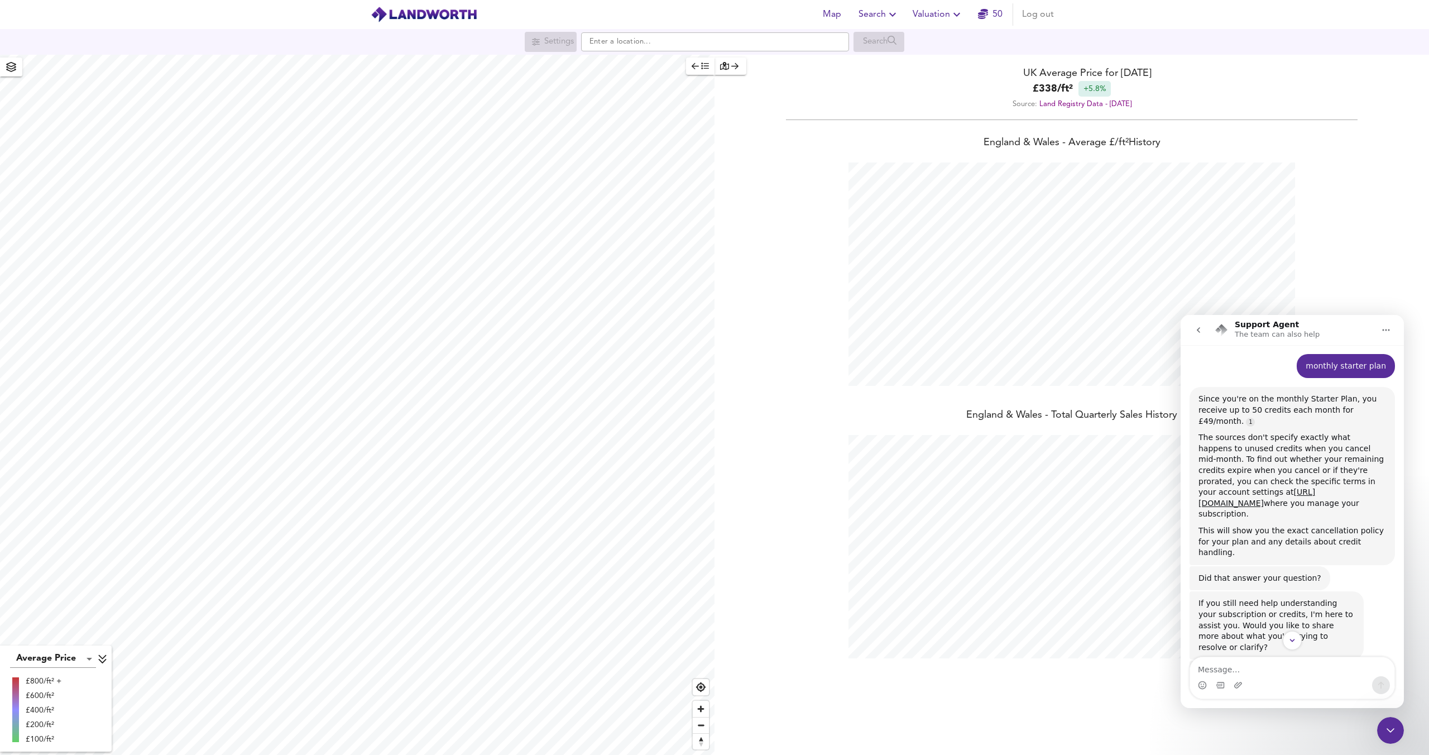
scroll to position [538, 0]
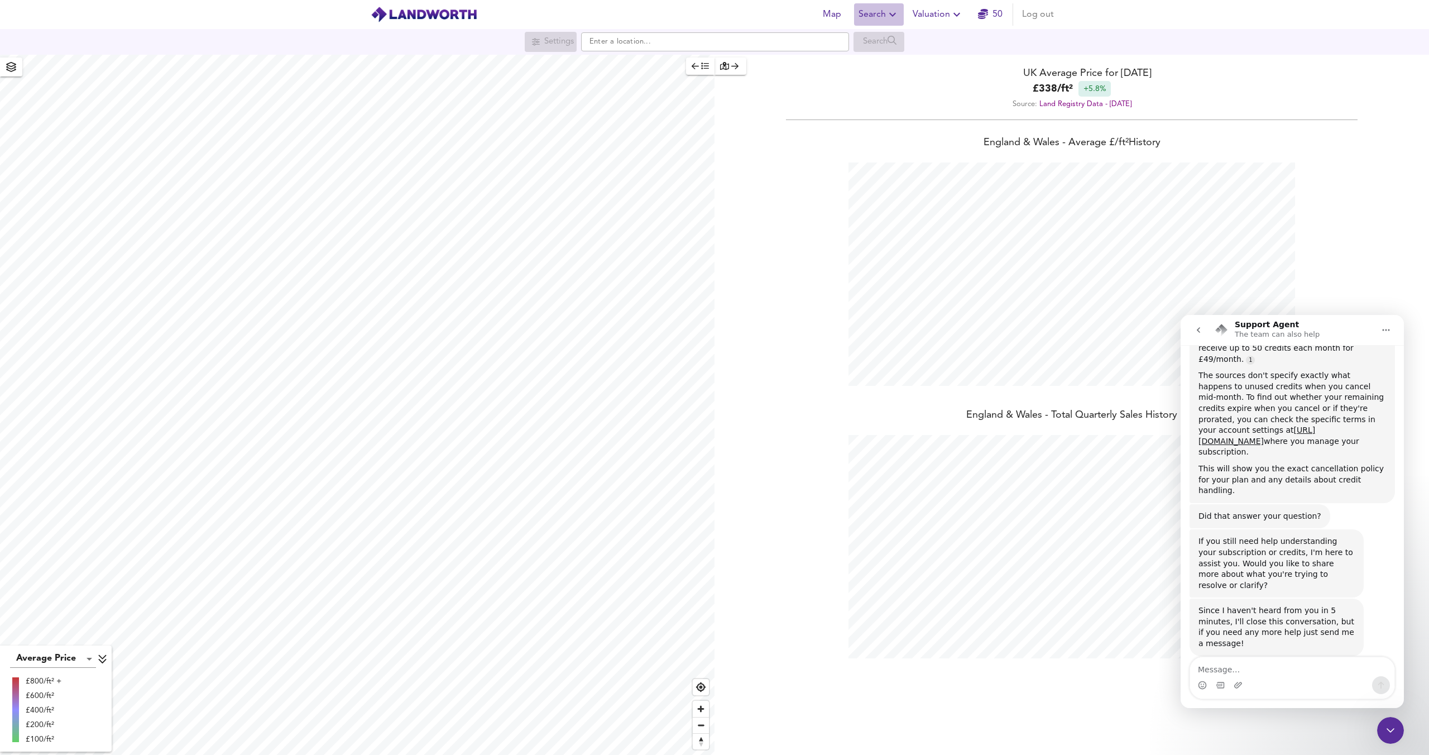
click at [888, 15] on icon "button" at bounding box center [892, 14] width 13 height 13
click at [884, 37] on li "New Search" at bounding box center [879, 40] width 111 height 20
click at [804, 39] on input "text" at bounding box center [715, 41] width 268 height 19
click at [698, 50] on input "text" at bounding box center [715, 41] width 268 height 19
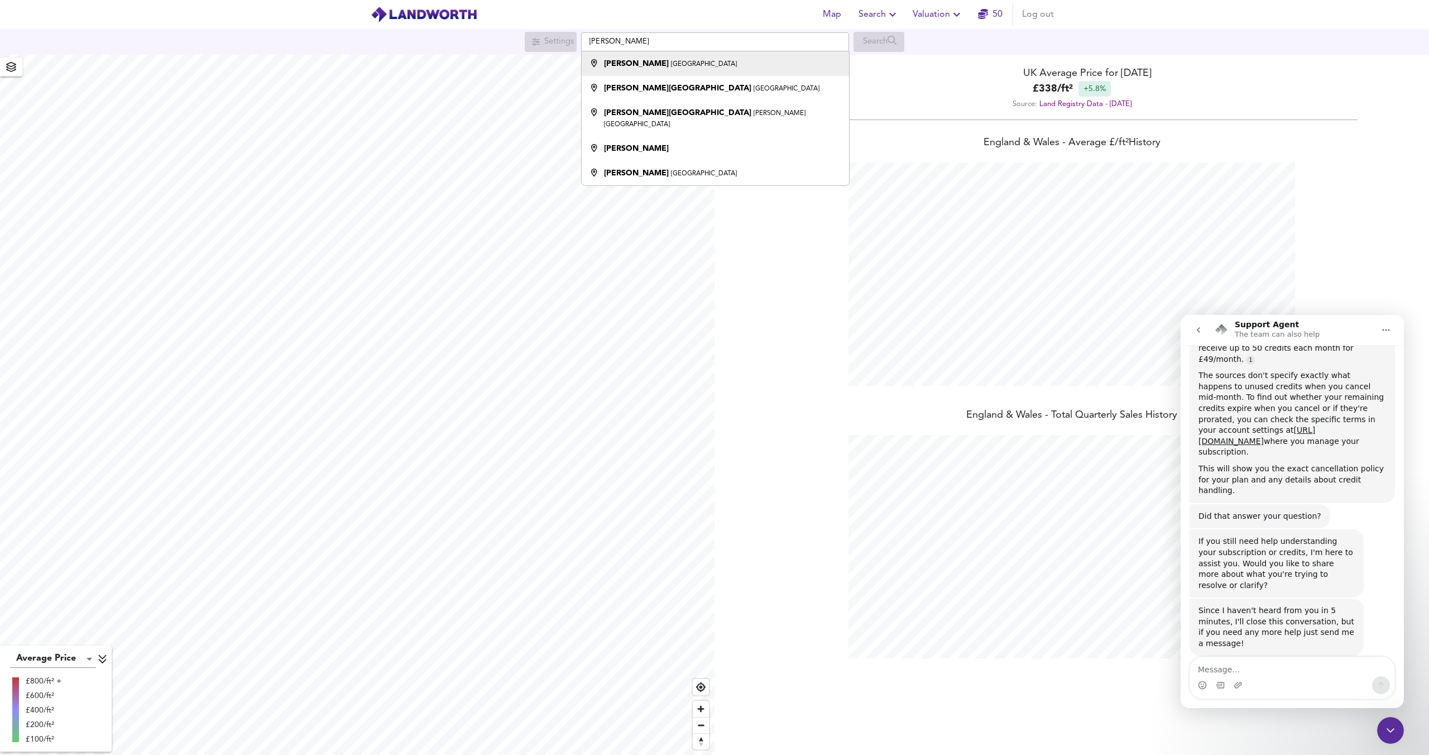
click at [674, 63] on div "Kilburn London" at bounding box center [712, 63] width 256 height 11
type input "Kilburn, London"
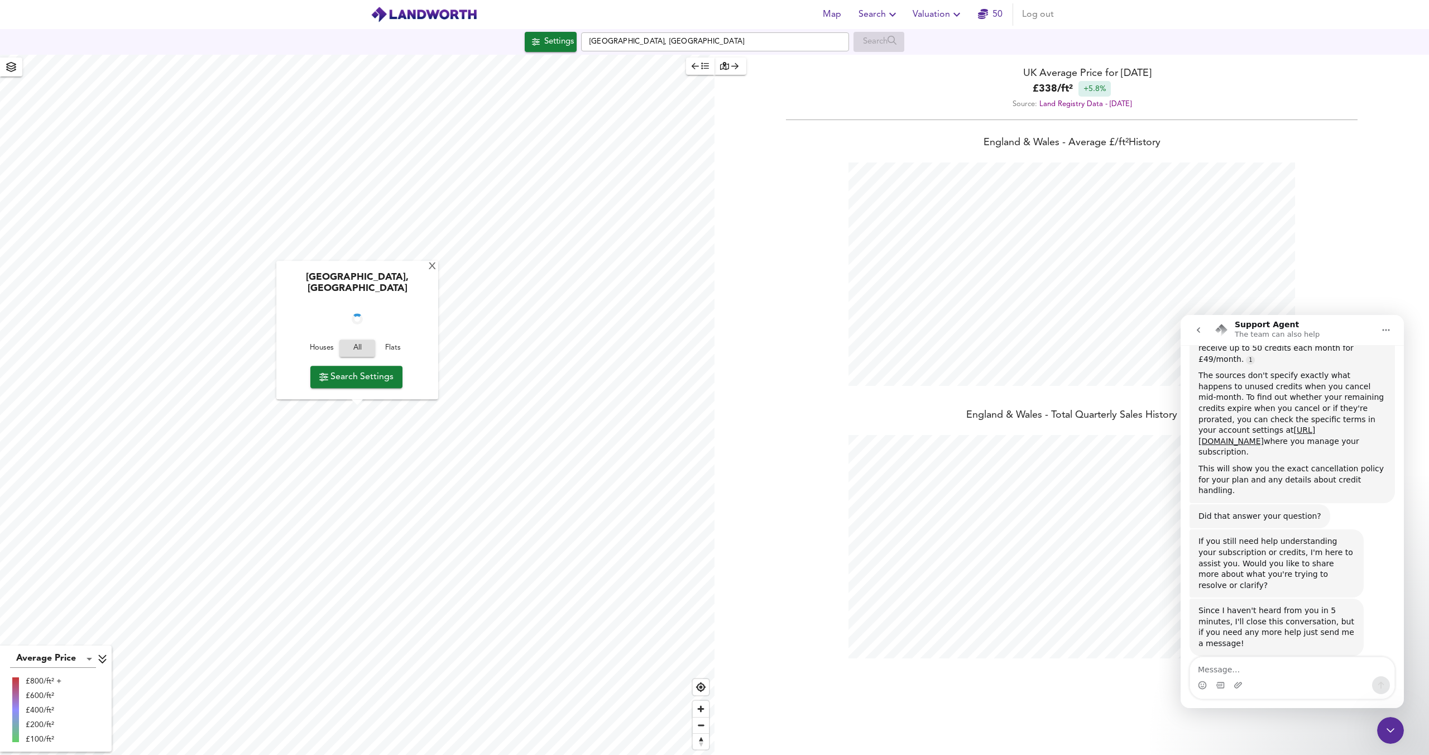
checkbox input "false"
checkbox input "true"
click at [428, 272] on div "X" at bounding box center [432, 267] width 9 height 11
type input "1822"
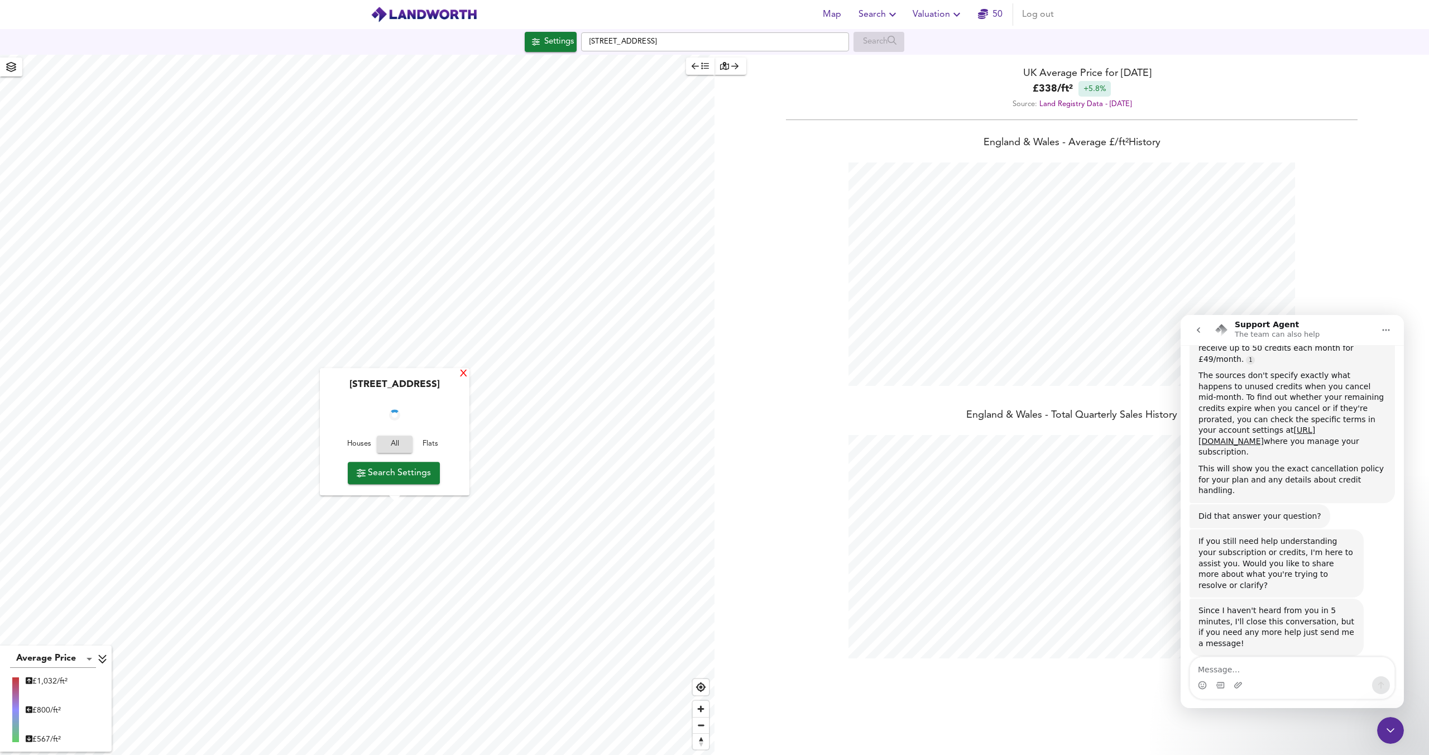
click at [460, 377] on div "X" at bounding box center [463, 374] width 9 height 11
click at [943, 99] on div "Source: Land Registry Data - May 2025" at bounding box center [1072, 104] width 715 height 15
click at [721, 66] on icon "button" at bounding box center [724, 66] width 9 height 8
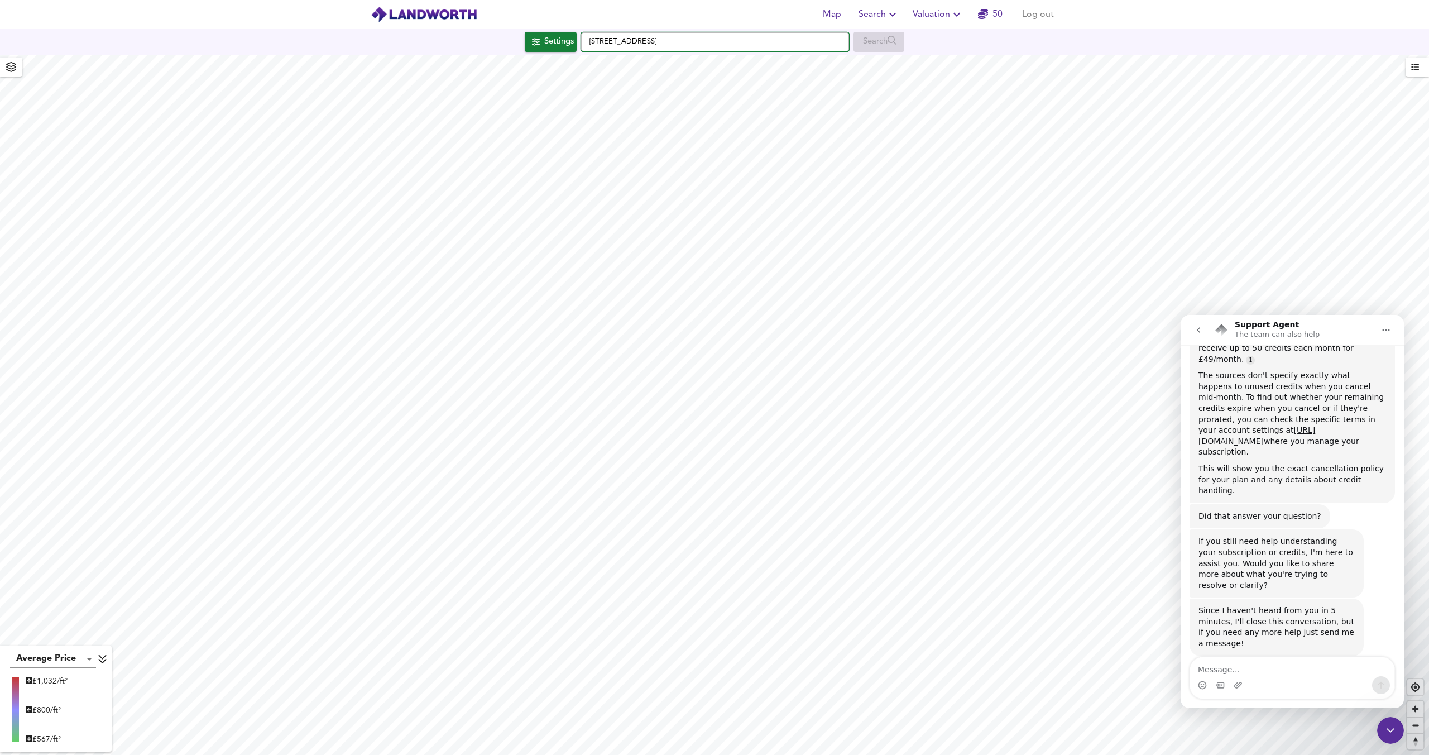
click at [743, 46] on input "Mowbray Road, NW6 7QU" at bounding box center [715, 41] width 268 height 19
click at [558, 48] on div "Settings" at bounding box center [559, 42] width 30 height 15
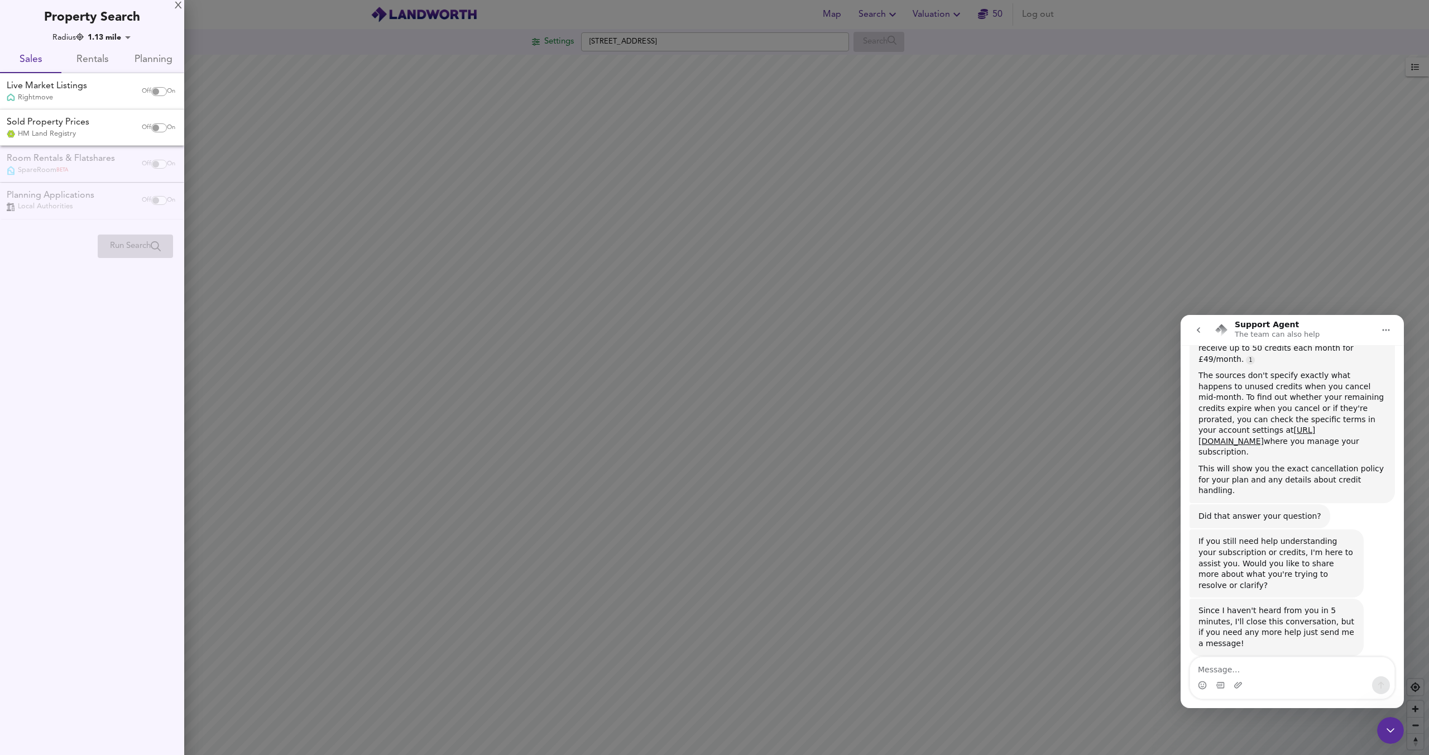
click at [157, 91] on input "checkbox" at bounding box center [155, 91] width 27 height 9
checkbox input "true"
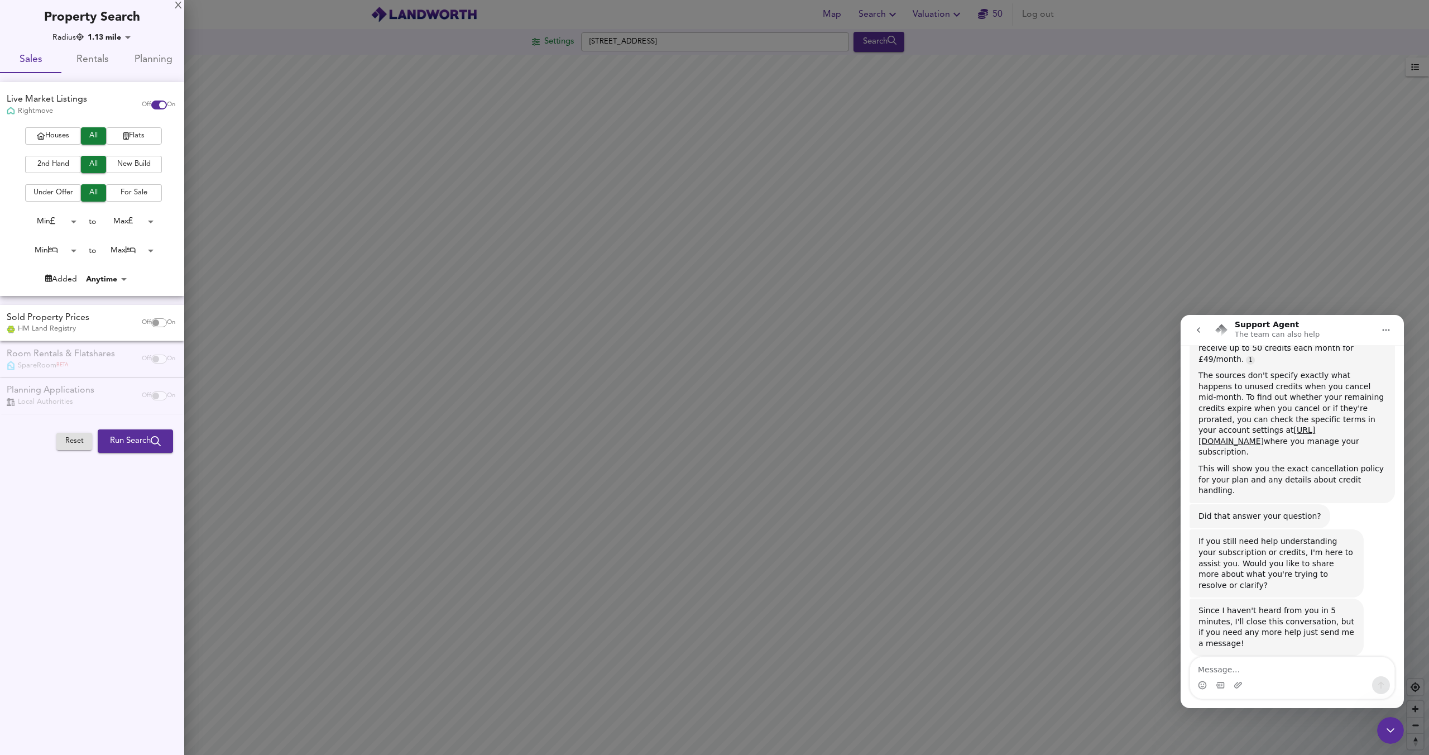
click at [122, 131] on span "Flats" at bounding box center [134, 136] width 45 height 13
click at [57, 156] on button "2nd Hand" at bounding box center [53, 164] width 56 height 17
click at [80, 222] on div "Min 0 to Max 200000000" at bounding box center [88, 222] width 176 height 18
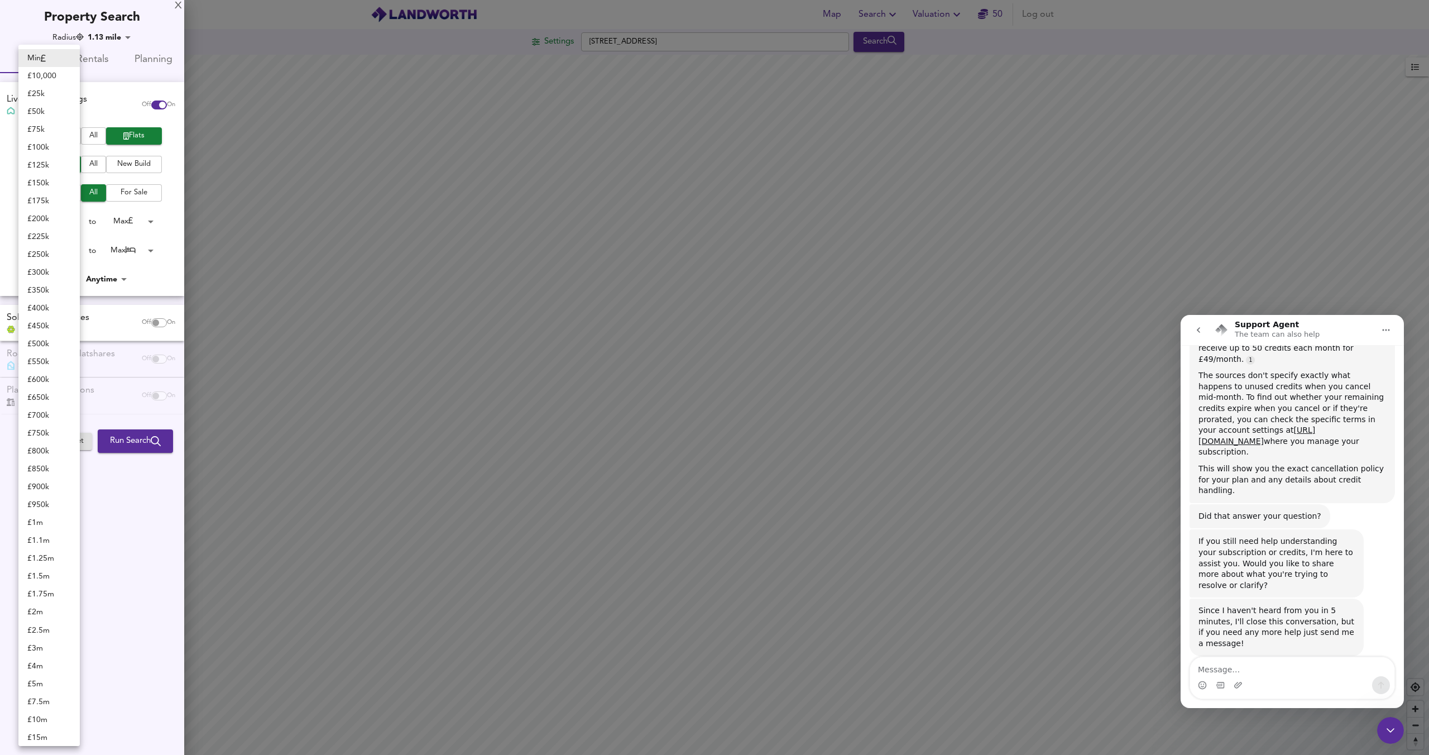
click at [75, 222] on body "Map Search Valuation 50 Log out Settings Mowbray Road, NW6 7QU Search Average P…" at bounding box center [714, 377] width 1429 height 755
click at [42, 180] on li "£ 150k" at bounding box center [48, 183] width 61 height 18
type input "150000"
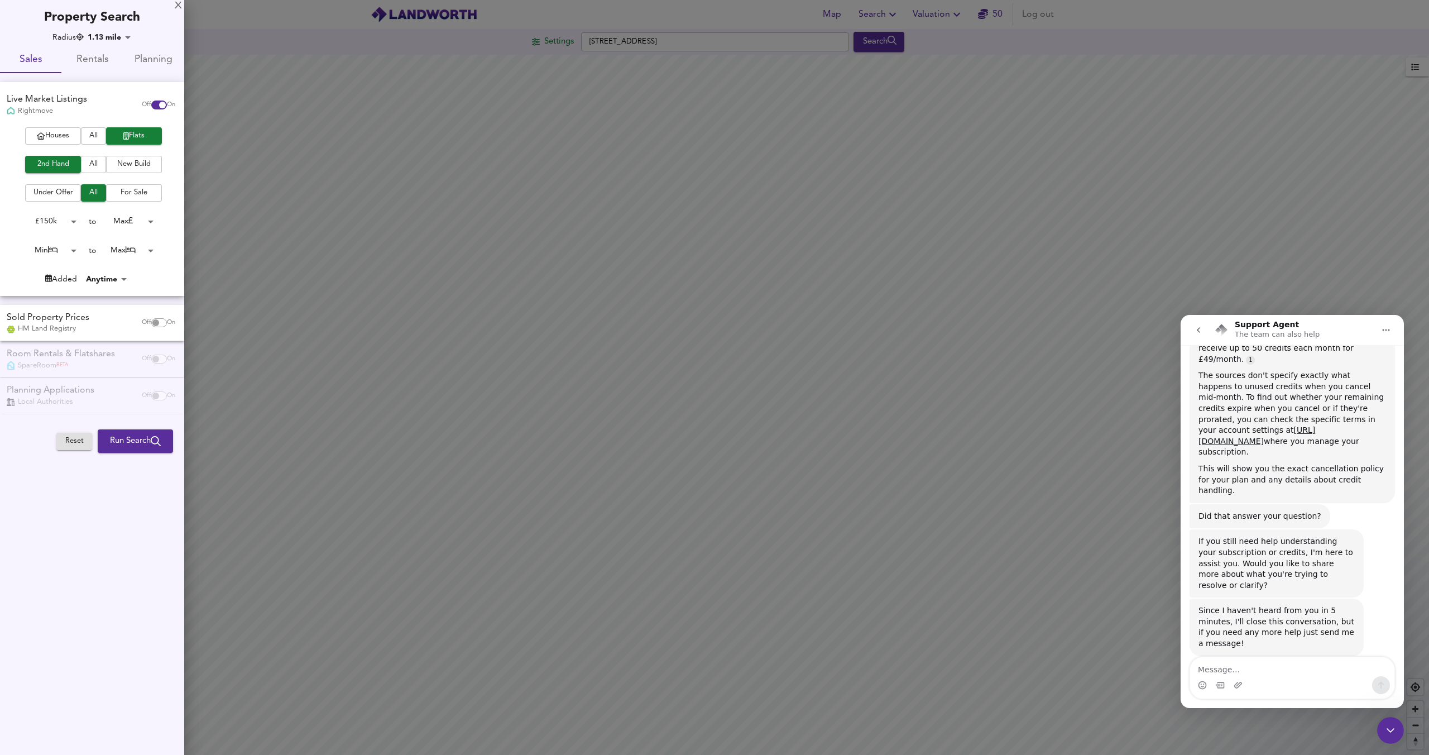
click at [131, 223] on body "Map Search Valuation 50 Log out Settings Mowbray Road, NW6 7QU Search Average P…" at bounding box center [714, 377] width 1429 height 755
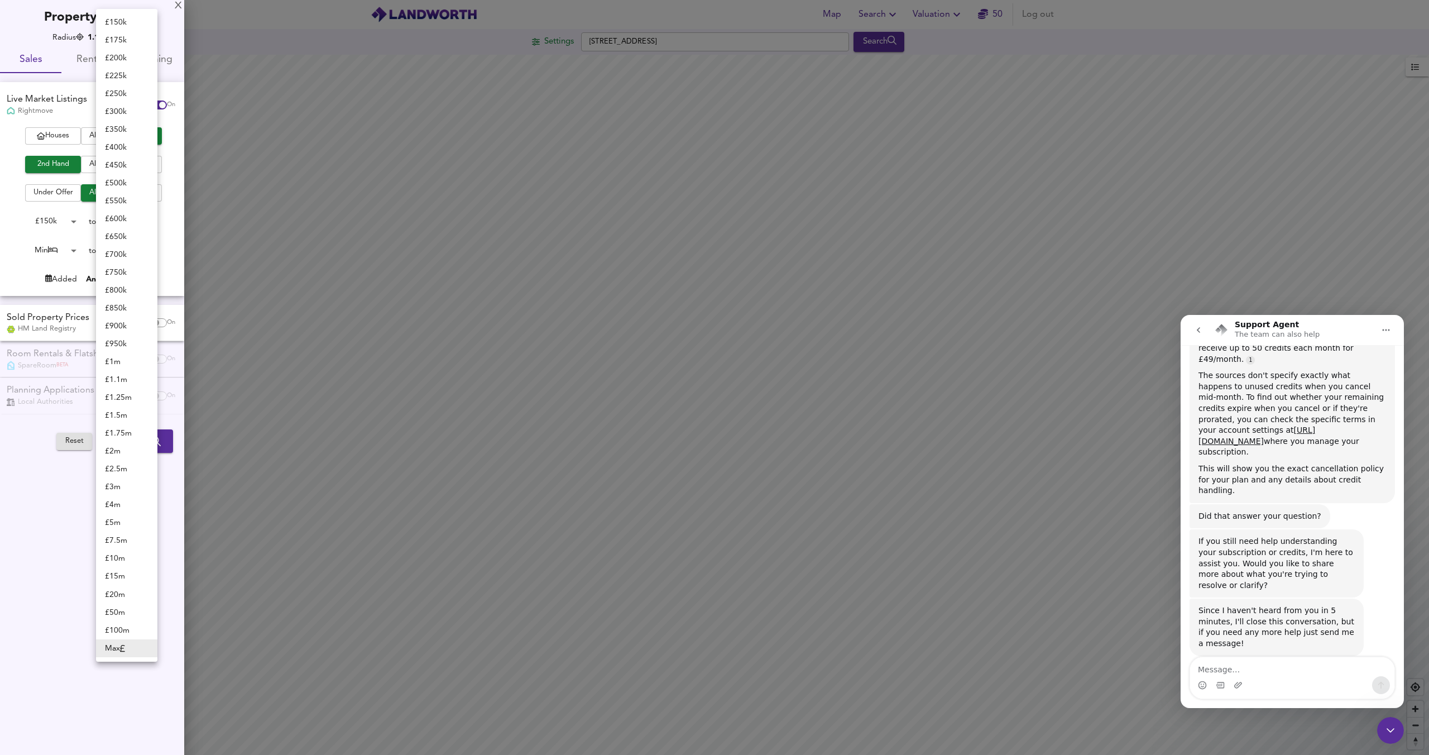
click at [130, 157] on li "£ 450k" at bounding box center [126, 165] width 61 height 18
type input "450000"
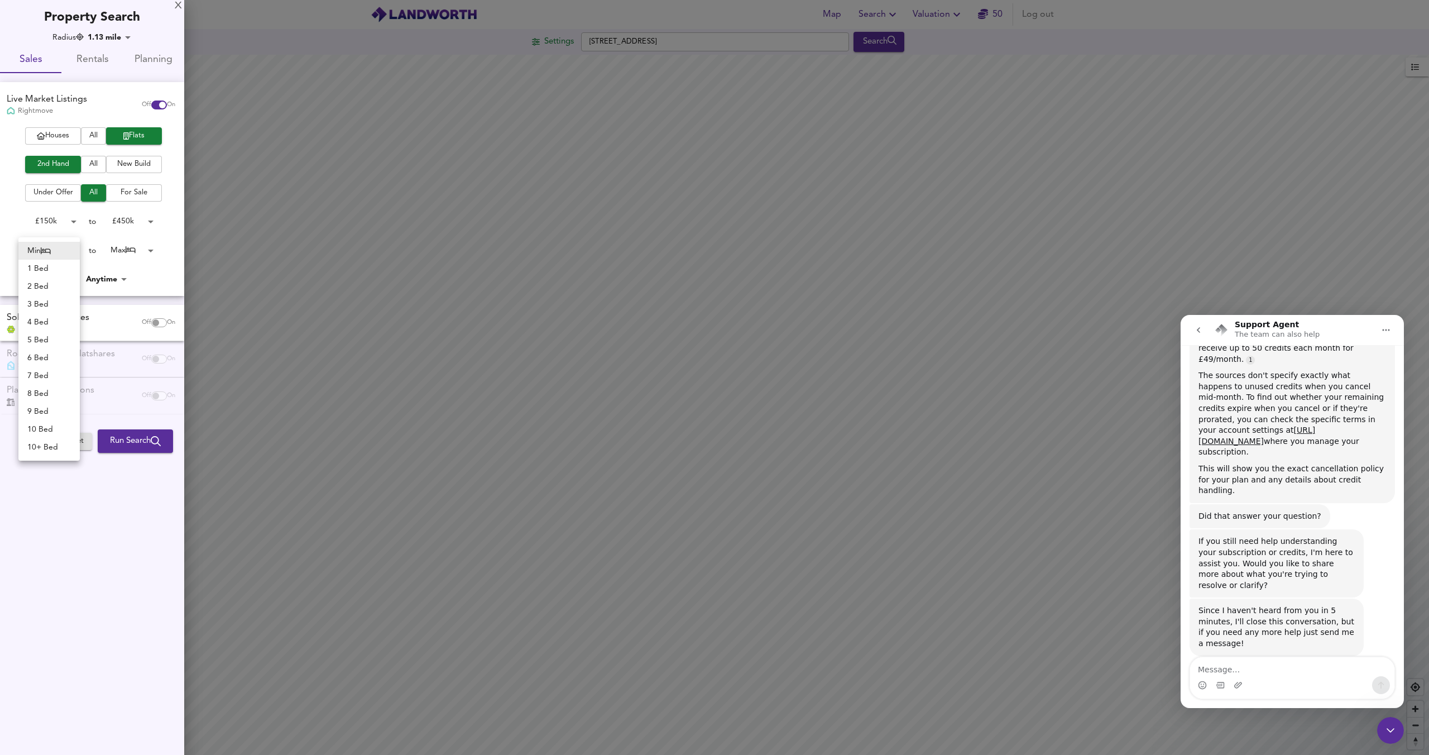
click at [70, 254] on body "Map Search Valuation 50 Log out Settings Mowbray Road, NW6 7QU Search Average P…" at bounding box center [714, 377] width 1429 height 755
click at [99, 245] on div at bounding box center [714, 377] width 1429 height 755
click at [70, 250] on body "Map Search Valuation 50 Log out Settings Mowbray Road, NW6 7QU Search Average P…" at bounding box center [714, 377] width 1429 height 755
drag, startPoint x: 60, startPoint y: 273, endPoint x: 73, endPoint y: 266, distance: 15.0
click at [60, 273] on li "1 Bed" at bounding box center [48, 269] width 61 height 18
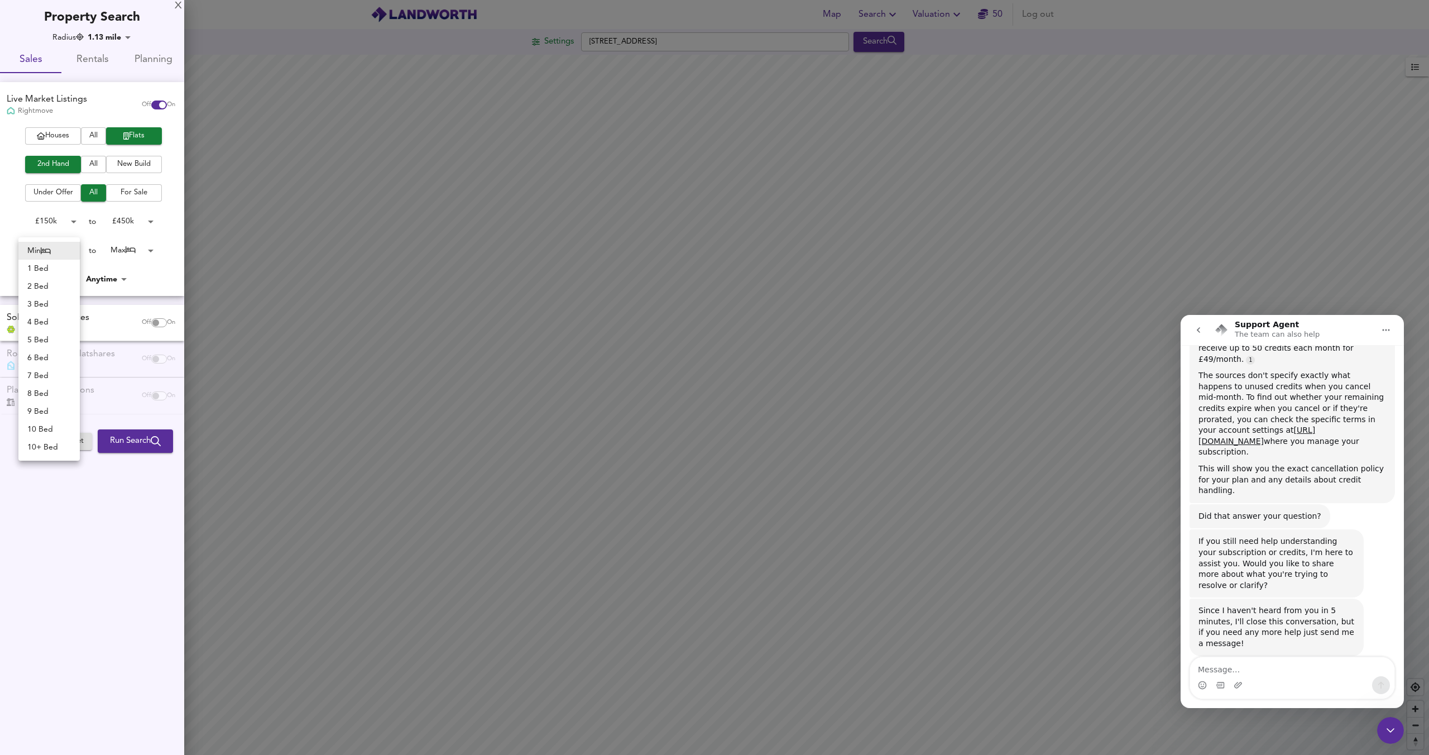
type input "1"
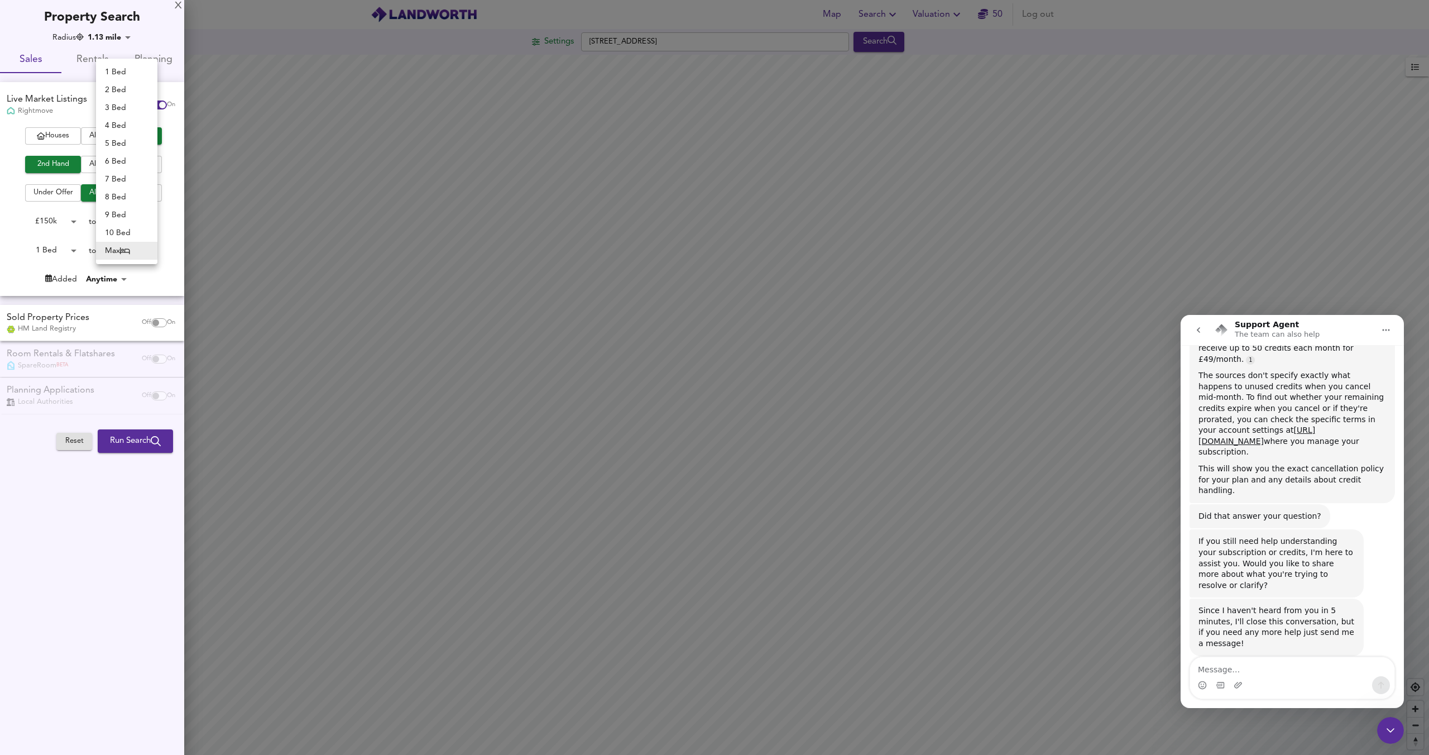
click at [134, 249] on body "Map Search Valuation 50 Log out Settings Mowbray Road, NW6 7QU Search Average P…" at bounding box center [714, 377] width 1429 height 755
click at [121, 72] on li "1 Bed" at bounding box center [126, 72] width 61 height 18
type input "1"
click at [95, 276] on body "Map Search Valuation 50 Log out Settings Mowbray Road, NW6 7QU Search Average P…" at bounding box center [714, 377] width 1429 height 755
click at [63, 277] on div at bounding box center [714, 377] width 1429 height 755
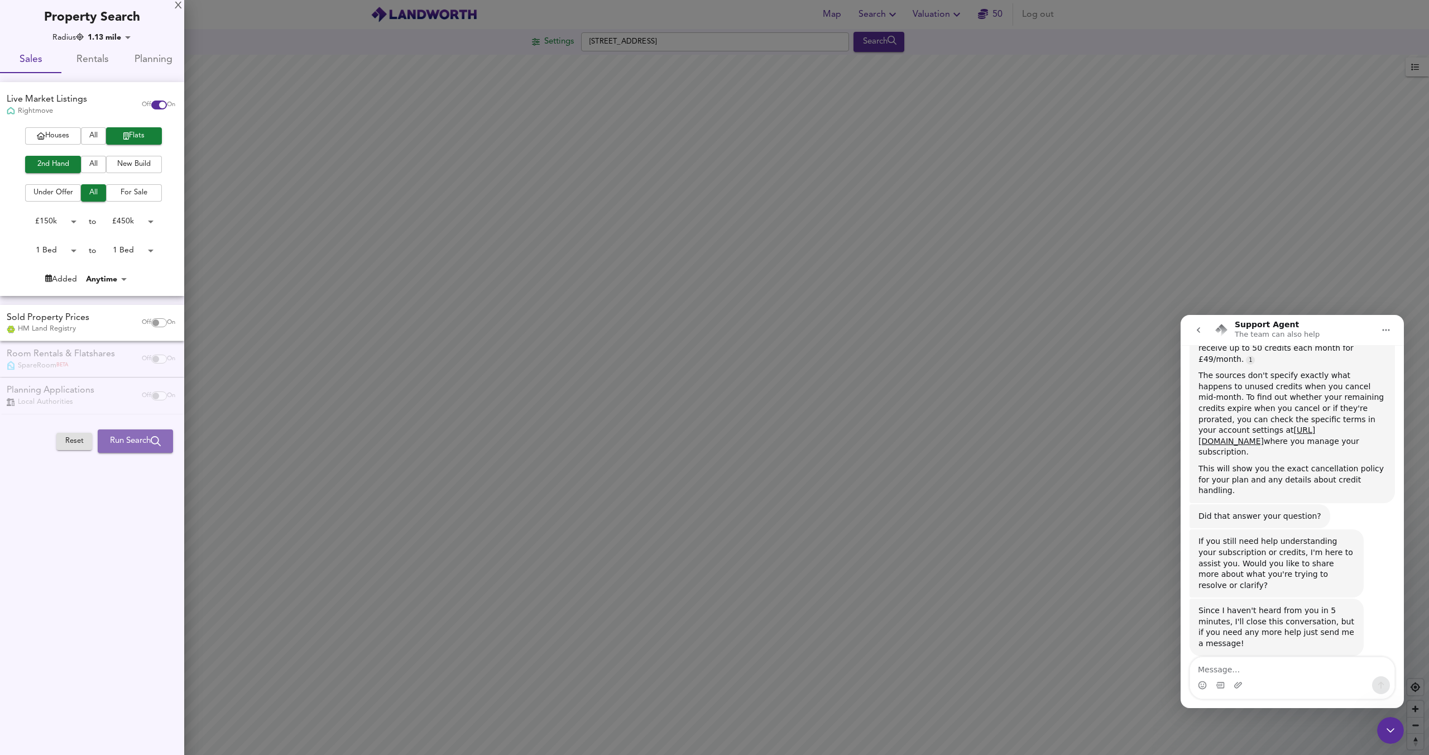
click at [131, 444] on span "Run Search" at bounding box center [135, 441] width 51 height 15
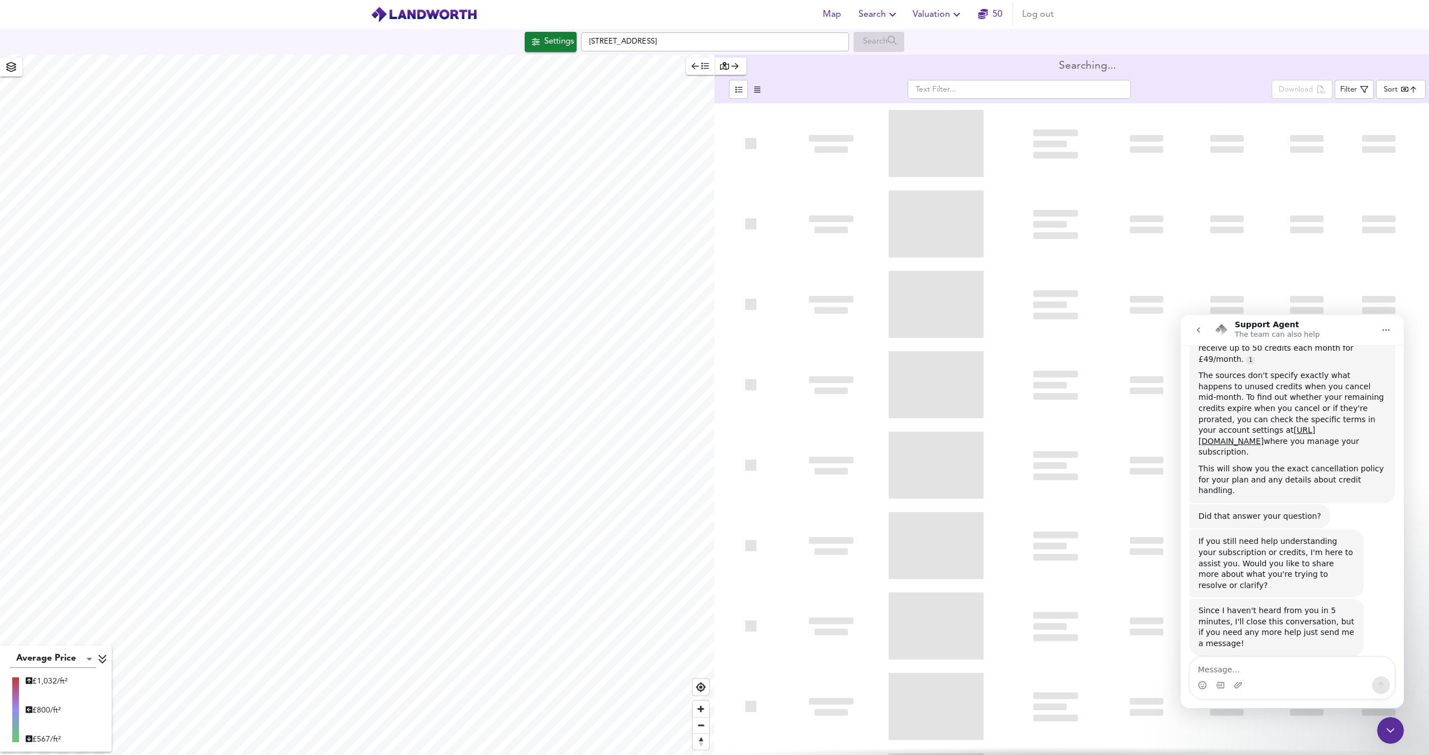
type input "bestdeal"
click at [725, 64] on icon "button" at bounding box center [724, 66] width 9 height 8
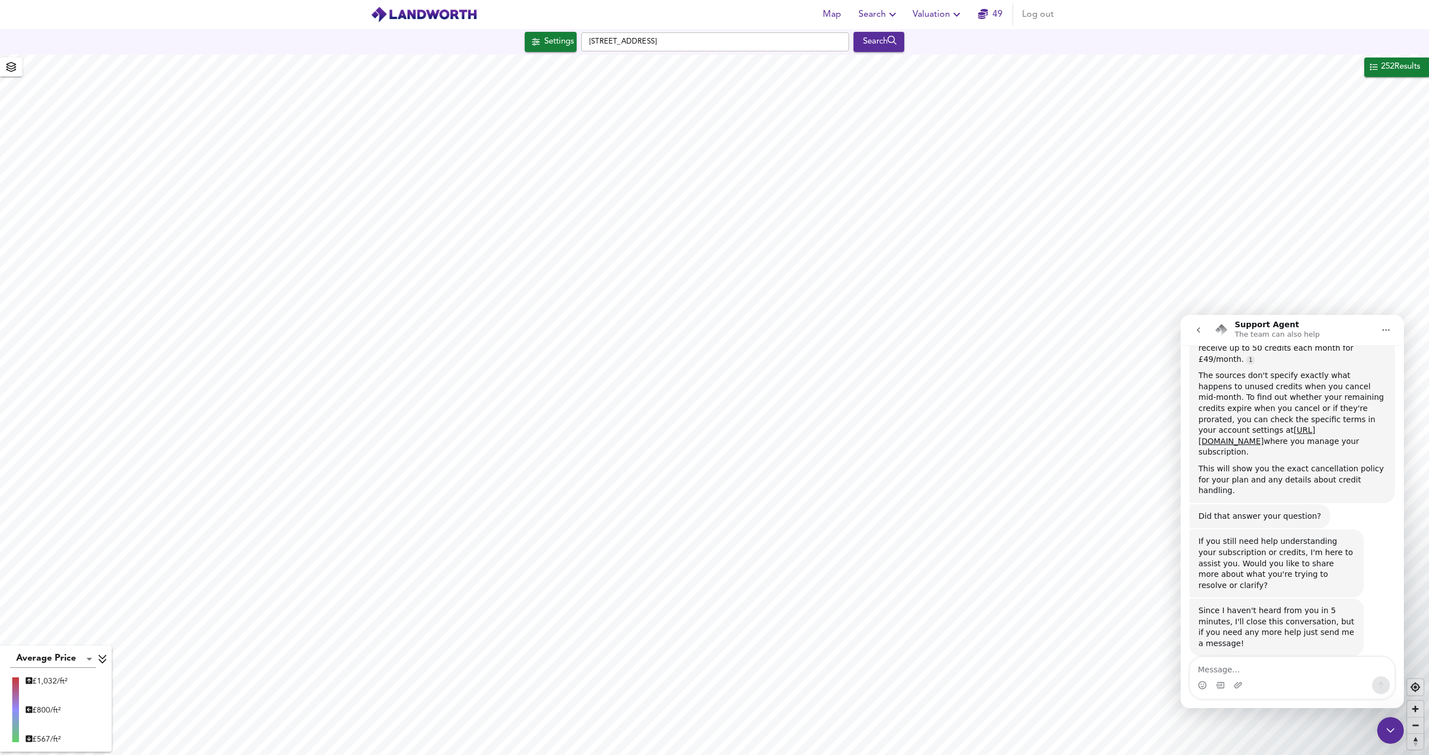
click at [1386, 69] on div "252 Results" at bounding box center [1400, 67] width 41 height 15
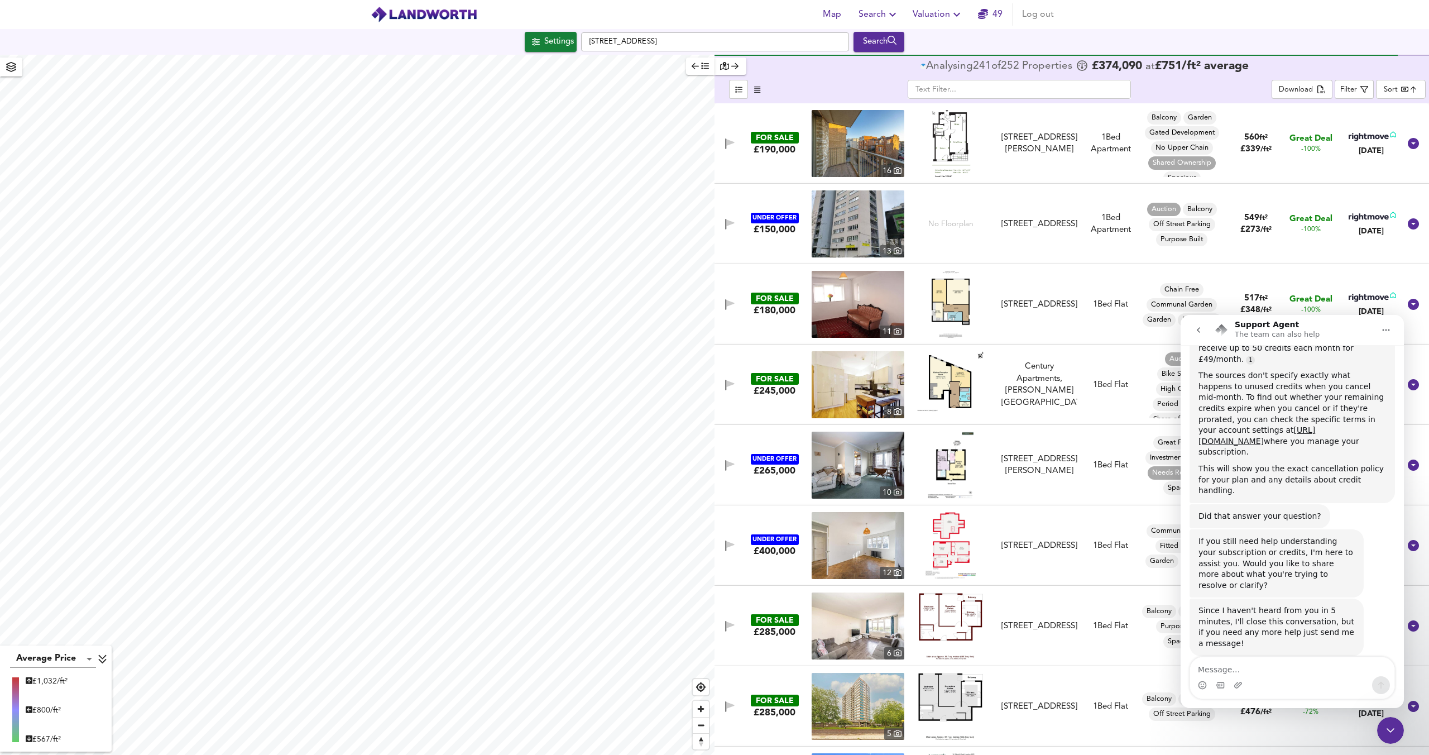
click at [705, 72] on span "button" at bounding box center [700, 66] width 17 height 13
click at [920, 69] on div "Analysing 241 of 252 Propert ies" at bounding box center [997, 66] width 155 height 11
click at [920, 65] on div "Analysing 241 of 252 Propert ies" at bounding box center [997, 66] width 155 height 11
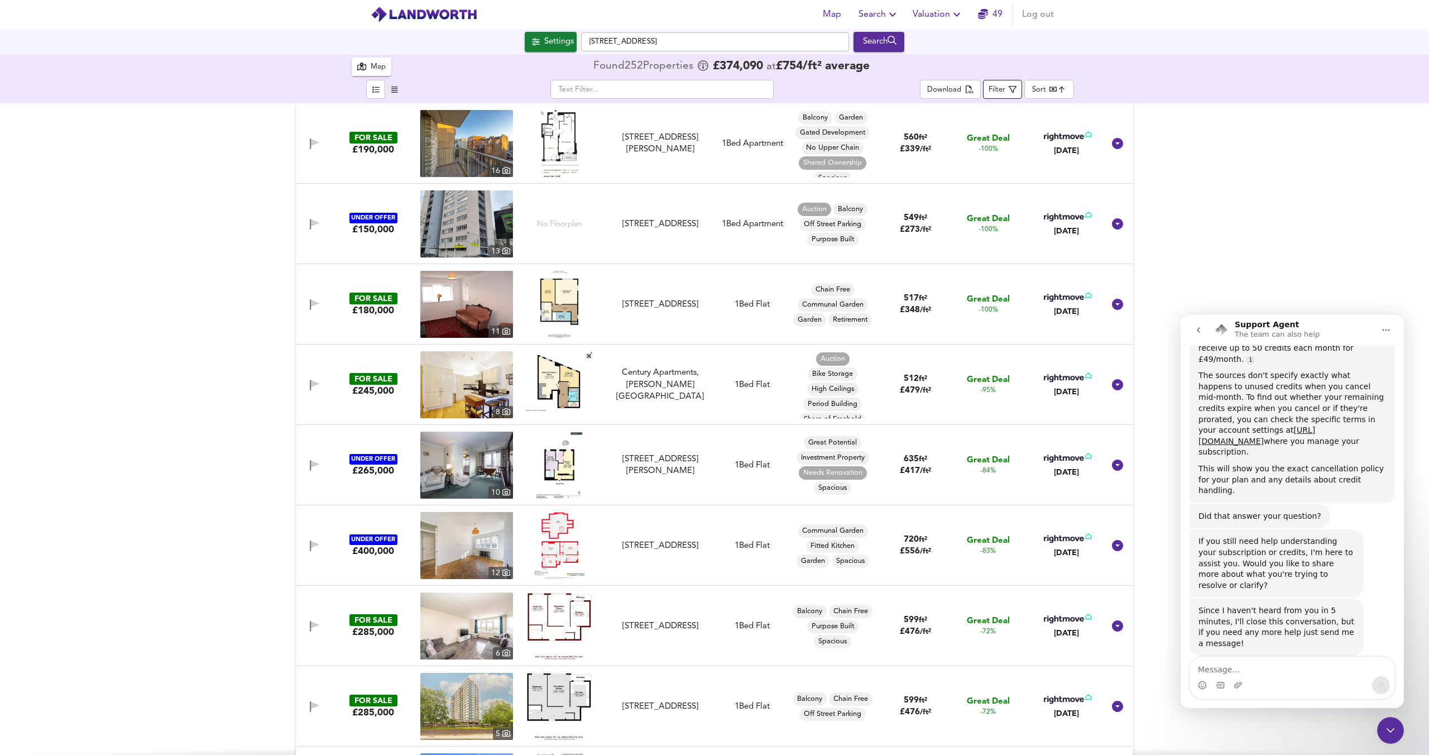
click at [984, 87] on button "Filter" at bounding box center [1002, 89] width 39 height 19
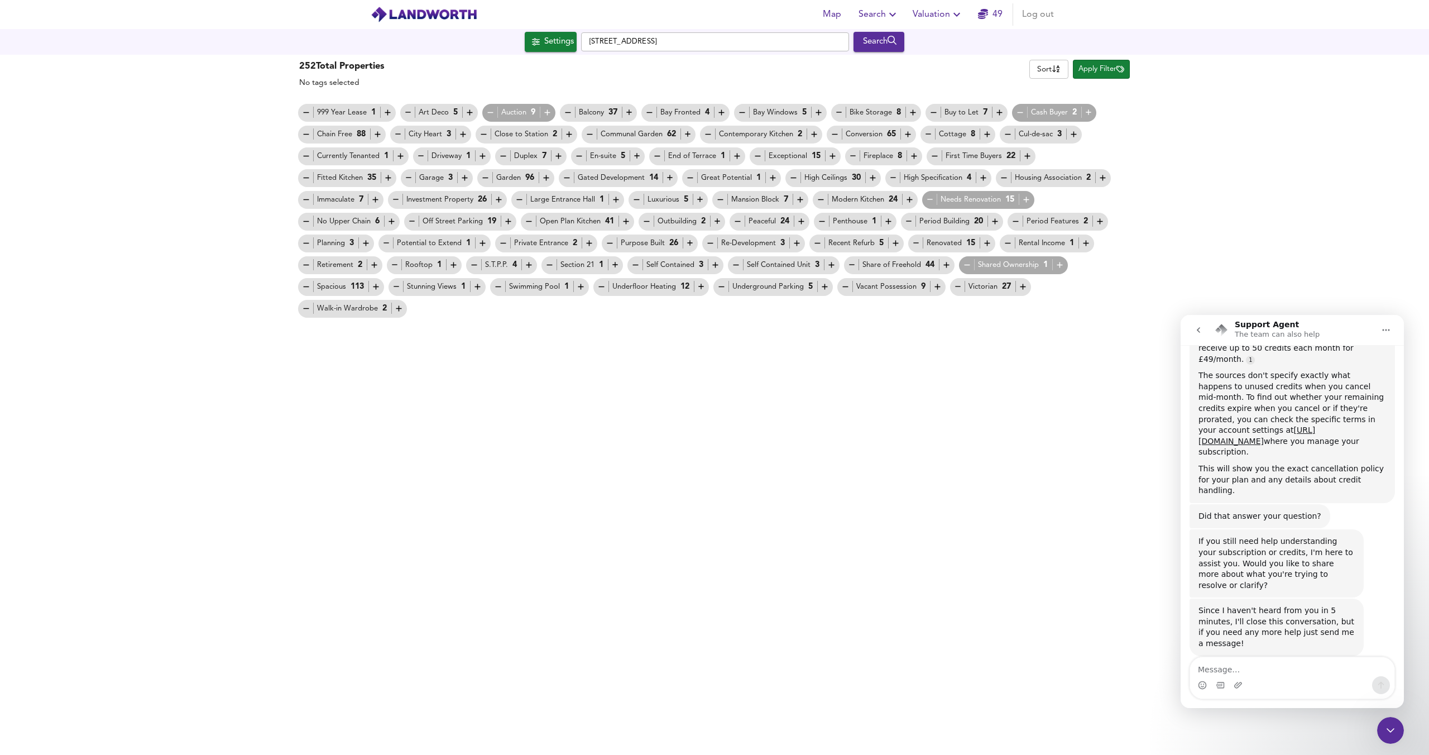
click at [966, 265] on icon "button" at bounding box center [966, 264] width 9 height 9
click at [531, 222] on icon "button" at bounding box center [528, 221] width 9 height 9
click at [488, 111] on icon "button" at bounding box center [490, 112] width 9 height 9
click at [1097, 68] on span "Apply Filter" at bounding box center [1101, 69] width 46 height 13
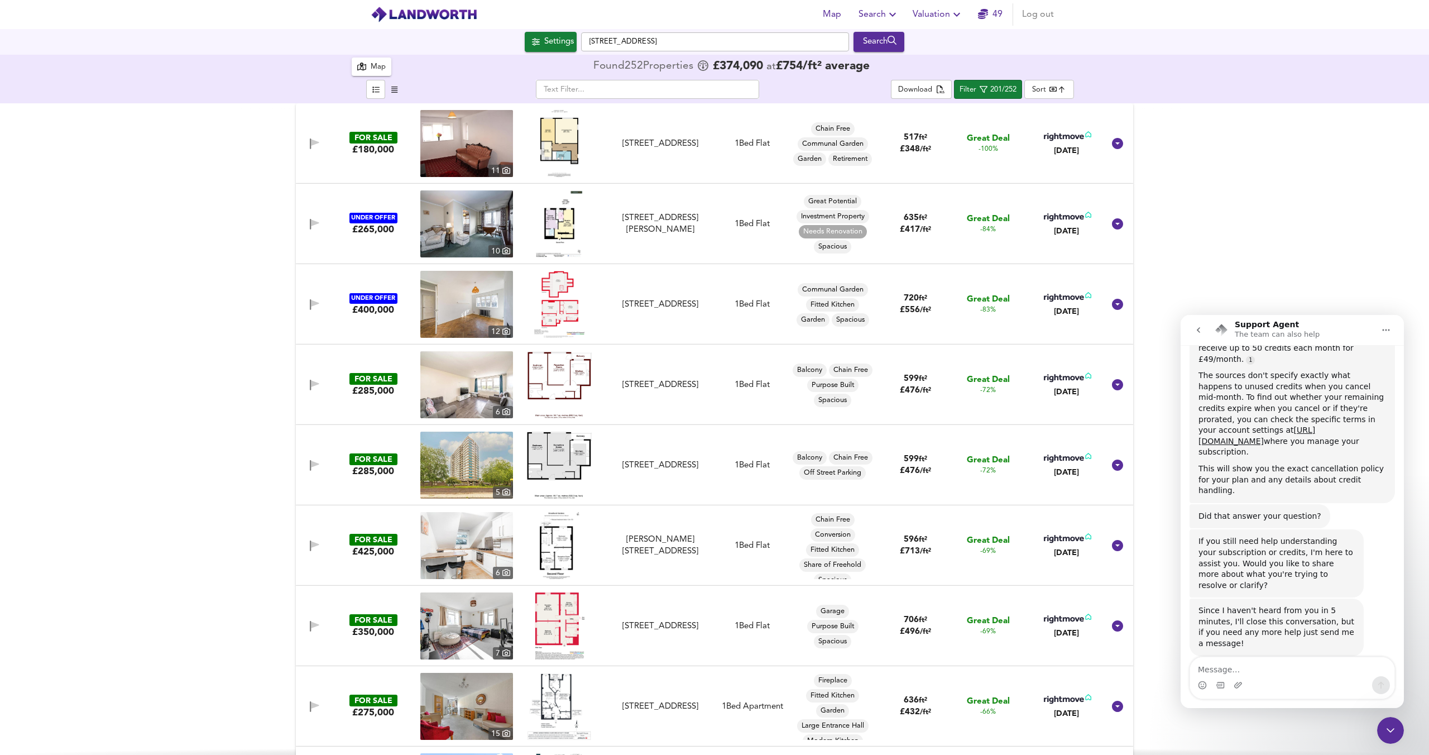
click at [1043, 88] on body "Map Search Valuation 49 Log out Settings Mowbray Road, NW6 7QU Search 252 Resul…" at bounding box center [714, 377] width 1429 height 755
drag, startPoint x: 1054, startPoint y: 214, endPoint x: 1258, endPoint y: 165, distance: 209.6
click at [1054, 214] on li "Biggest Size" at bounding box center [1069, 214] width 89 height 18
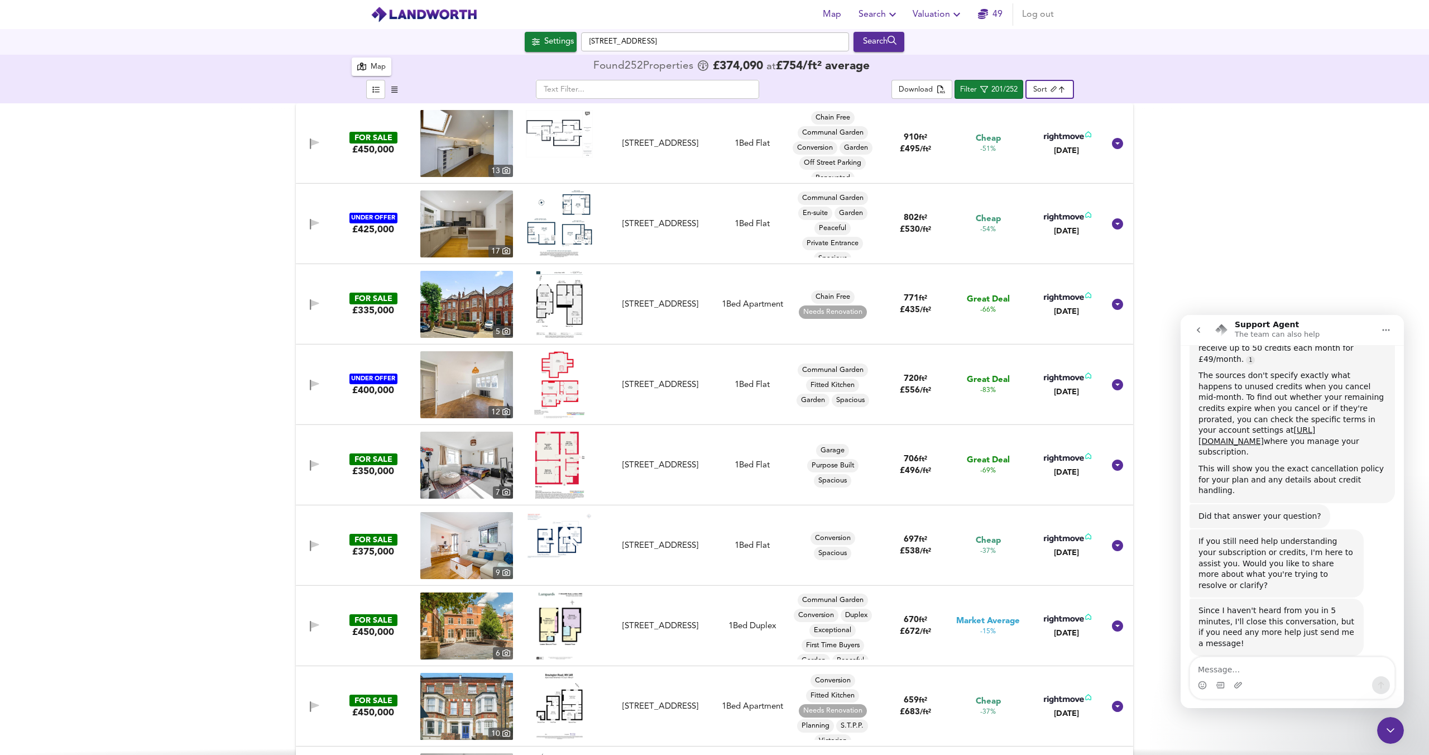
click at [1258, 165] on div "FOR SALE £450,000 13 Brondesbury Park, London, NW6 7AT Brondesbury Park, London…" at bounding box center [714, 428] width 1429 height 651
click at [560, 304] on img at bounding box center [559, 304] width 47 height 67
click at [1185, 332] on nav "Support Agent The team can also help" at bounding box center [1292, 330] width 223 height 30
click at [1190, 330] on button "go back" at bounding box center [1198, 329] width 21 height 21
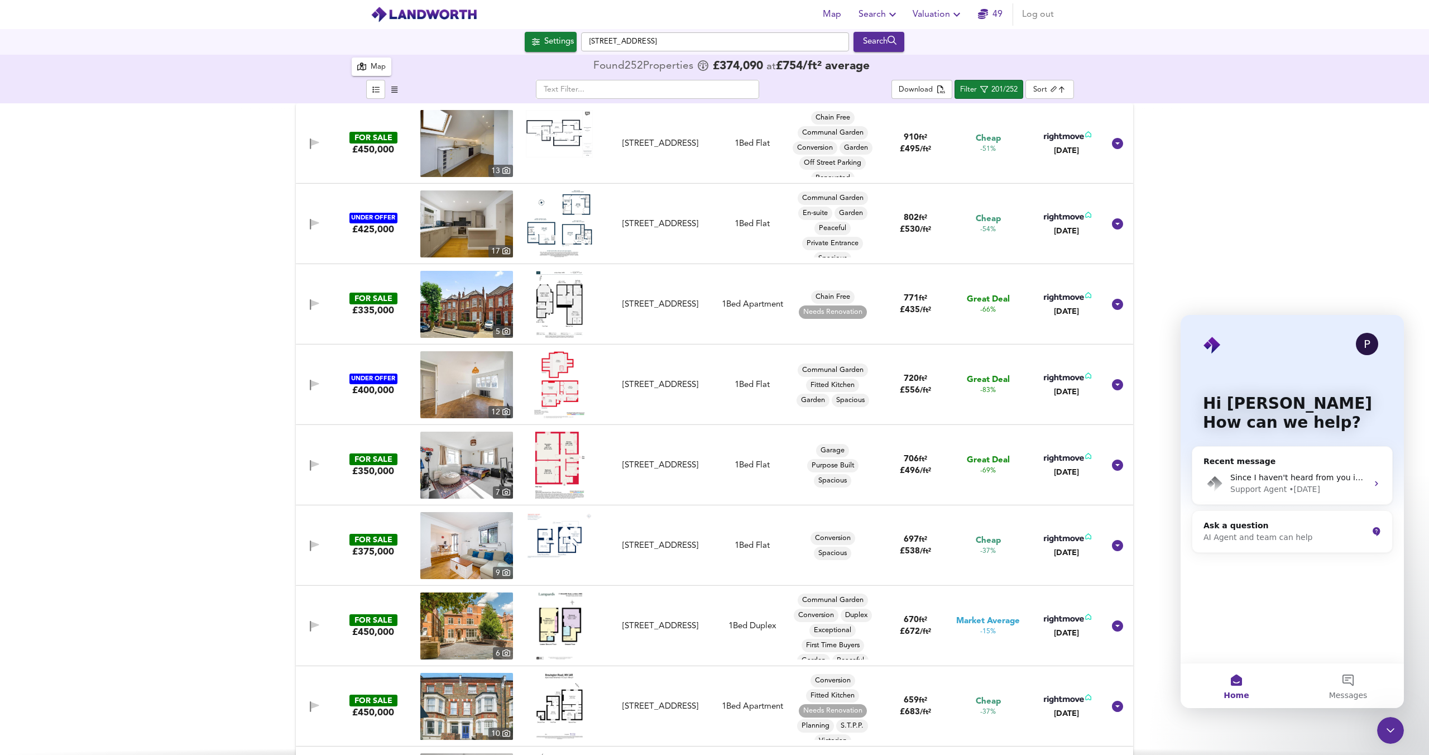
click at [1386, 731] on icon "Close Intercom Messenger" at bounding box center [1390, 729] width 13 height 13
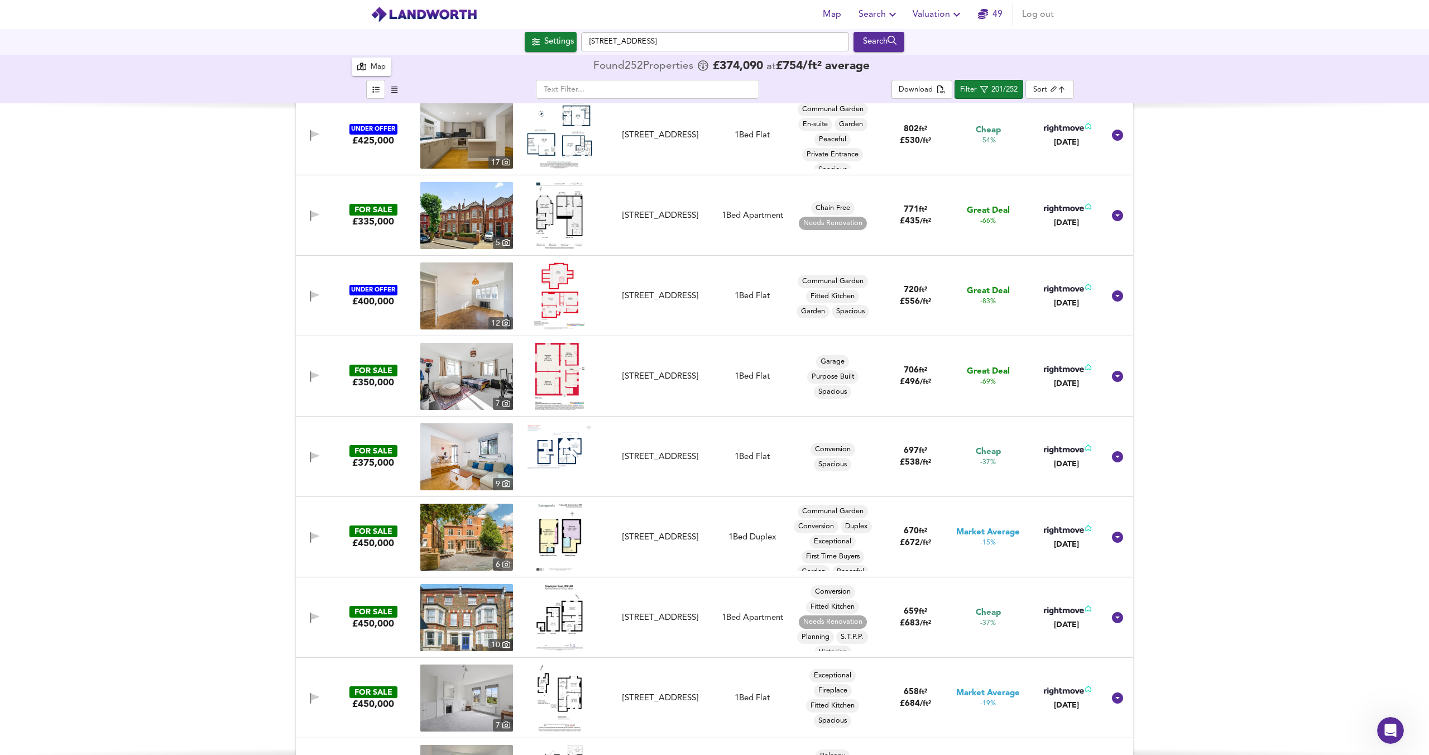
scroll to position [92, 0]
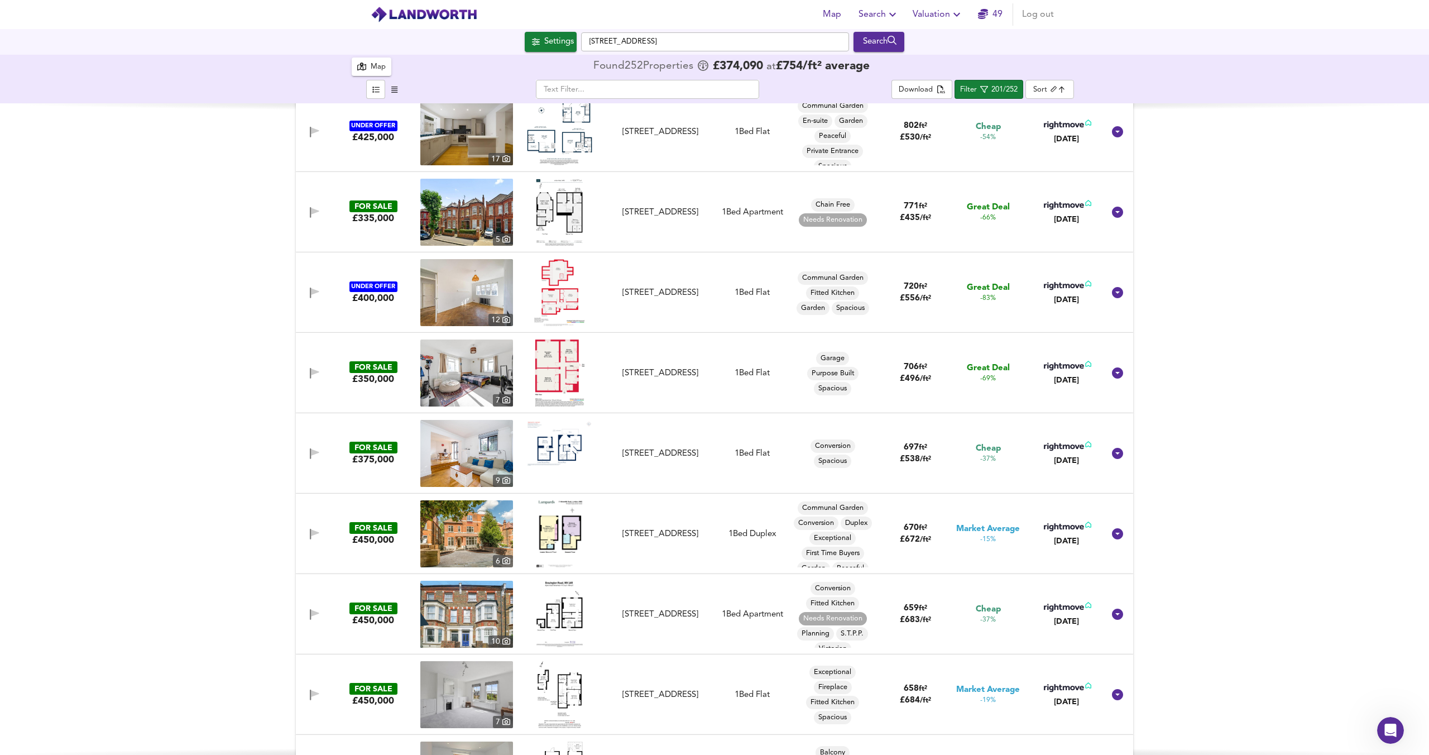
click at [573, 454] on img at bounding box center [559, 443] width 67 height 47
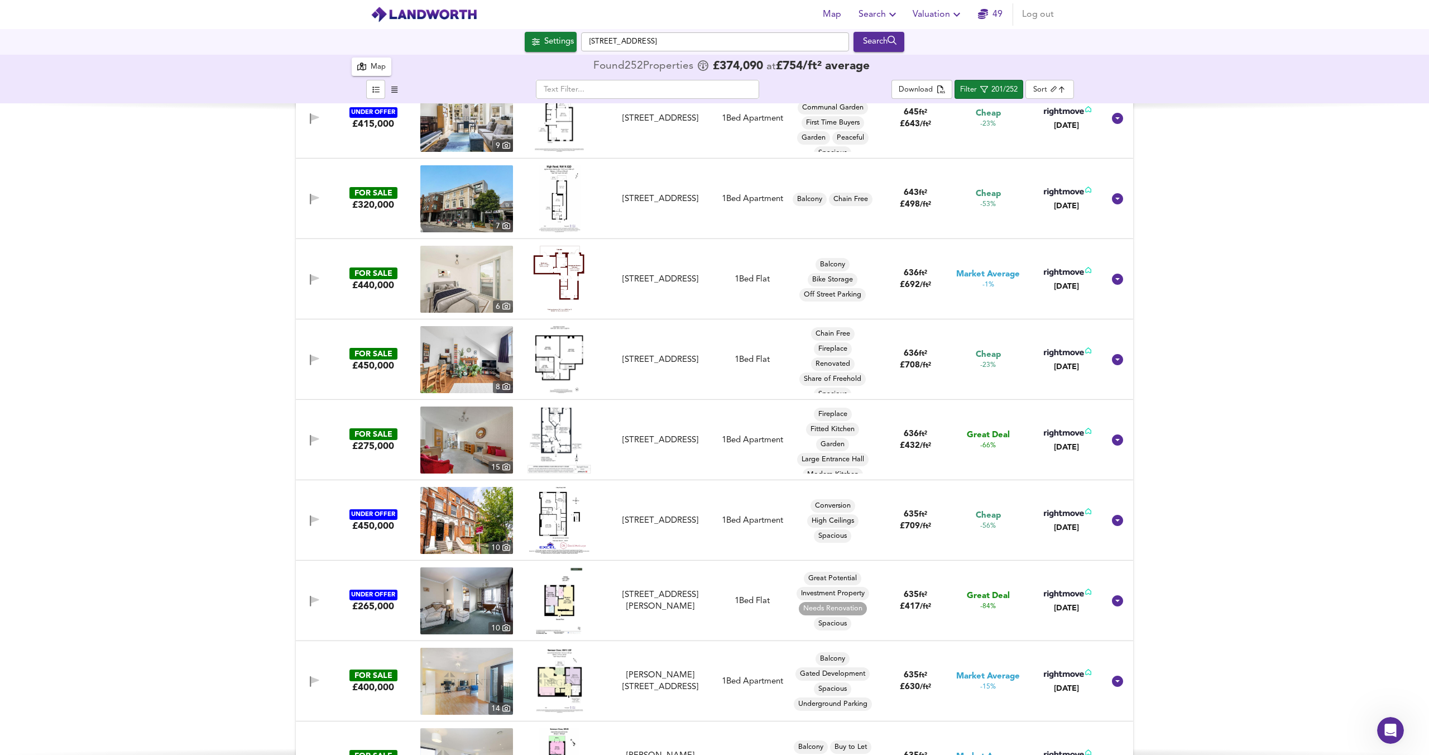
scroll to position [909, 0]
click at [546, 430] on img at bounding box center [560, 440] width 64 height 67
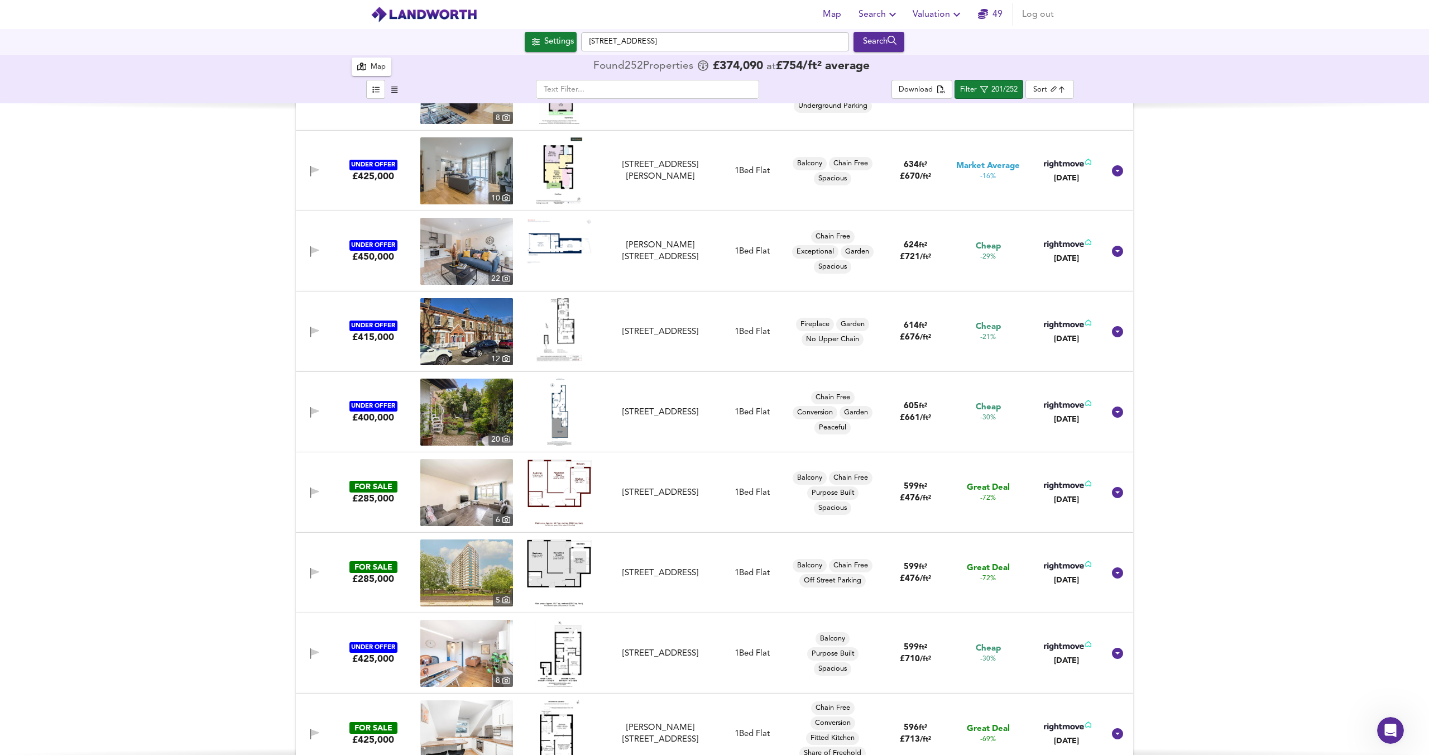
scroll to position [1595, 0]
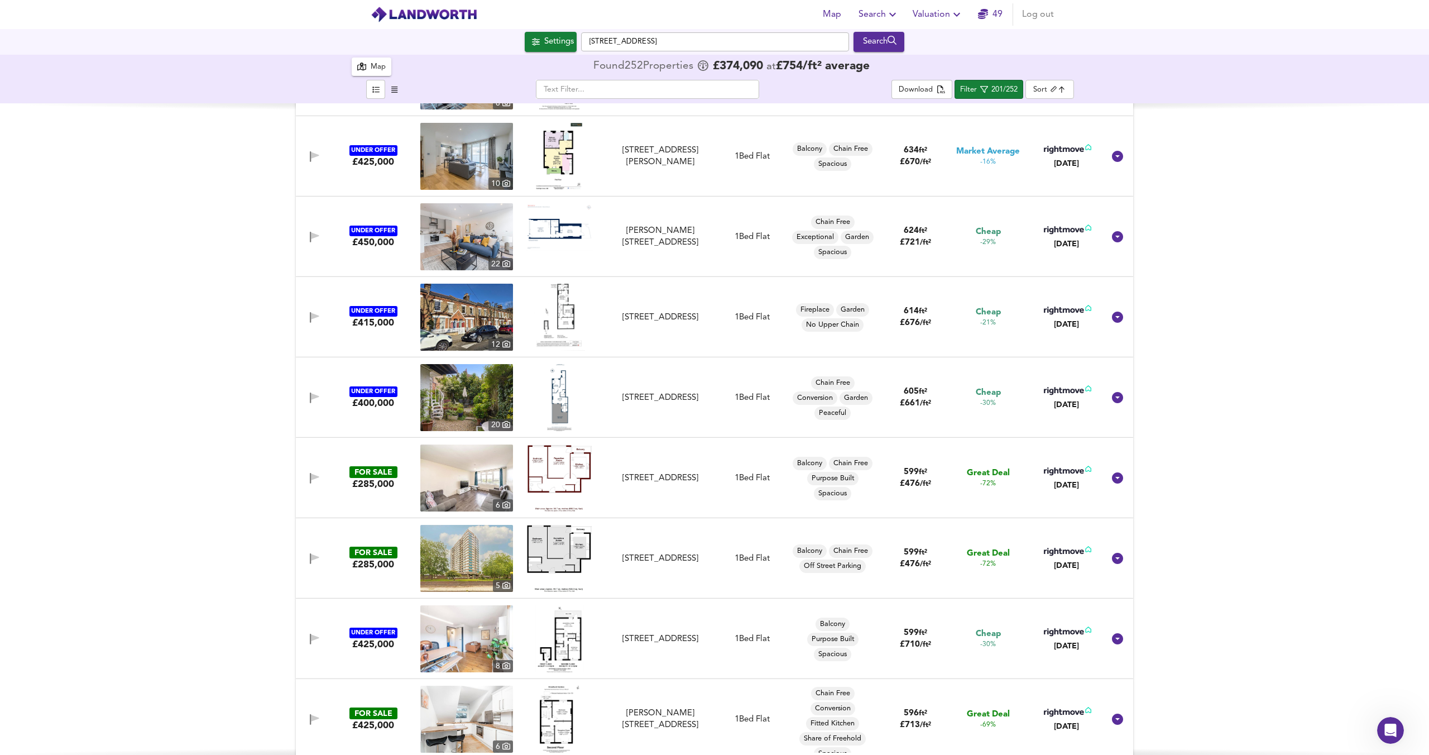
click at [564, 473] on img at bounding box center [560, 477] width 64 height 67
drag, startPoint x: 651, startPoint y: 472, endPoint x: 653, endPoint y: 465, distance: 7.1
click at [651, 473] on div "Mapesbury Road, London, NW2 4JH" at bounding box center [660, 479] width 100 height 12
click at [632, 471] on div "FOR SALE £285,000 6 Mapesbury Road, London, NW2 4JH Mapesbury Road, London, NW2…" at bounding box center [701, 478] width 806 height 67
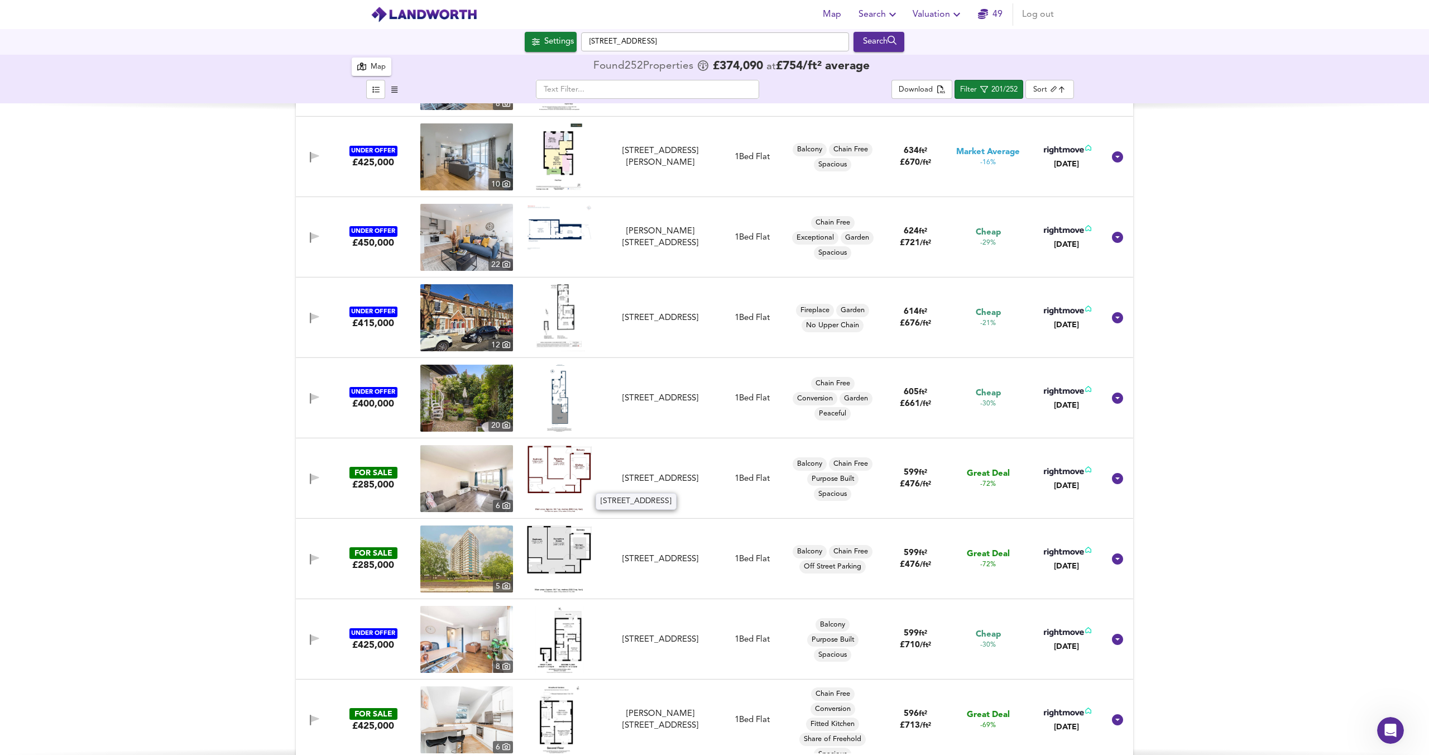
click at [632, 473] on div "Mapesbury Road, London, NW2 4JH" at bounding box center [660, 479] width 100 height 12
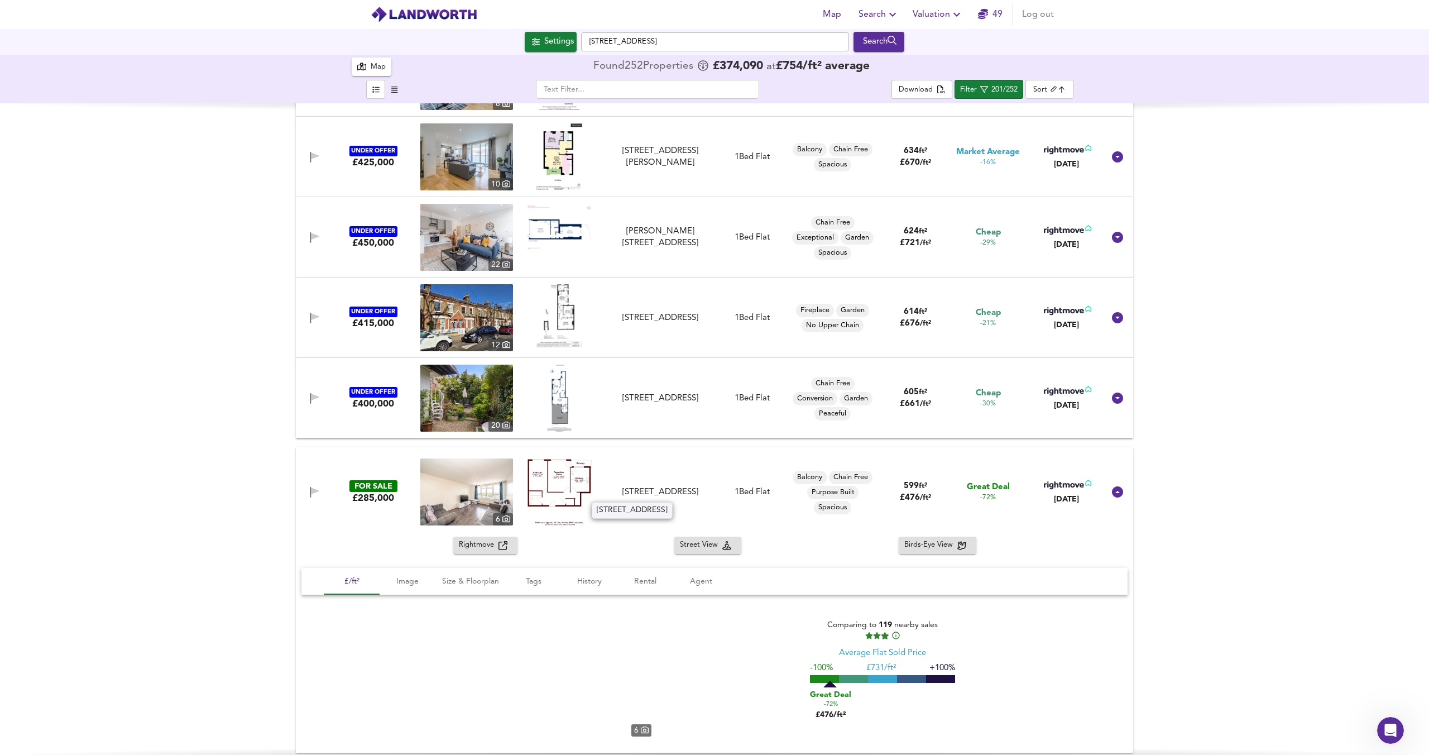
click at [653, 465] on div "FOR SALE £285,000 6 Mapesbury Road, London, NW2 4JH Mapesbury Road, London, NW2…" at bounding box center [701, 491] width 806 height 67
click at [711, 487] on div "Mapesbury Road, London, NW2 4JH" at bounding box center [660, 492] width 109 height 12
click at [643, 487] on div "Mapesbury Road, London, NW2 4JH" at bounding box center [660, 492] width 100 height 12
click at [608, 499] on div "FOR SALE £285,000 6 Mapesbury Road, London, NW2 4JH Mapesbury Road, London, NW2…" at bounding box center [701, 491] width 806 height 67
click at [478, 491] on img at bounding box center [466, 491] width 93 height 67
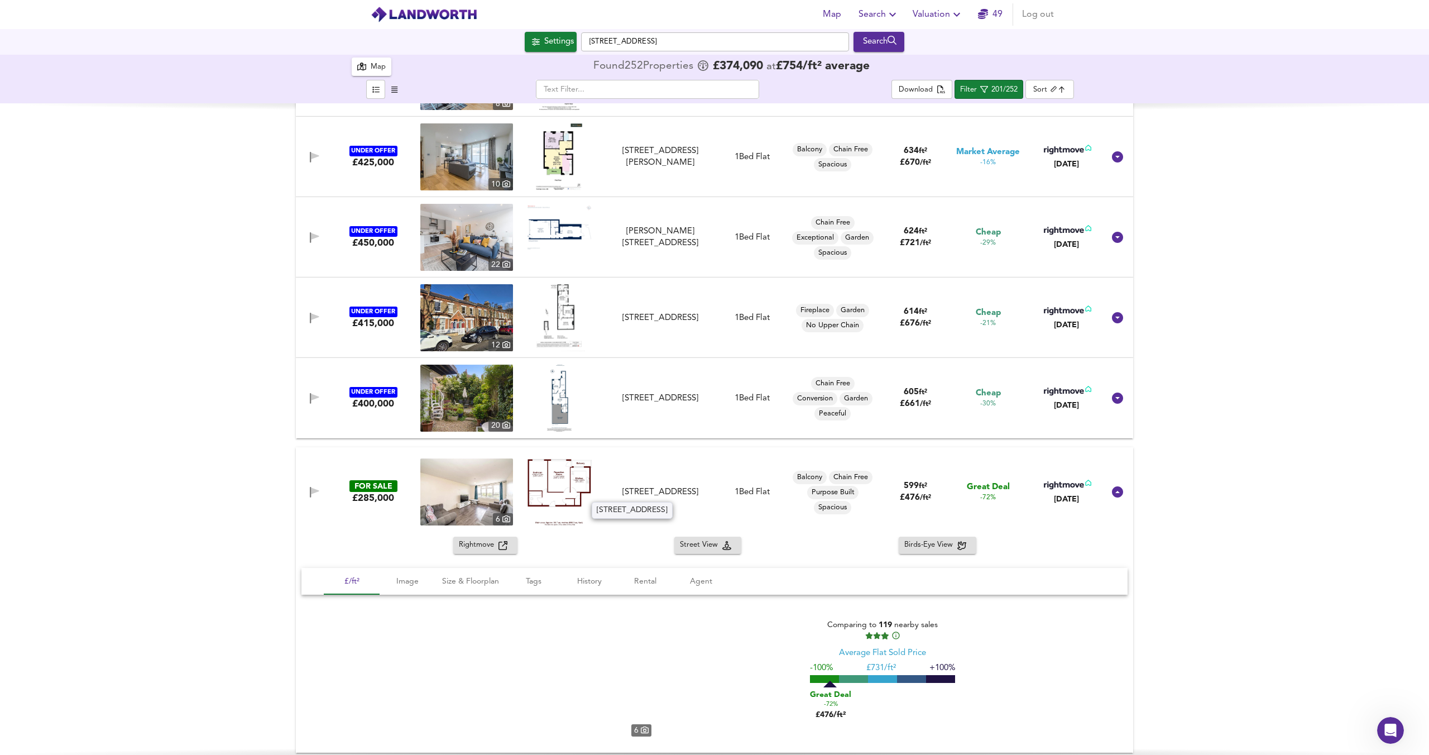
click at [478, 491] on img at bounding box center [466, 491] width 93 height 67
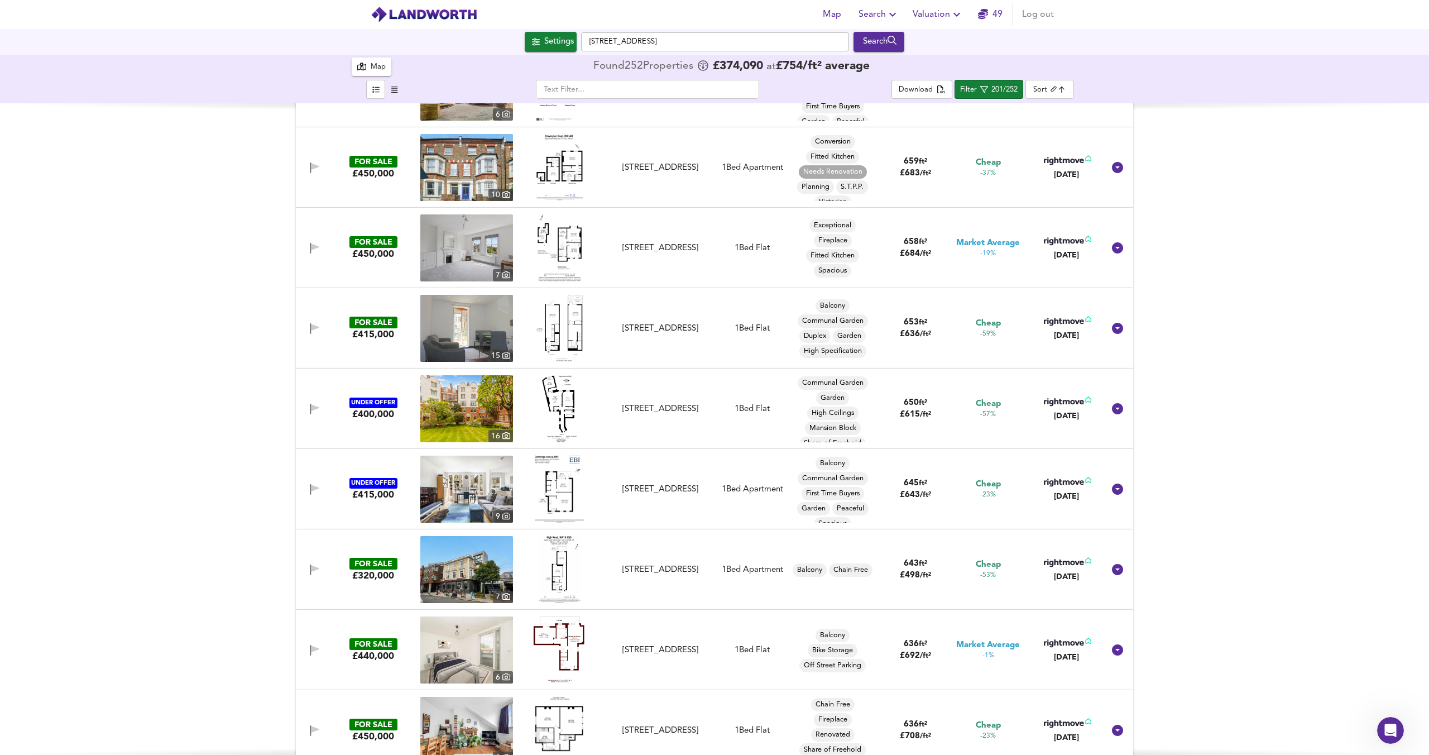
scroll to position [0, 0]
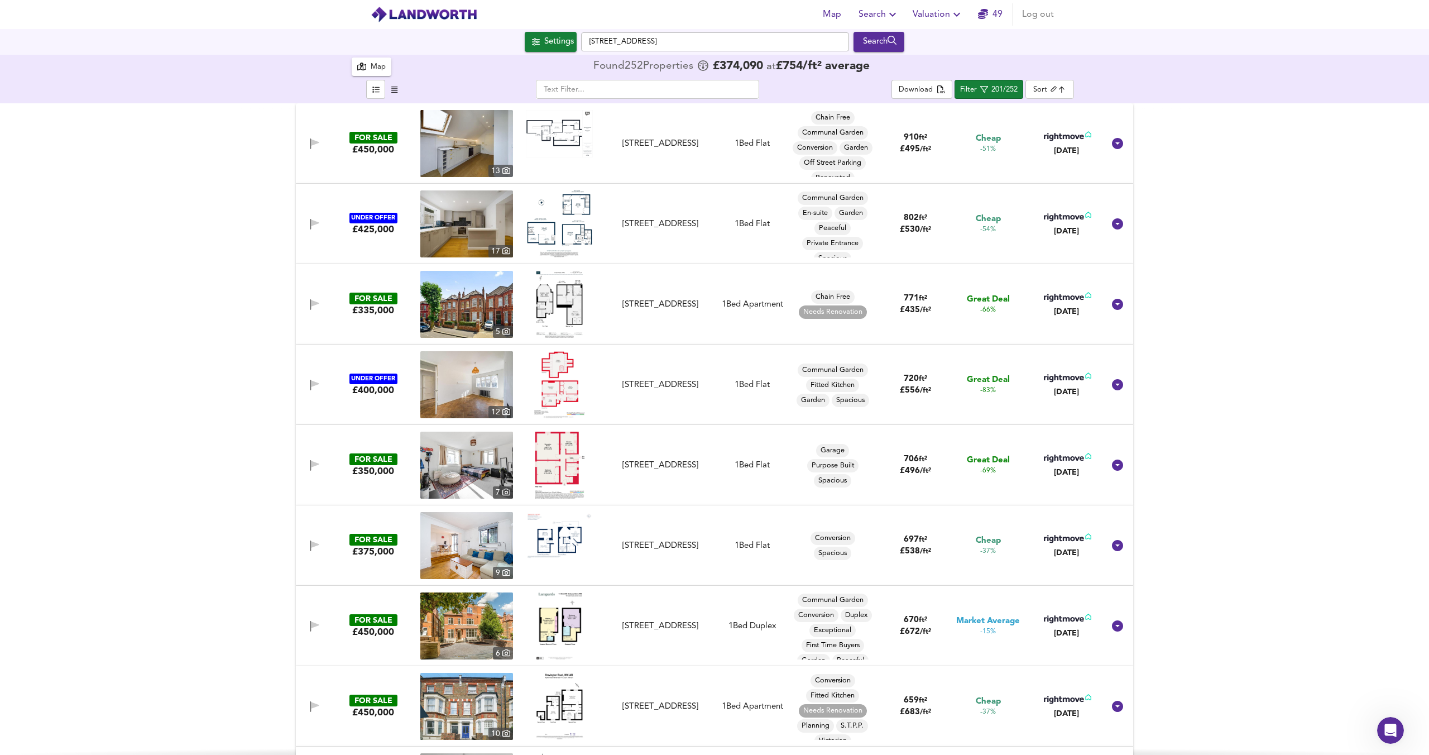
click at [1048, 89] on body "Map Search Valuation 49 Log out Settings Mowbray Road, NW6 7QU Search 6 252 Res…" at bounding box center [714, 377] width 1429 height 755
drag, startPoint x: 1348, startPoint y: 191, endPoint x: 1311, endPoint y: 183, distance: 37.9
click at [1347, 191] on div at bounding box center [714, 377] width 1429 height 755
click at [1057, 84] on body "Map Search Valuation 49 Log out Settings Mowbray Road, NW6 7QU Search 6 252 Res…" at bounding box center [714, 377] width 1429 height 755
drag, startPoint x: 1068, startPoint y: 143, endPoint x: 1216, endPoint y: 167, distance: 149.8
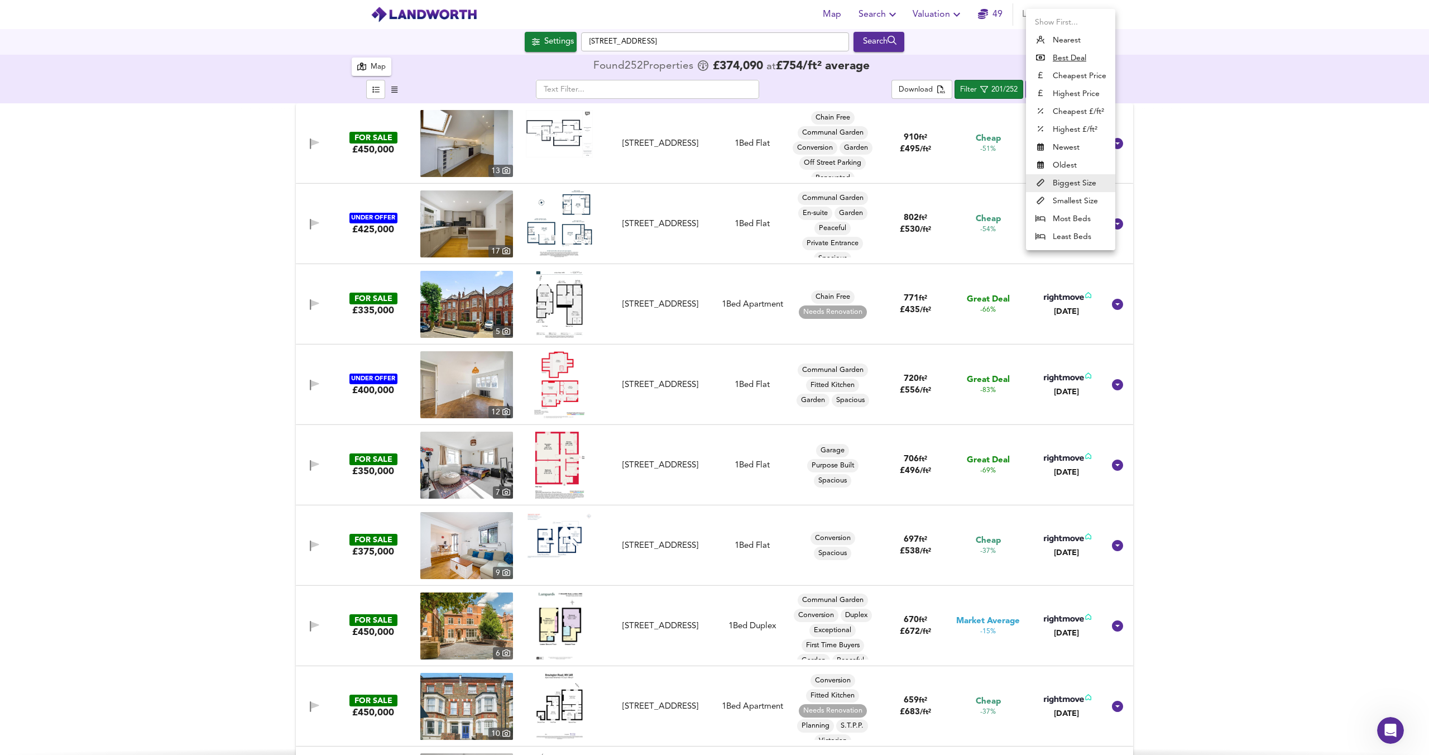
click at [1068, 143] on li "Newest" at bounding box center [1070, 147] width 89 height 18
type input "newest"
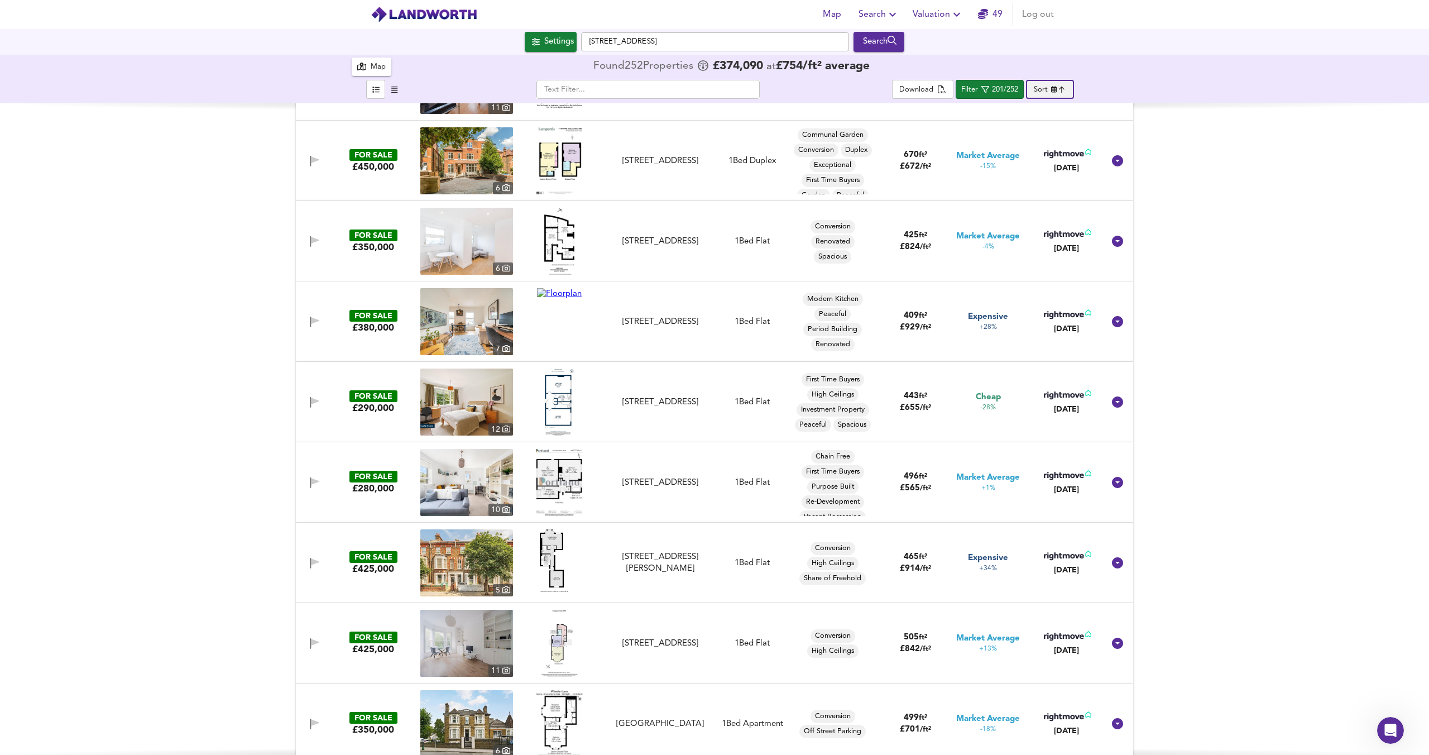
scroll to position [310, 0]
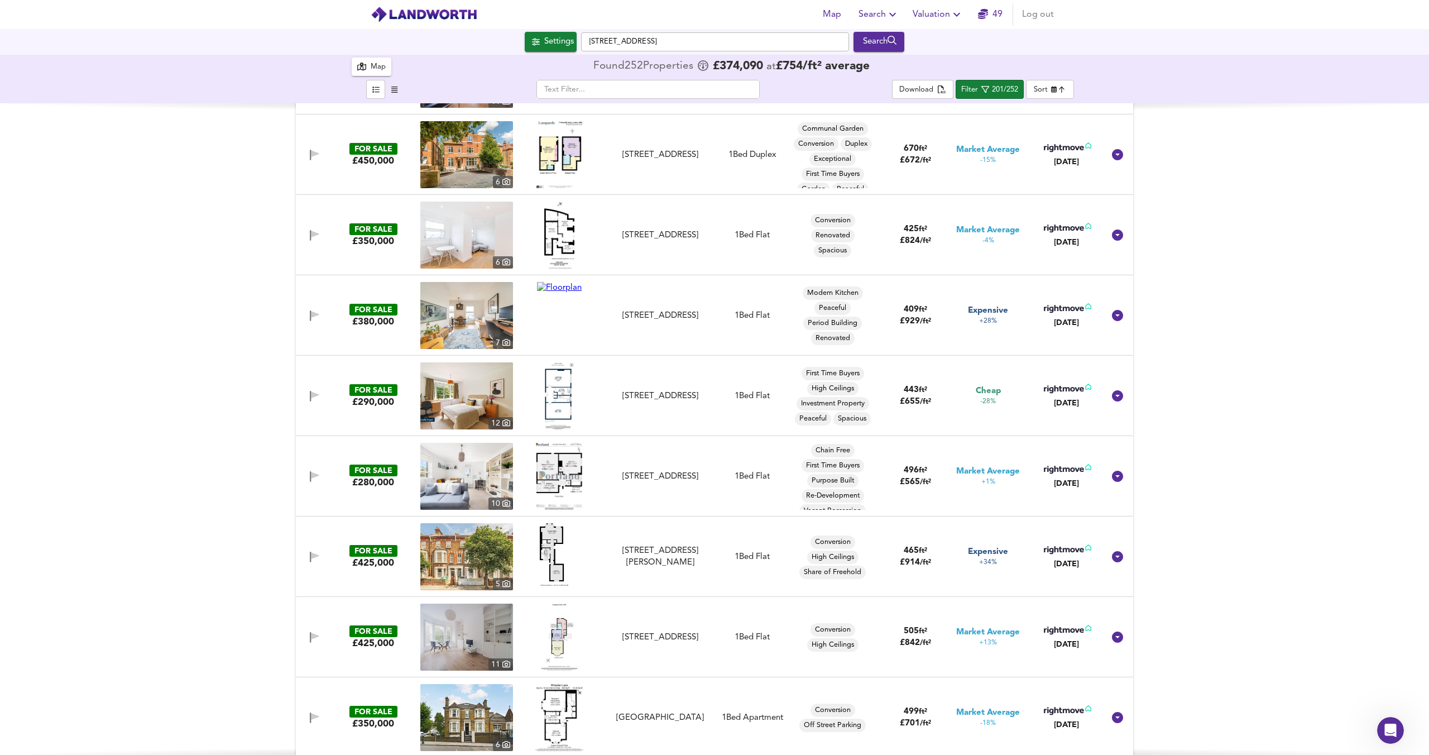
click at [560, 389] on img at bounding box center [559, 395] width 29 height 67
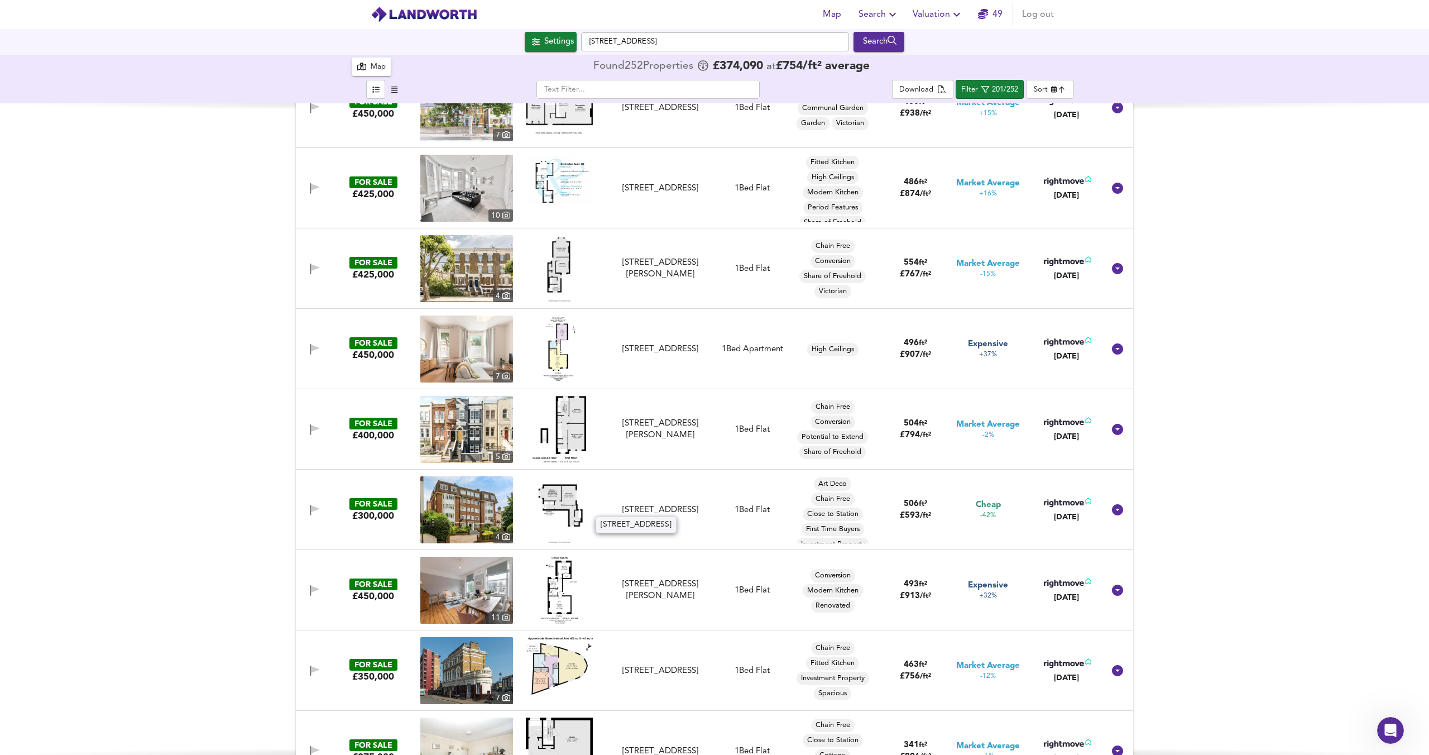
scroll to position [4143, 0]
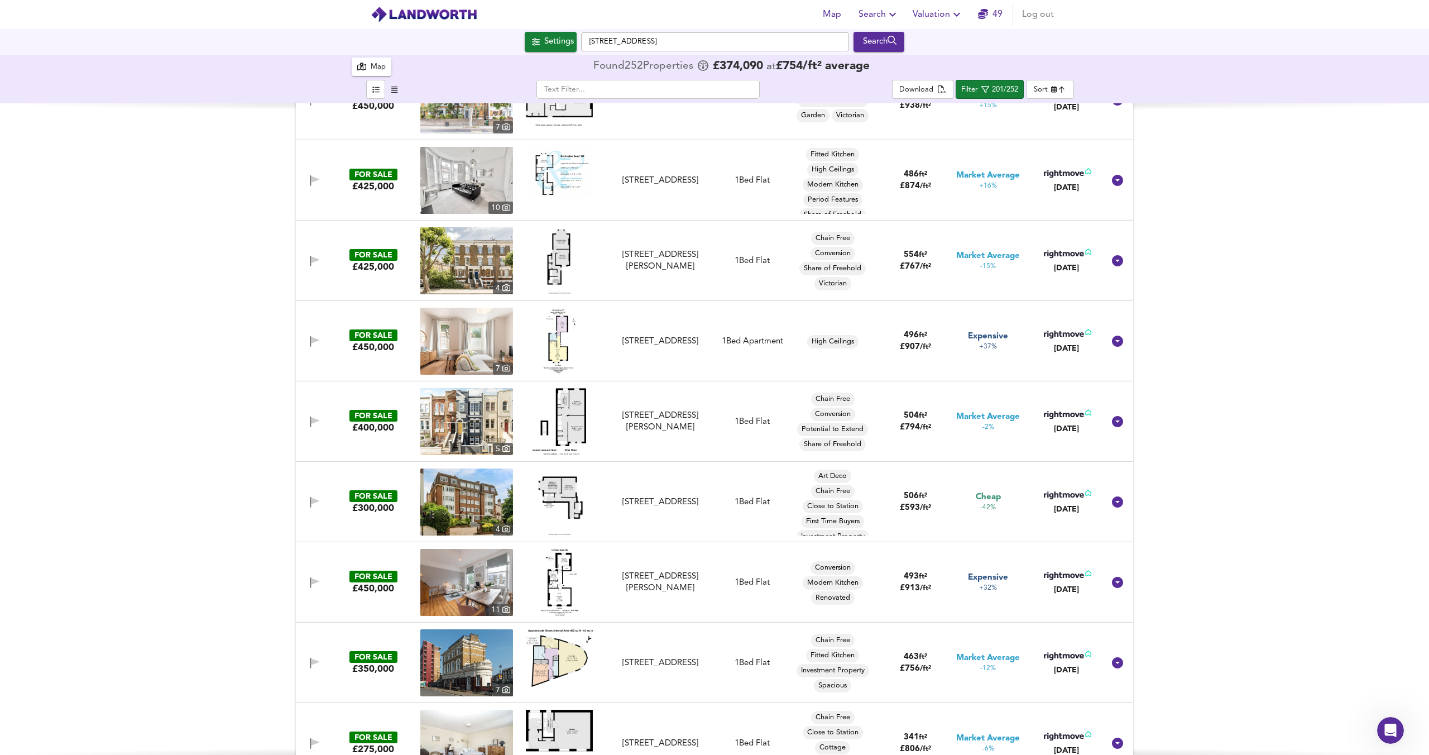
click at [550, 502] on img at bounding box center [559, 501] width 49 height 67
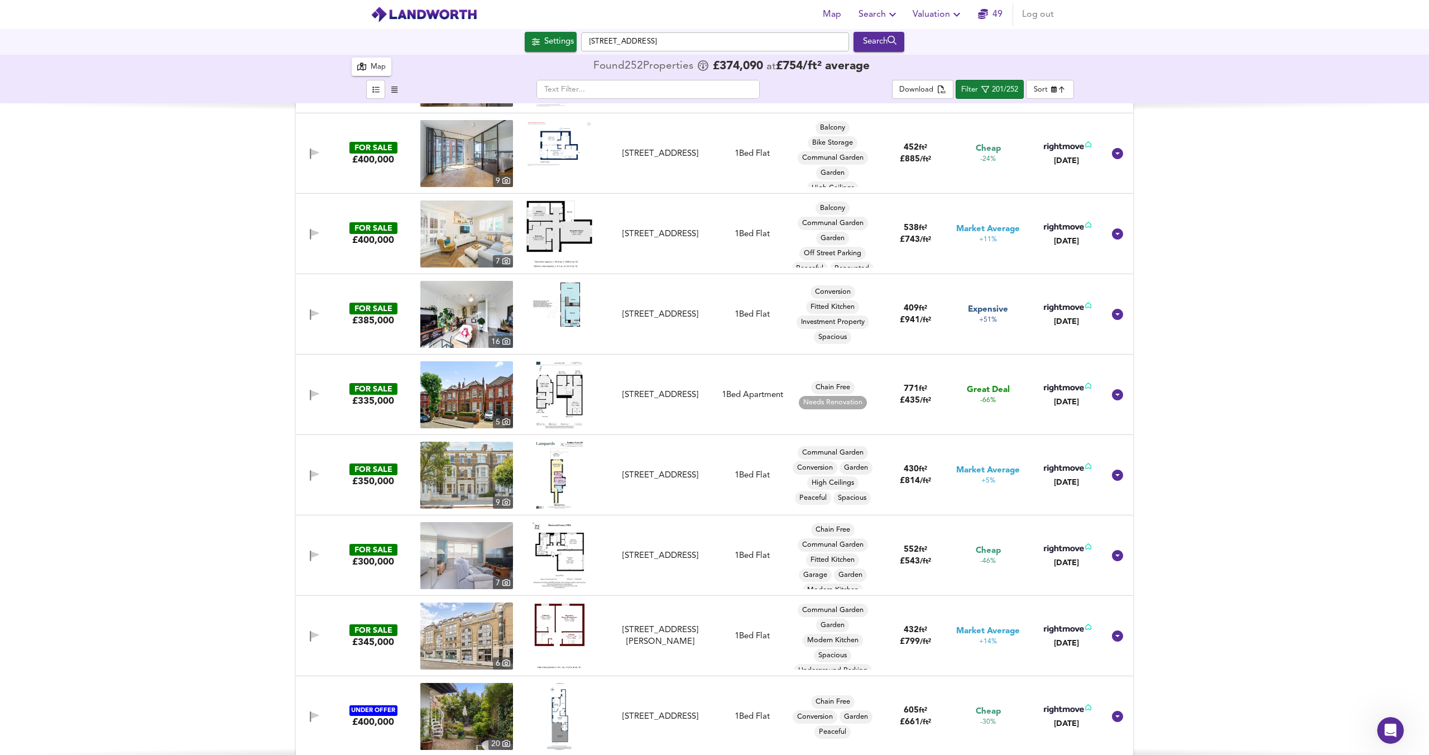
scroll to position [4892, 0]
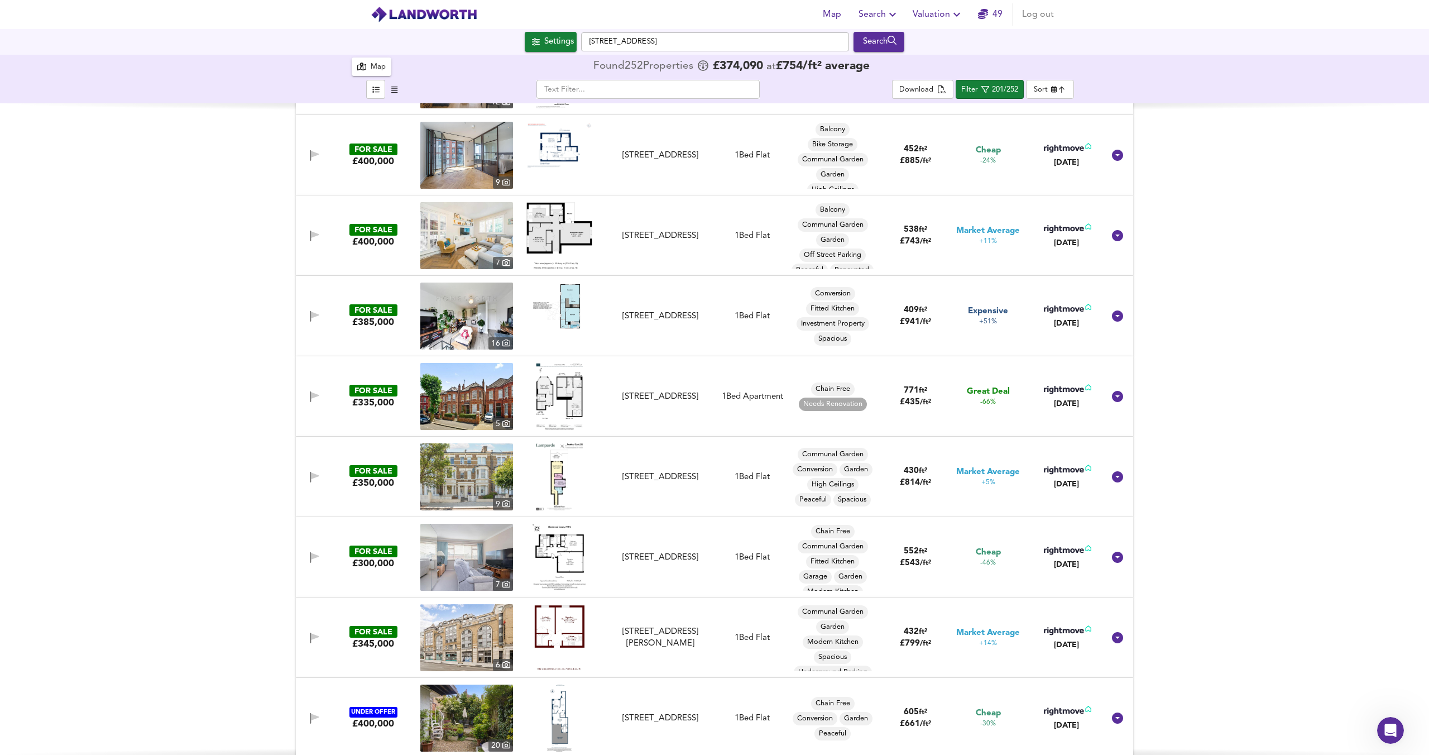
click at [563, 550] on img at bounding box center [560, 557] width 54 height 67
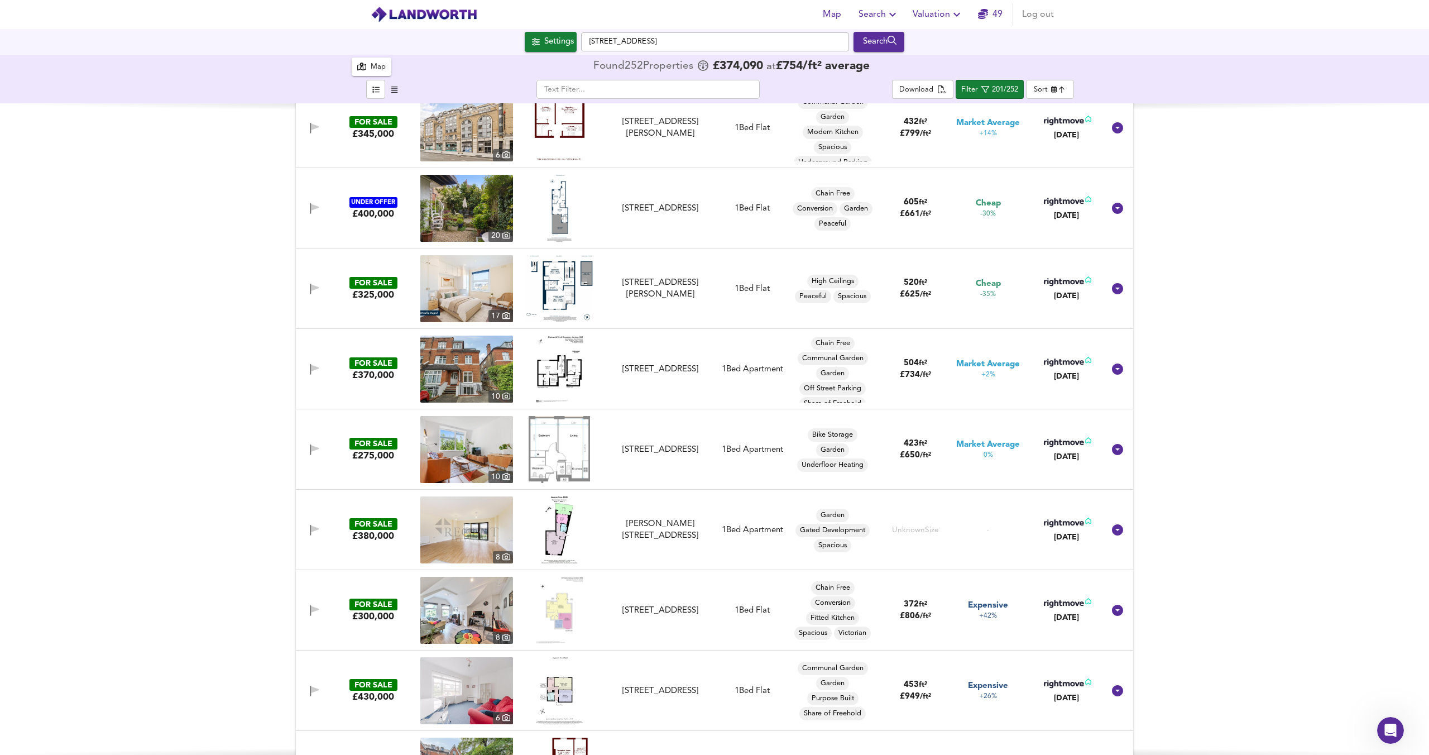
scroll to position [5402, 0]
click at [562, 285] on img at bounding box center [559, 287] width 67 height 66
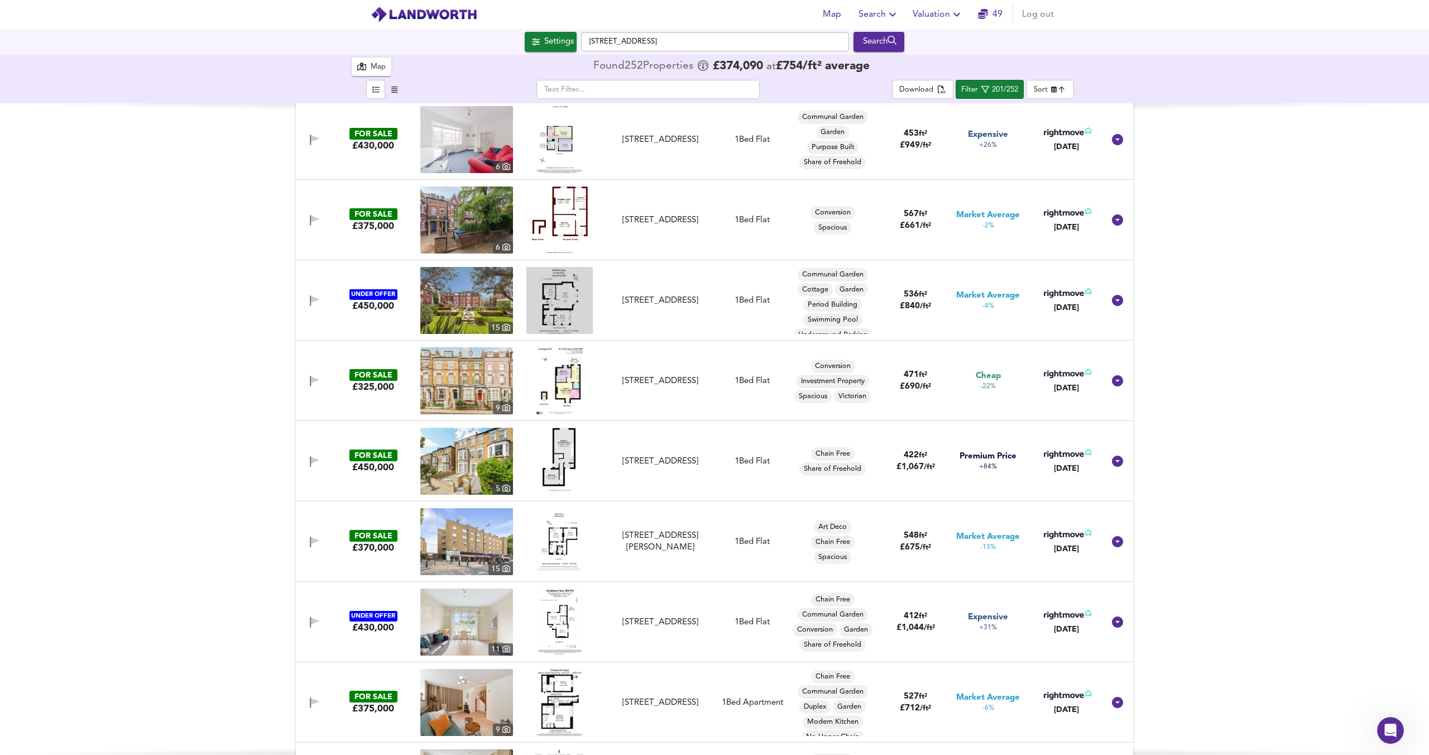
scroll to position [5956, 0]
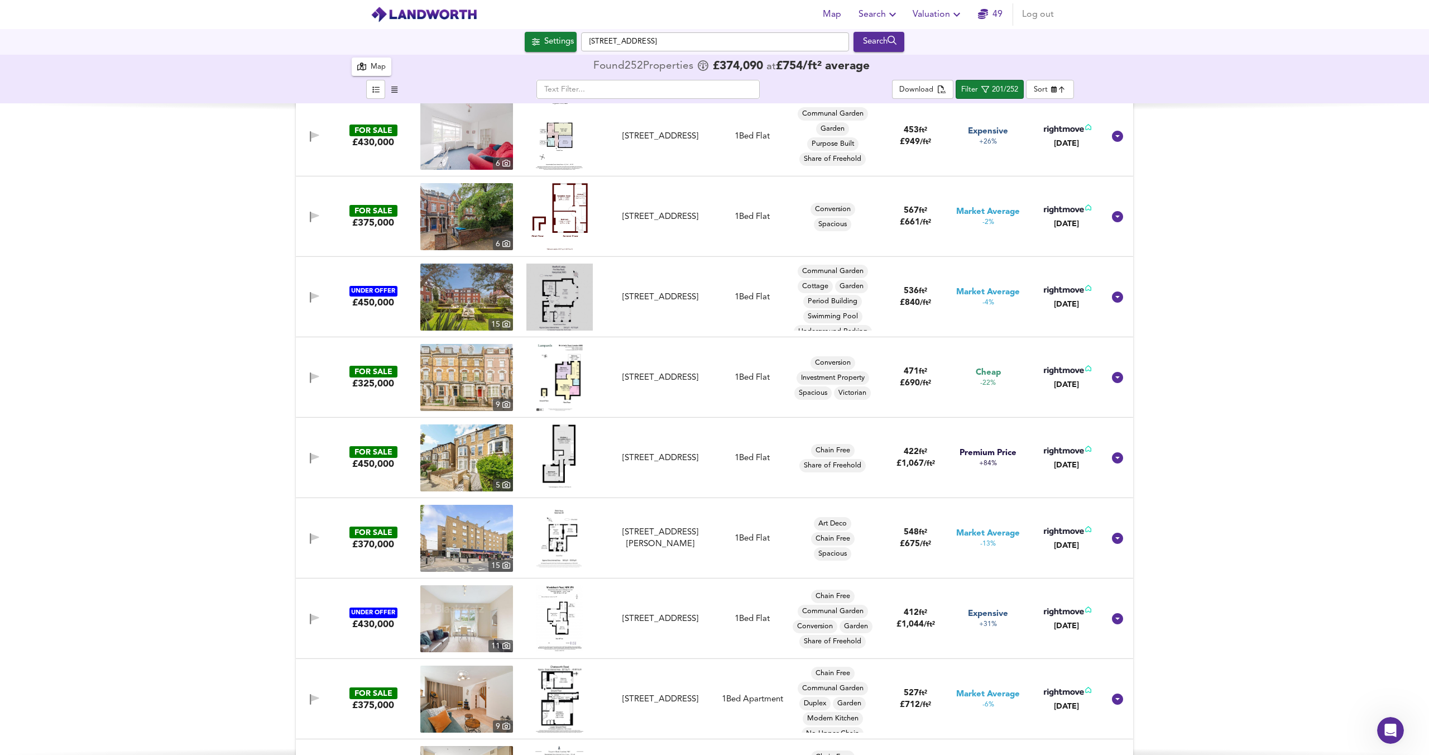
click at [482, 371] on img at bounding box center [466, 377] width 93 height 67
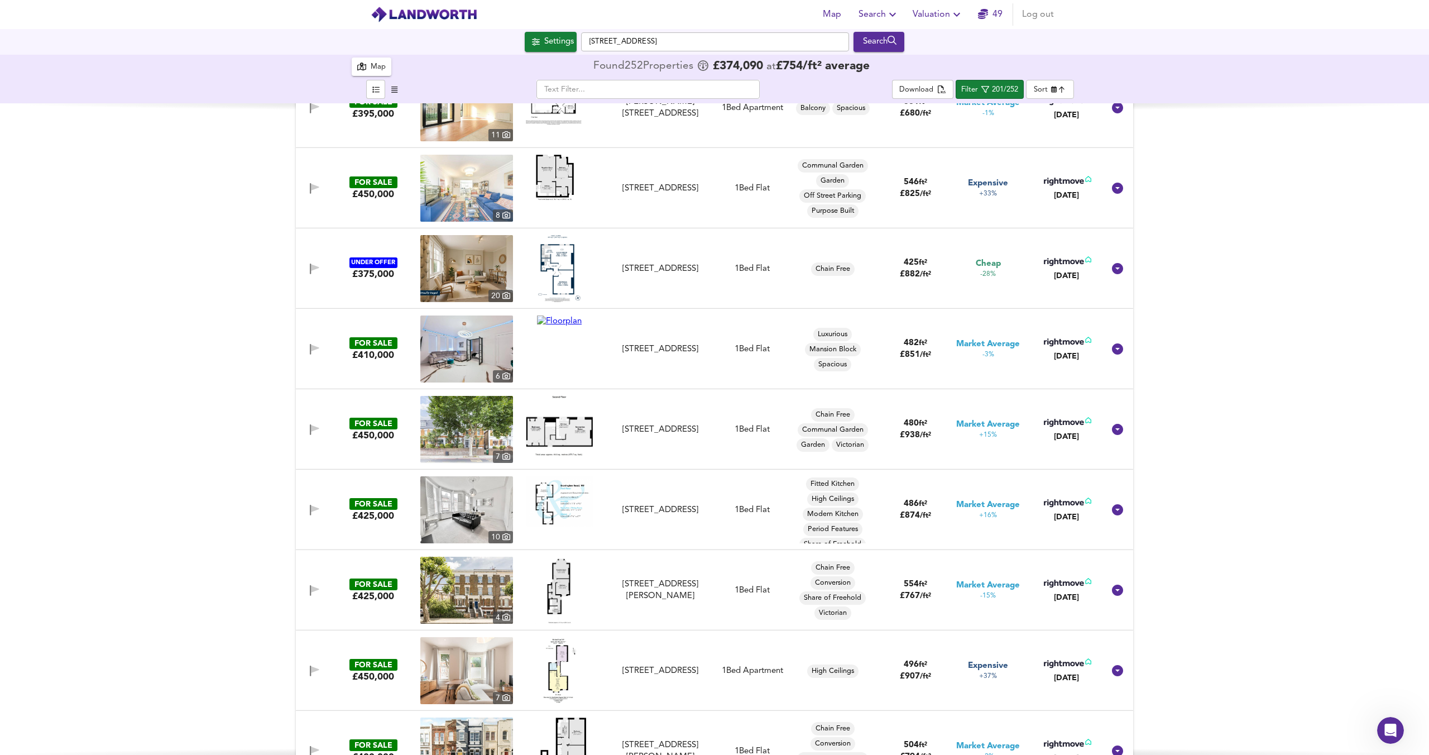
scroll to position [3794, 0]
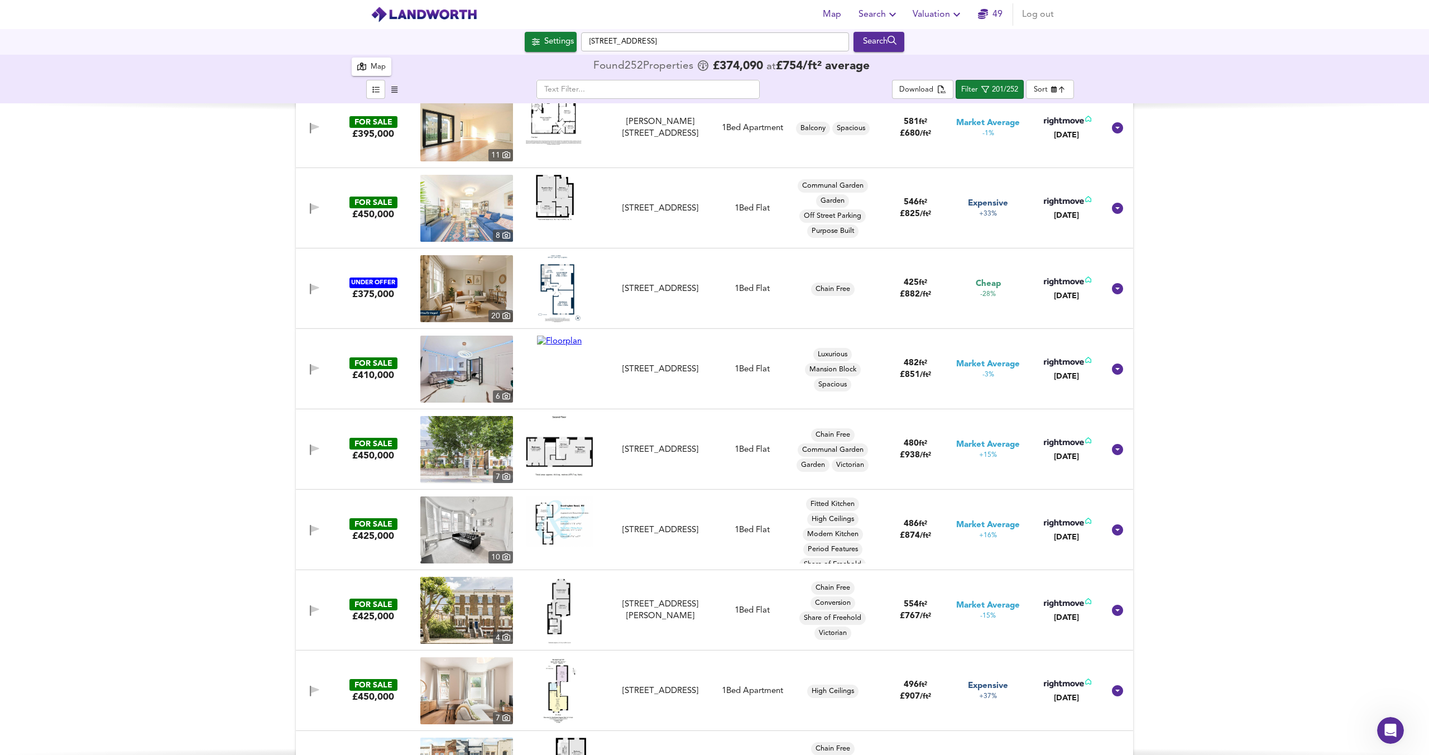
click at [890, 11] on icon "button" at bounding box center [892, 14] width 13 height 13
click at [877, 36] on li "New Search" at bounding box center [879, 40] width 111 height 20
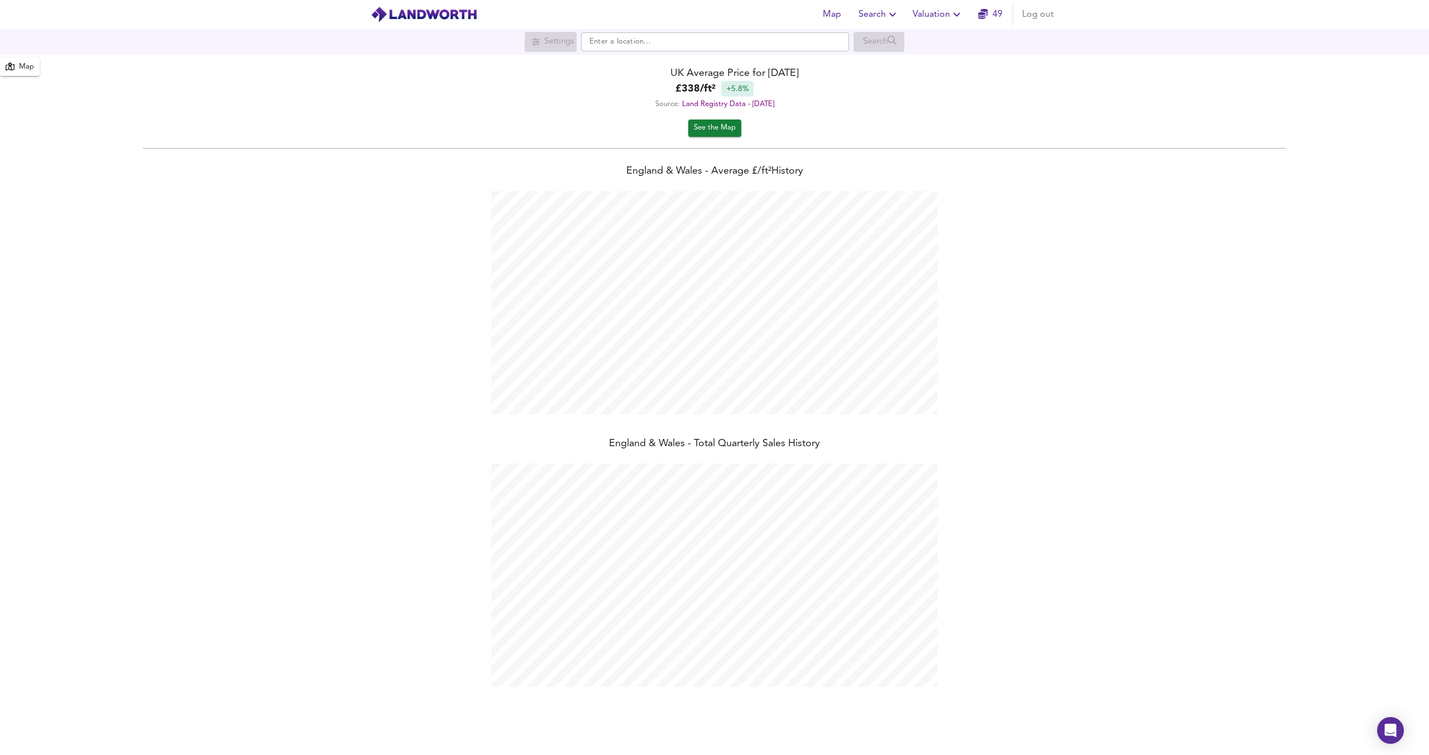
scroll to position [755, 1429]
click at [838, 13] on span "Map" at bounding box center [831, 15] width 27 height 16
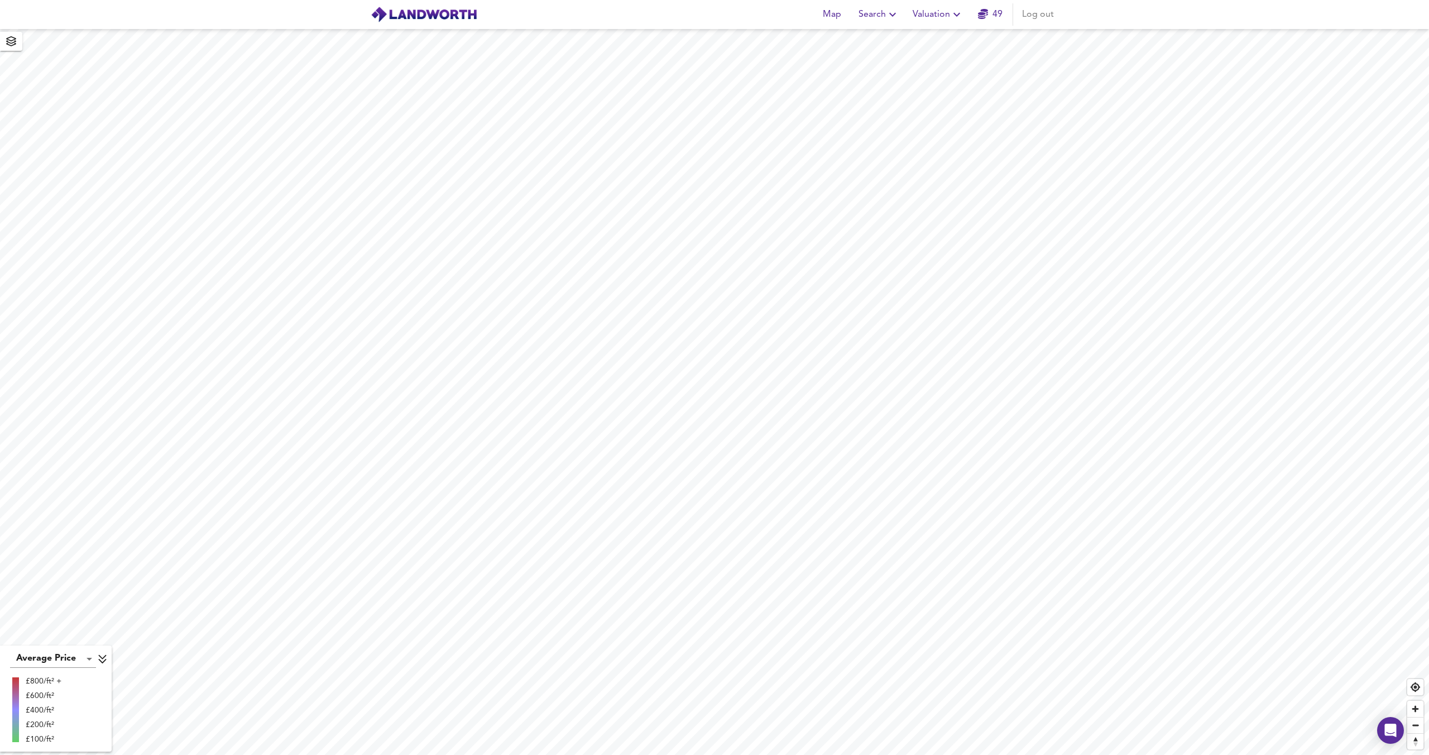
click at [884, 15] on span "Search" at bounding box center [879, 15] width 41 height 16
click at [875, 36] on li "New Search" at bounding box center [879, 40] width 111 height 20
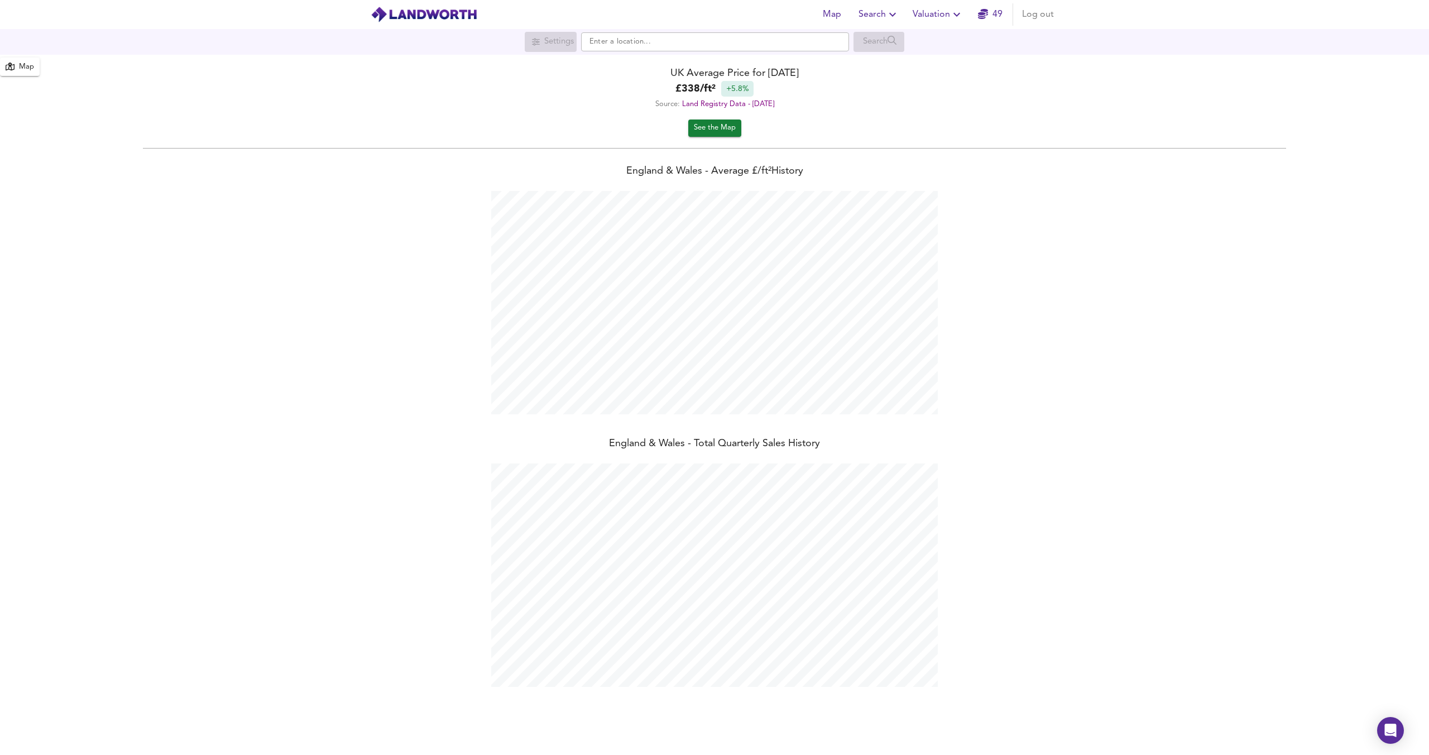
scroll to position [755, 1429]
click at [634, 38] on input "text" at bounding box center [715, 41] width 268 height 19
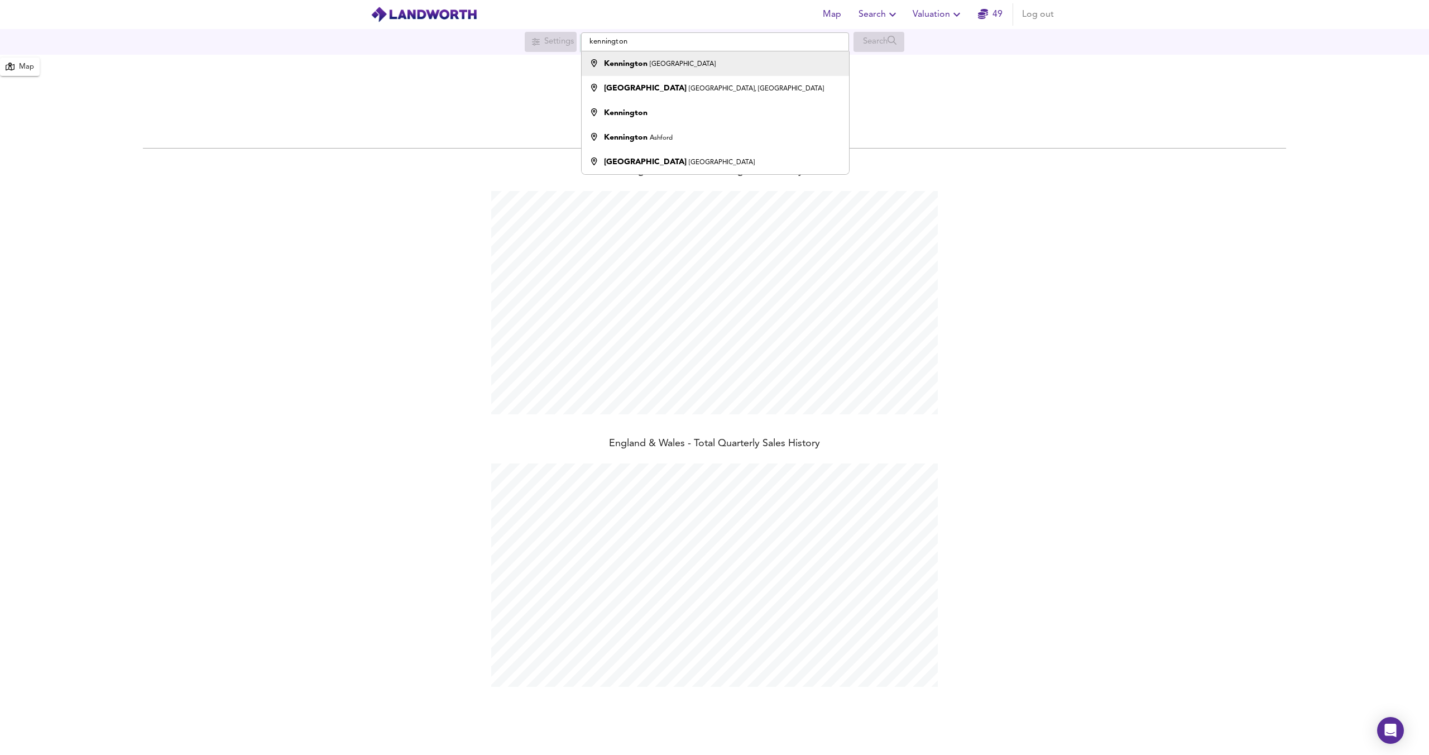
click at [634, 66] on strong "Kennington" at bounding box center [626, 64] width 44 height 8
type input "Kennington, London"
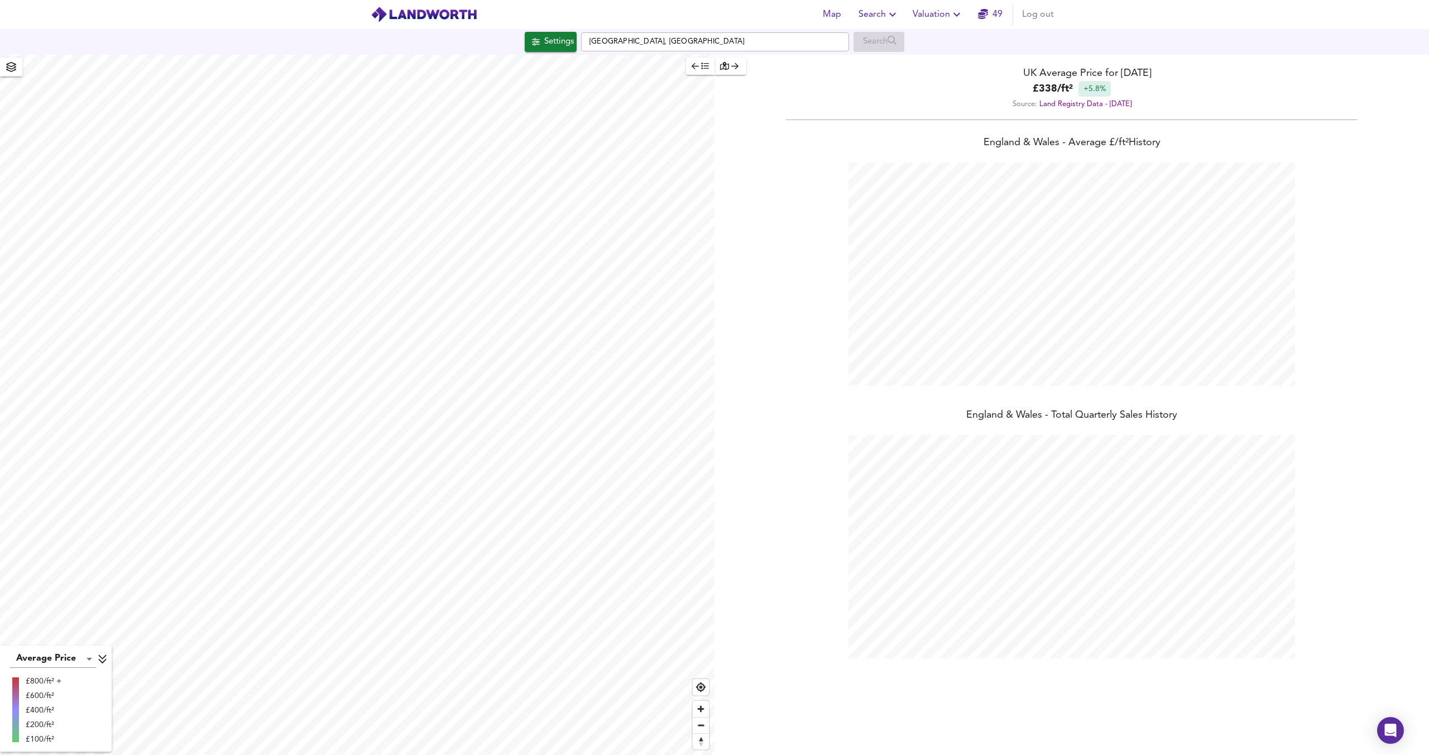
checkbox input "false"
checkbox input "true"
click at [183, 153] on div "X" at bounding box center [186, 150] width 9 height 11
type input "1736"
click at [544, 47] on div "Settings" at bounding box center [559, 42] width 30 height 15
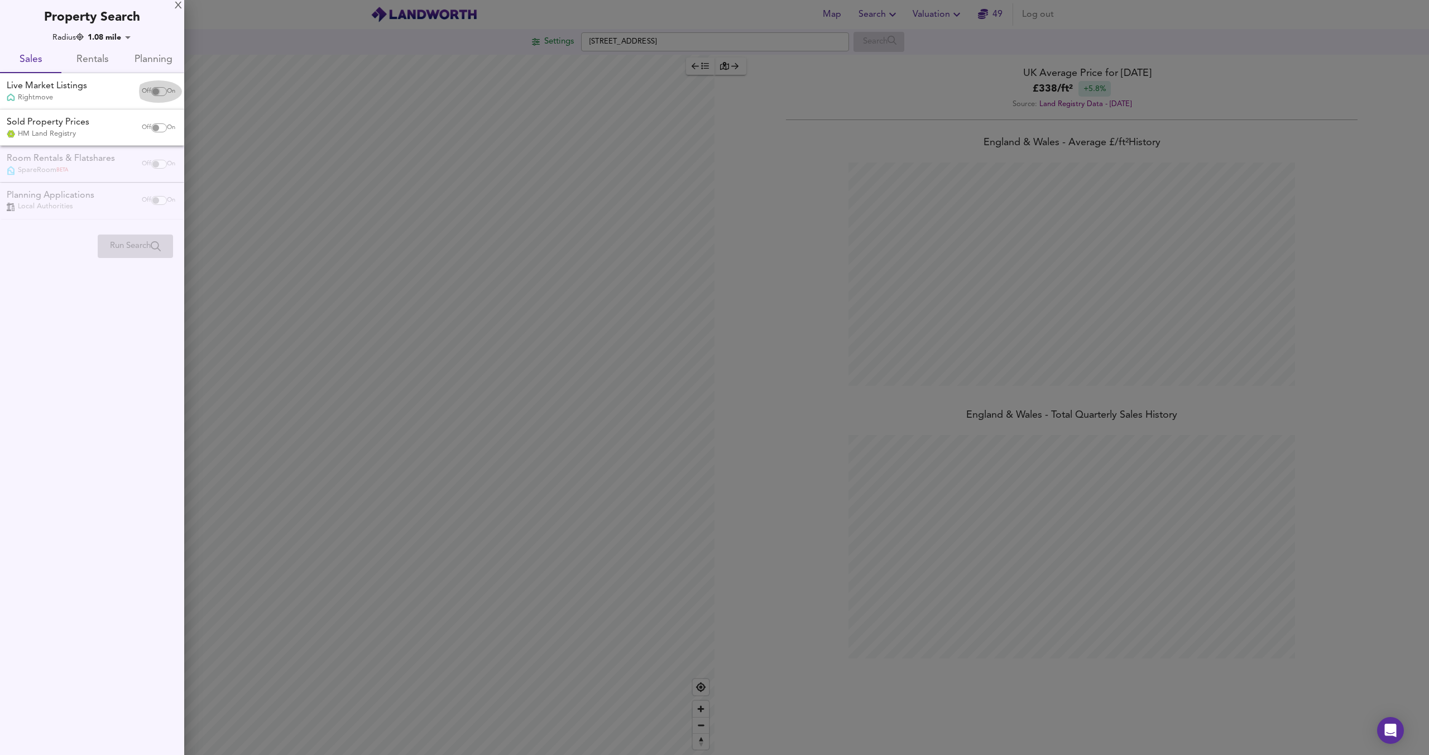
click at [157, 89] on input "checkbox" at bounding box center [155, 91] width 27 height 9
checkbox input "true"
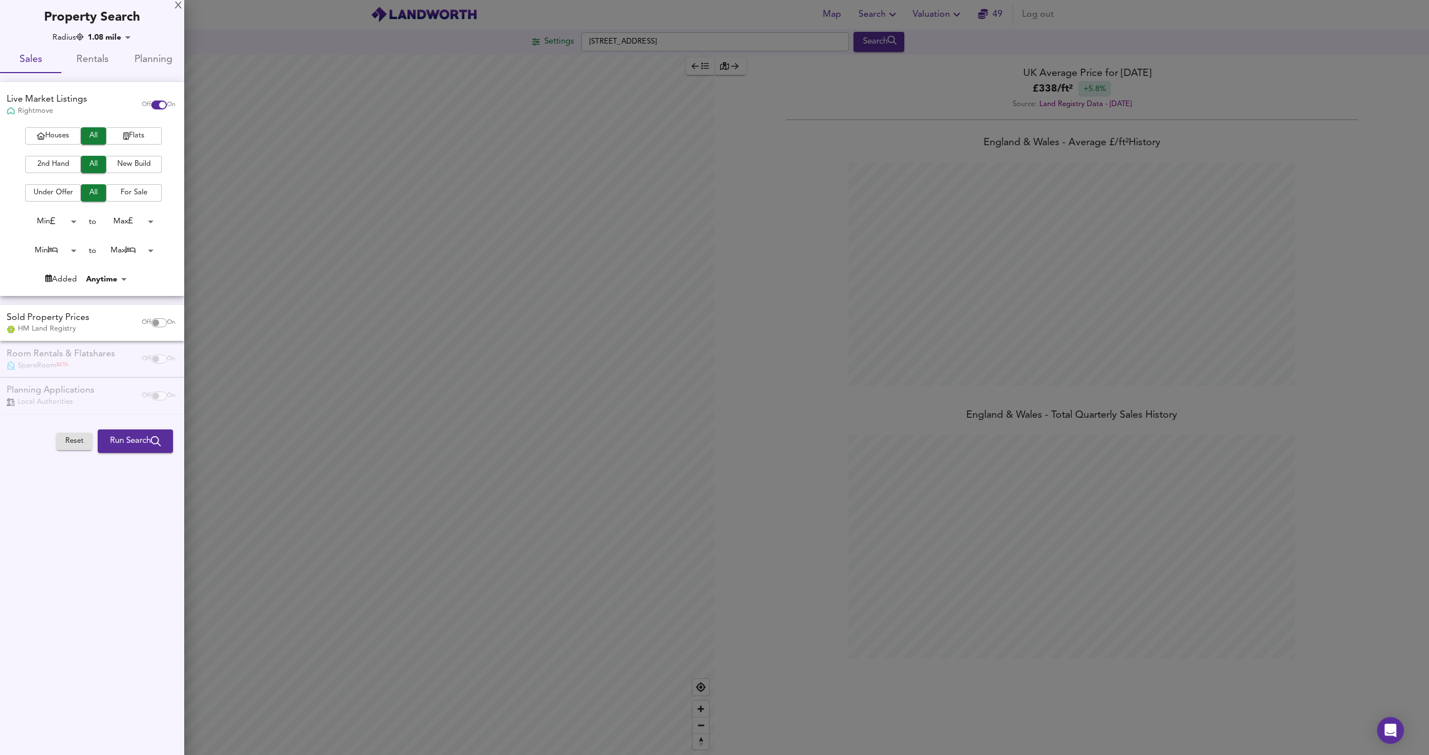
click at [64, 131] on span "Houses" at bounding box center [53, 136] width 45 height 13
click at [107, 132] on button "Flats" at bounding box center [134, 135] width 56 height 17
click at [118, 132] on span "Flats" at bounding box center [134, 136] width 45 height 13
drag, startPoint x: 33, startPoint y: 171, endPoint x: 45, endPoint y: 165, distance: 13.0
click at [33, 171] on button "2nd Hand" at bounding box center [53, 164] width 56 height 17
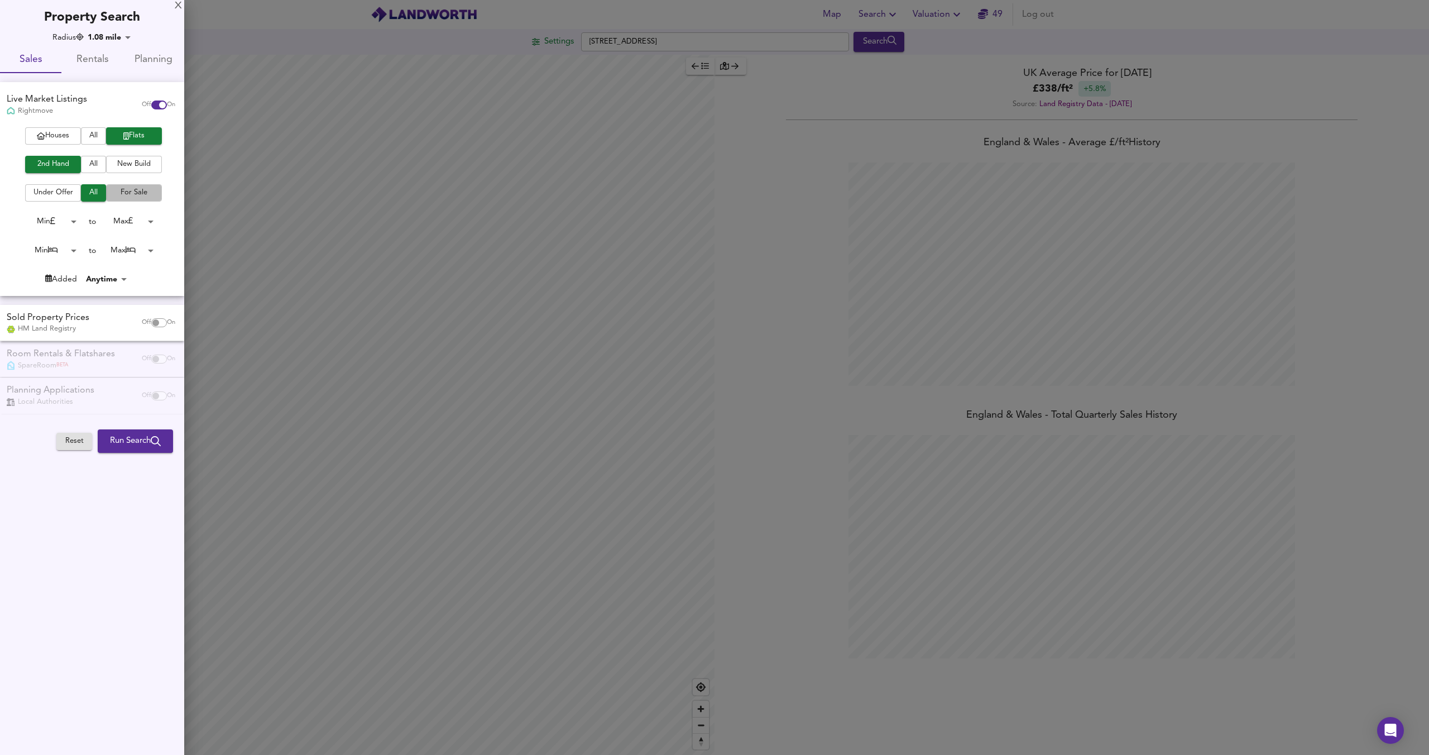
click at [132, 186] on span "For Sale" at bounding box center [134, 192] width 45 height 13
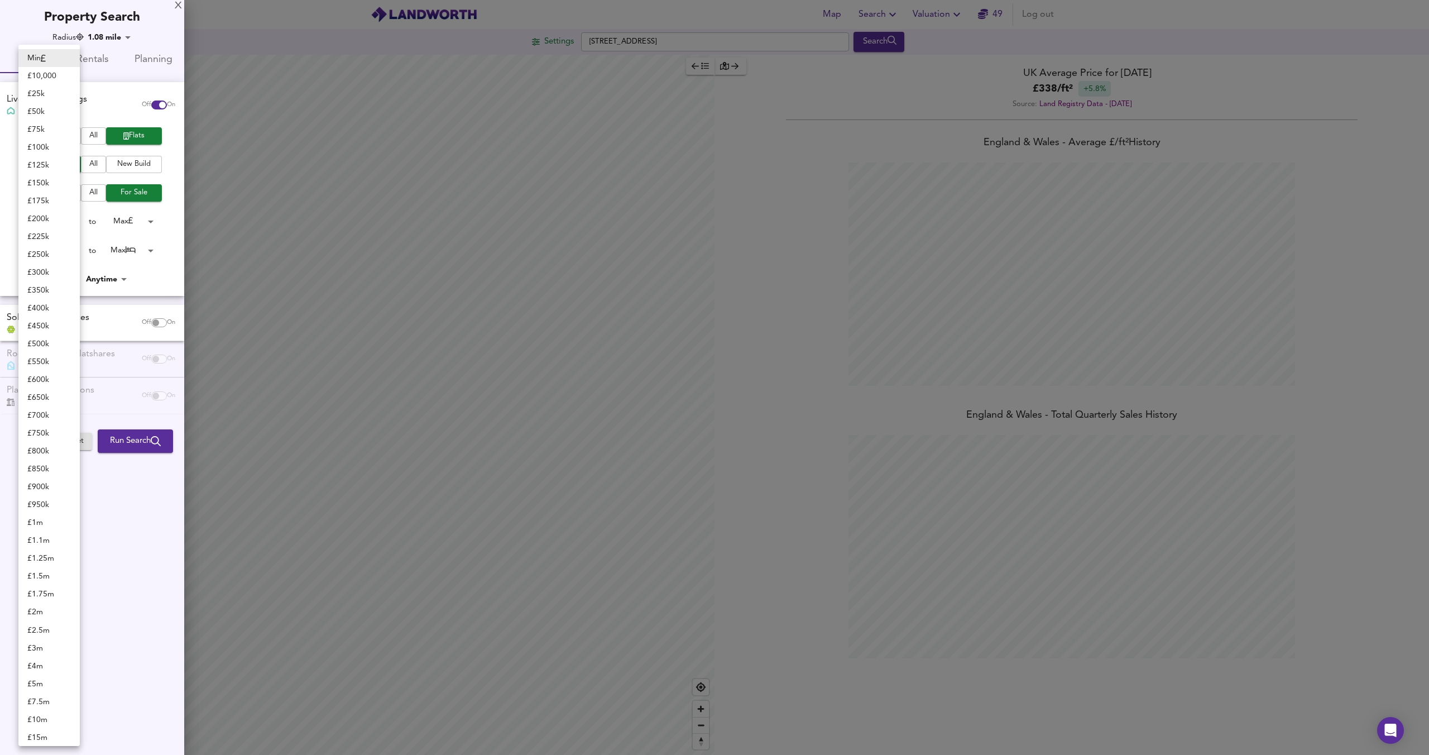
click at [63, 221] on body "Map Search Valuation 49 Log out Settings Olney Road, SE17 3HN Search Average Pr…" at bounding box center [714, 377] width 1429 height 755
drag, startPoint x: 50, startPoint y: 180, endPoint x: 57, endPoint y: 180, distance: 6.7
click at [50, 180] on li "£ 150k" at bounding box center [48, 183] width 61 height 18
type input "150000"
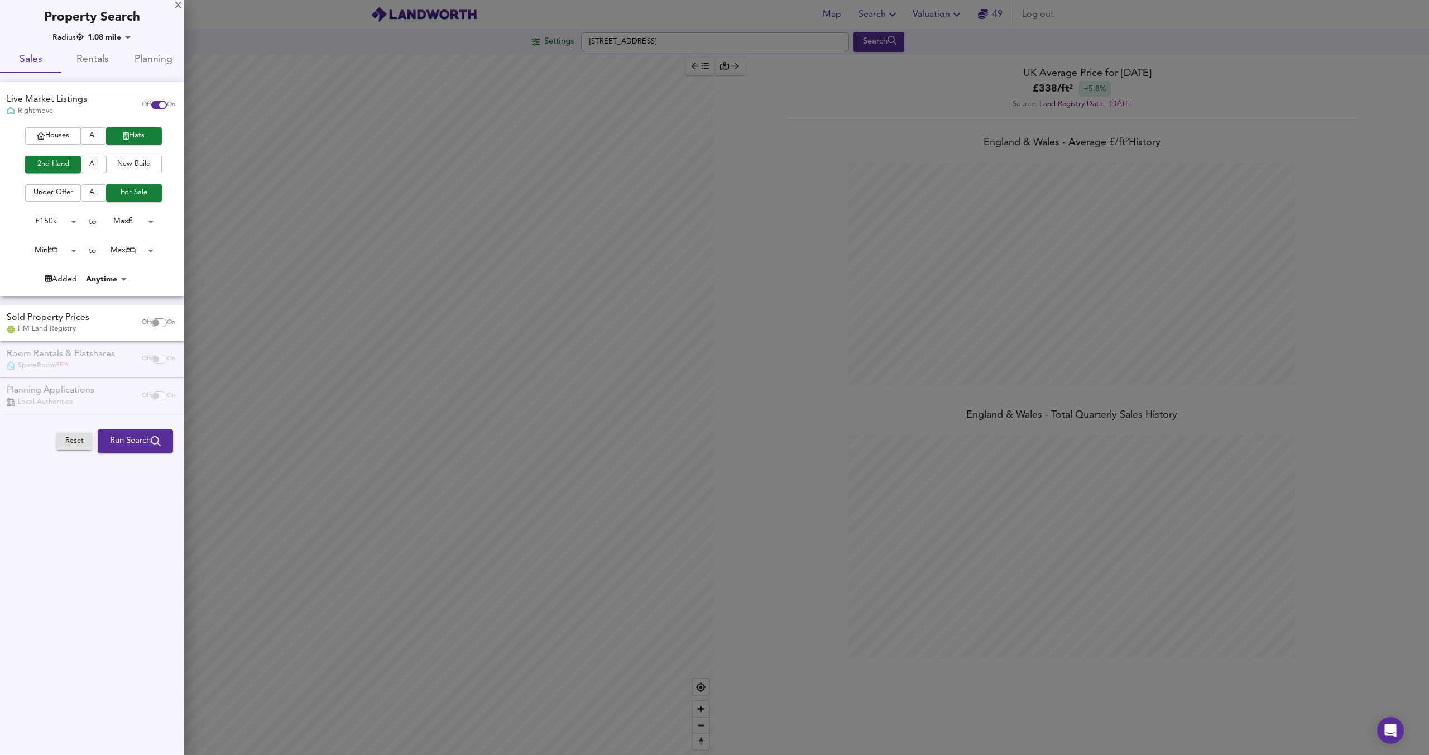
click at [142, 220] on body "Map Search Valuation 49 Log out Settings Olney Road, SE17 3HN Search Average Pr…" at bounding box center [714, 377] width 1429 height 755
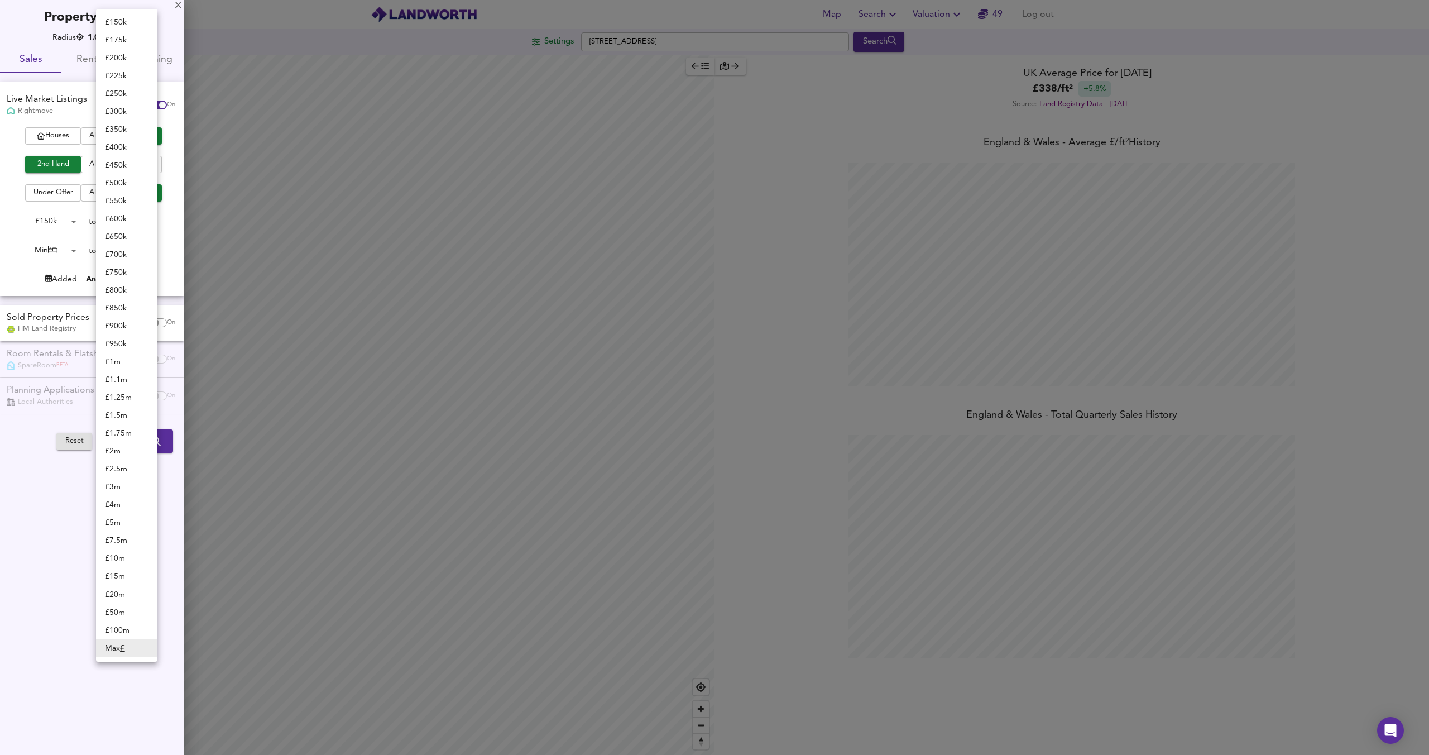
click at [122, 160] on li "£ 450k" at bounding box center [126, 165] width 61 height 18
type input "450000"
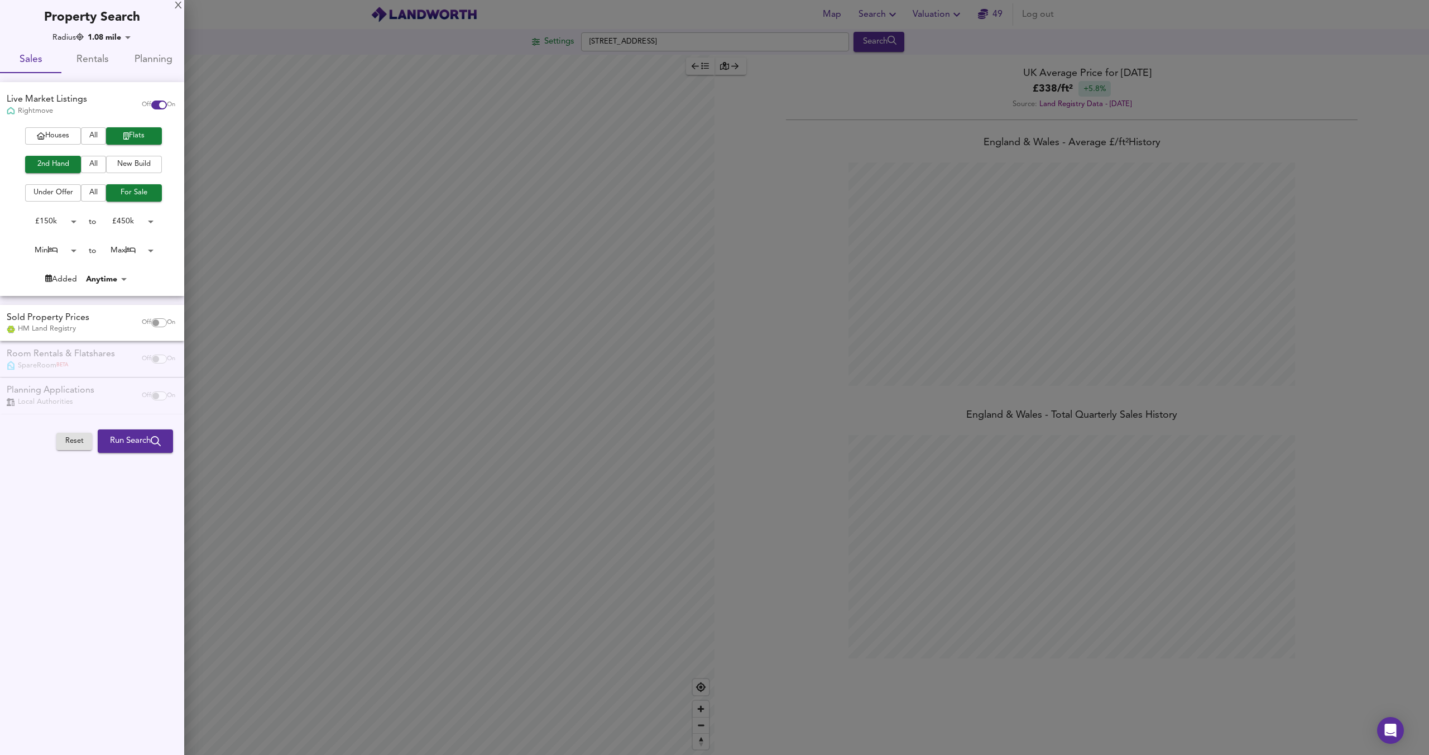
click at [55, 251] on body "Map Search Valuation 49 Log out Settings Olney Road, SE17 3HN Search Average Pr…" at bounding box center [714, 377] width 1429 height 755
click at [51, 262] on li "1 Bed" at bounding box center [48, 269] width 61 height 18
type input "1"
click at [141, 253] on body "Map Search Valuation 49 Log out Settings Olney Road, SE17 3HN Search Average Pr…" at bounding box center [714, 377] width 1429 height 755
click at [131, 69] on li "1 Bed" at bounding box center [126, 72] width 61 height 18
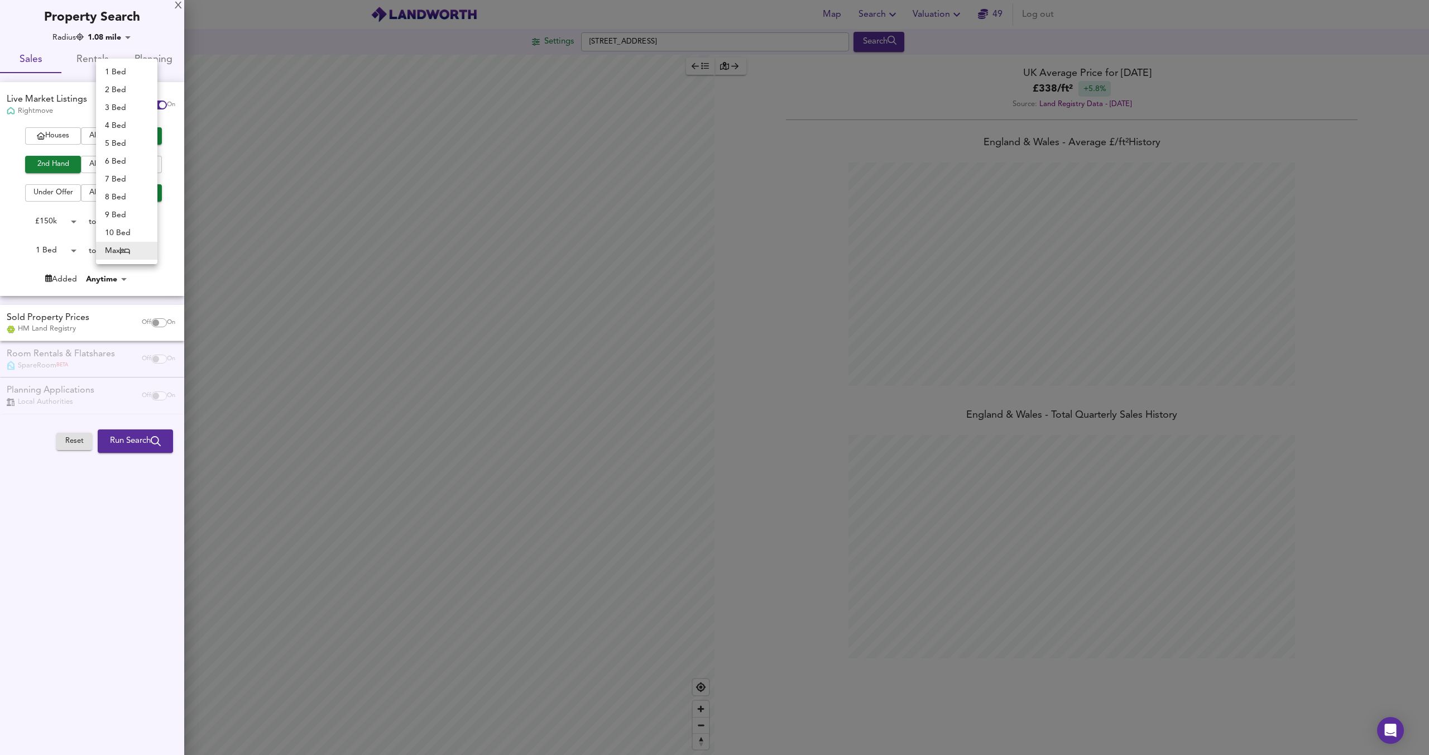
type input "1"
click at [110, 447] on span "Run Search" at bounding box center [135, 441] width 51 height 15
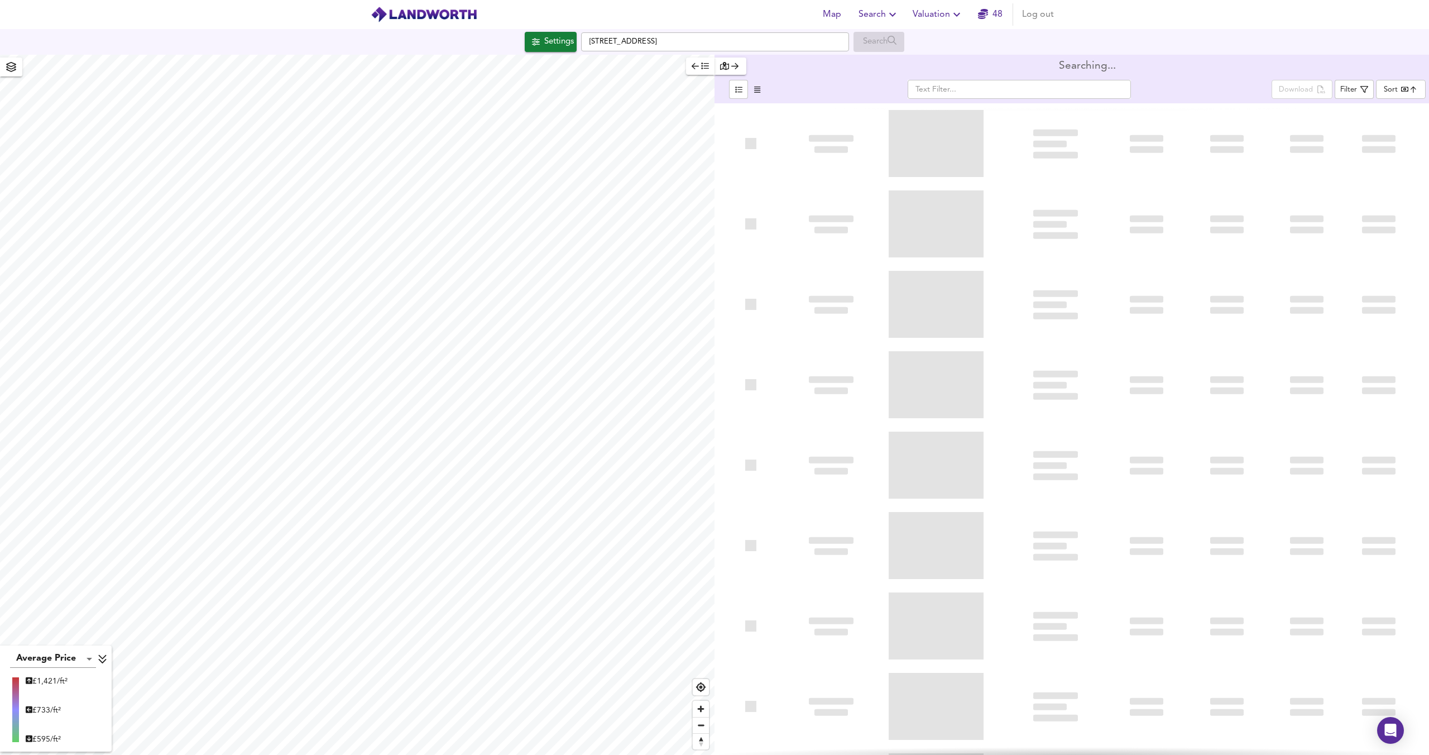
type input "bestdeal"
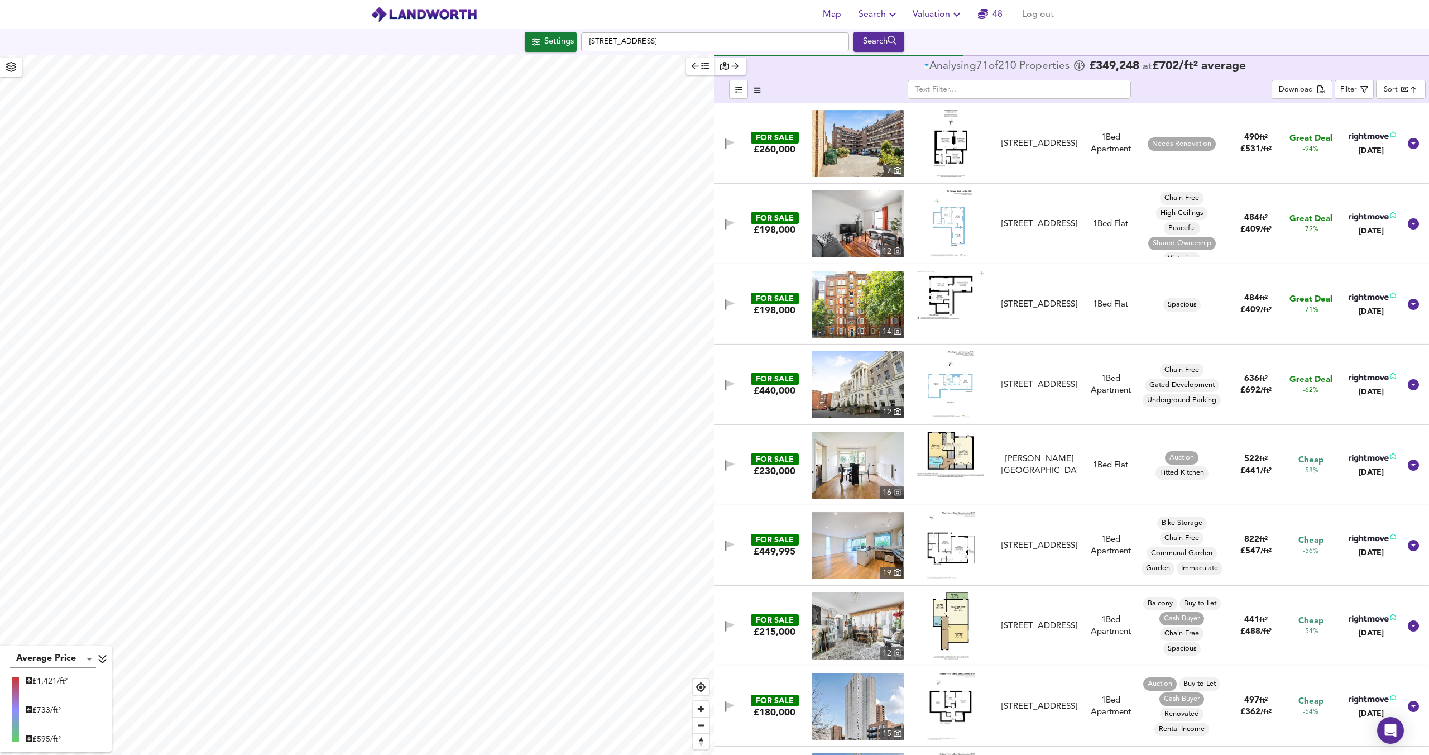
click at [700, 67] on span "button" at bounding box center [700, 66] width 17 height 13
click at [924, 68] on div "Analysing 71 of 210 Propert ies" at bounding box center [998, 66] width 148 height 11
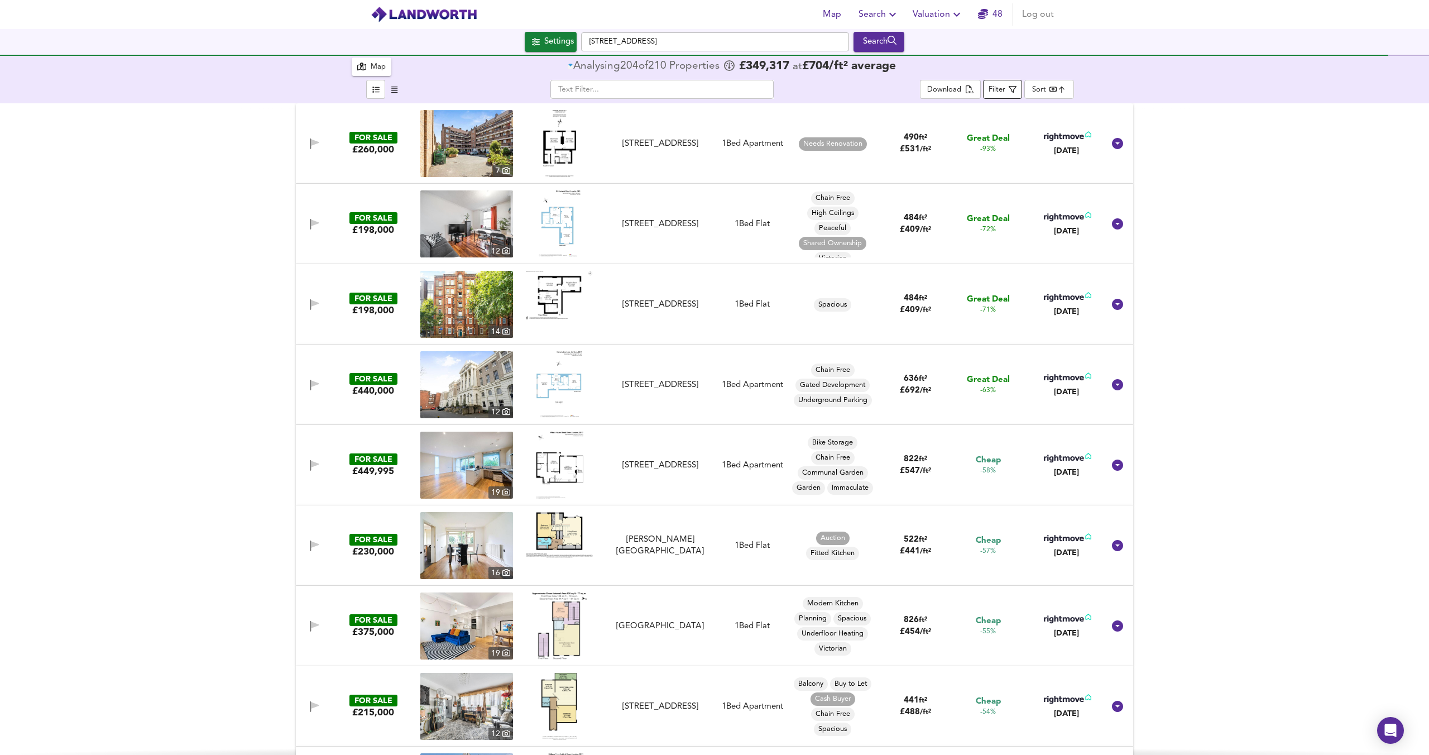
click at [1010, 90] on icon "button" at bounding box center [1013, 89] width 8 height 8
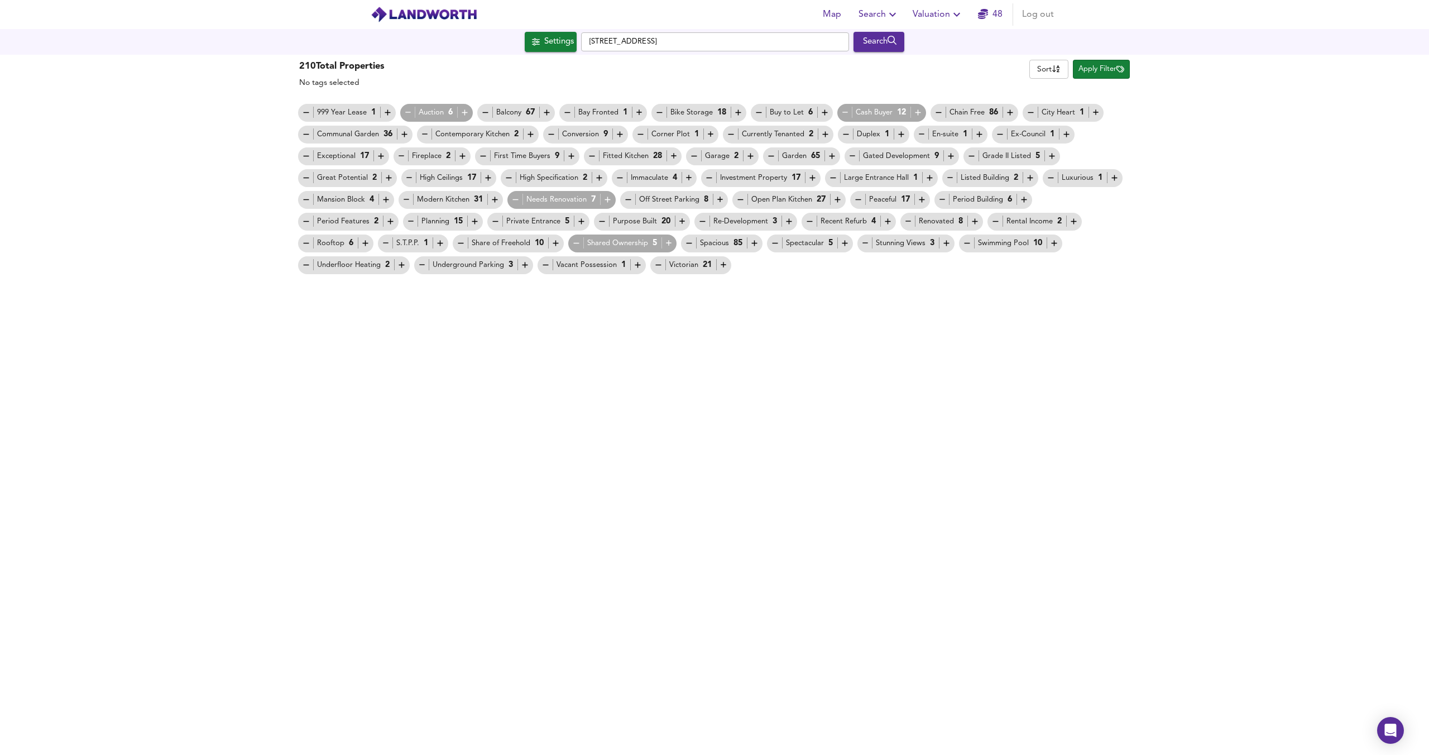
drag, startPoint x: 529, startPoint y: 382, endPoint x: 521, endPoint y: 372, distance: 12.7
click at [529, 382] on div "210 Total Properties No tags selected Sort name ​ Apply Filter 999 Year Lease 1…" at bounding box center [714, 405] width 1429 height 700
click at [573, 243] on icon "button" at bounding box center [576, 242] width 9 height 9
click at [737, 196] on icon "button" at bounding box center [740, 199] width 9 height 9
click at [1103, 70] on span "Apply Filter" at bounding box center [1101, 69] width 46 height 13
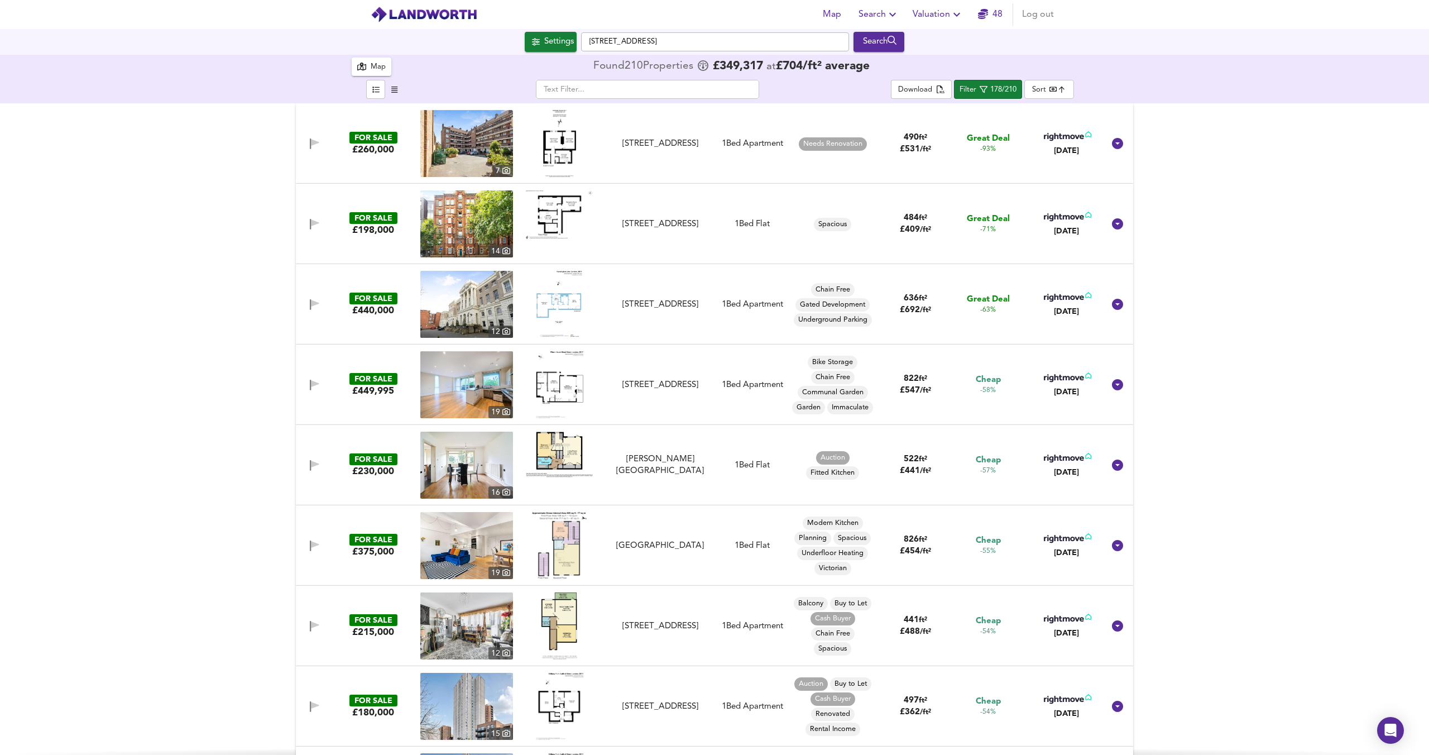
click at [1071, 86] on body "Map Search Valuation 48 Log out Settings Olney Road, SE17 3HN Search 210 Result…" at bounding box center [714, 377] width 1429 height 755
click at [1061, 207] on li "Biggest Size" at bounding box center [1069, 214] width 89 height 18
type input "biggest"
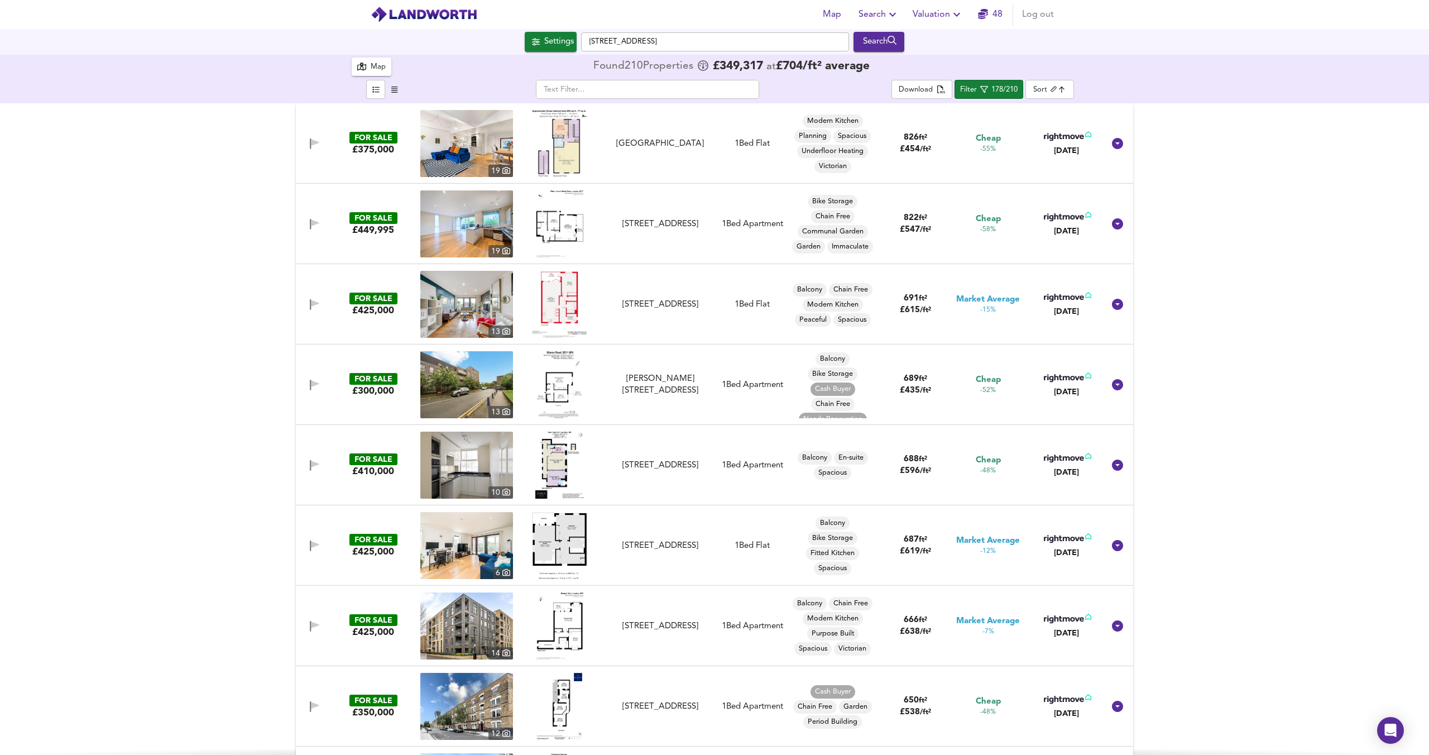
click at [569, 150] on img at bounding box center [559, 143] width 55 height 67
click at [643, 382] on div "Gibson Road, London, SE11 6PU" at bounding box center [660, 385] width 100 height 24
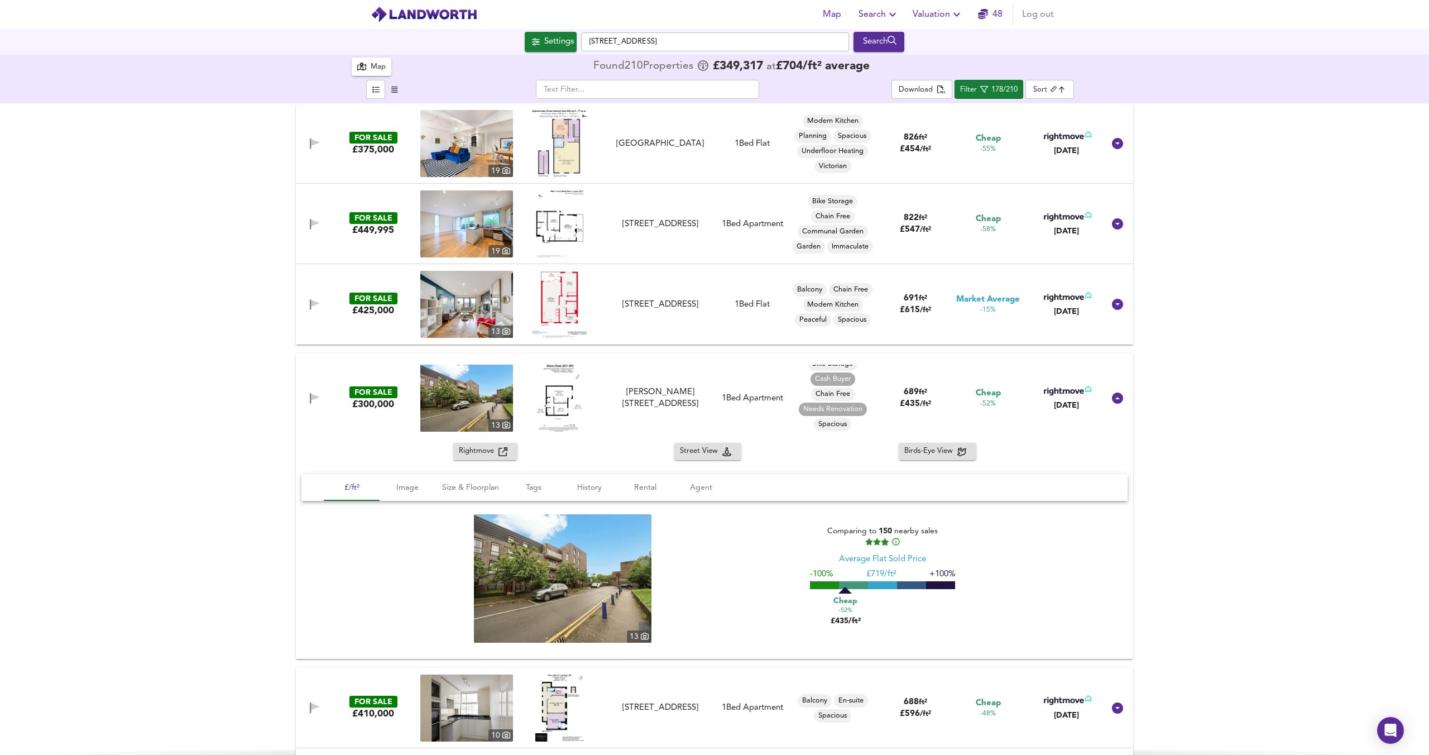
click at [562, 395] on img at bounding box center [559, 398] width 46 height 67
click at [1112, 399] on icon at bounding box center [1117, 397] width 11 height 11
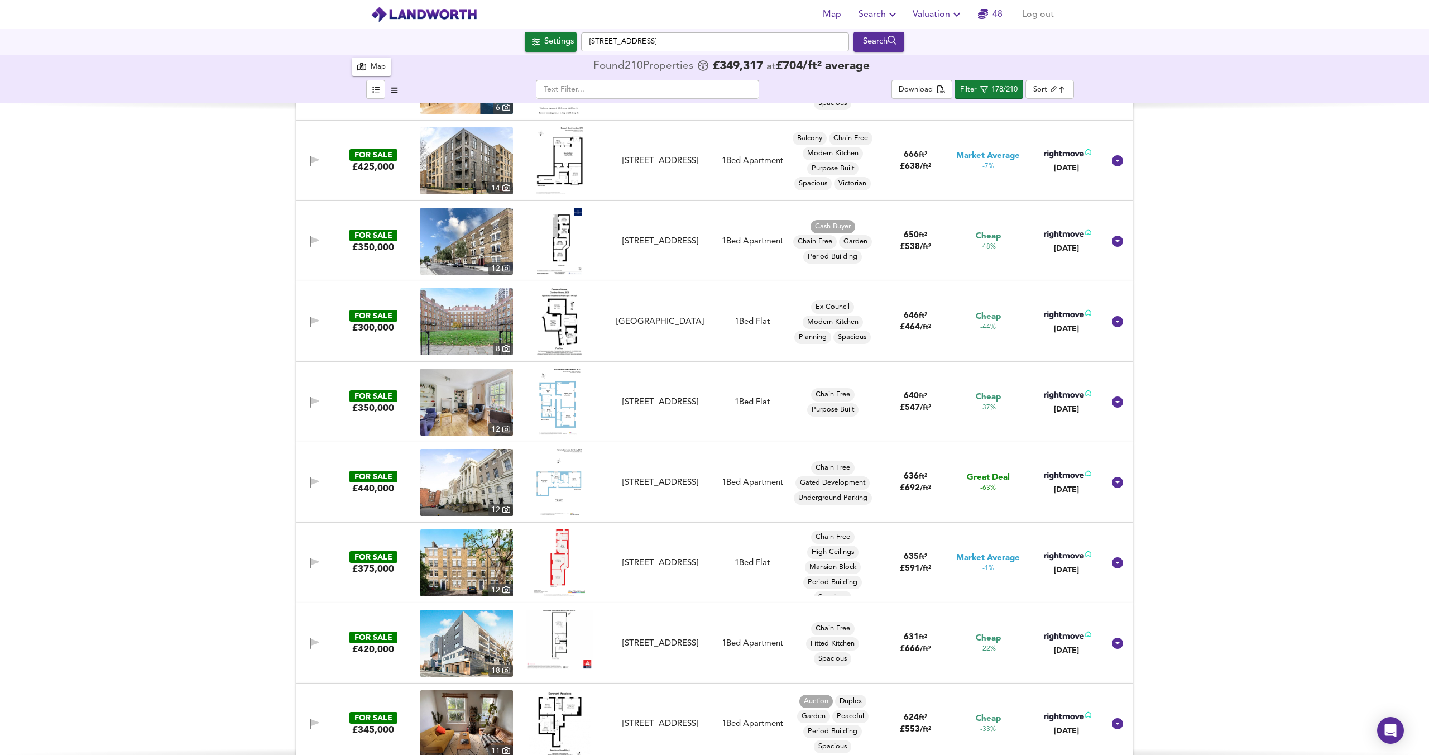
scroll to position [467, 0]
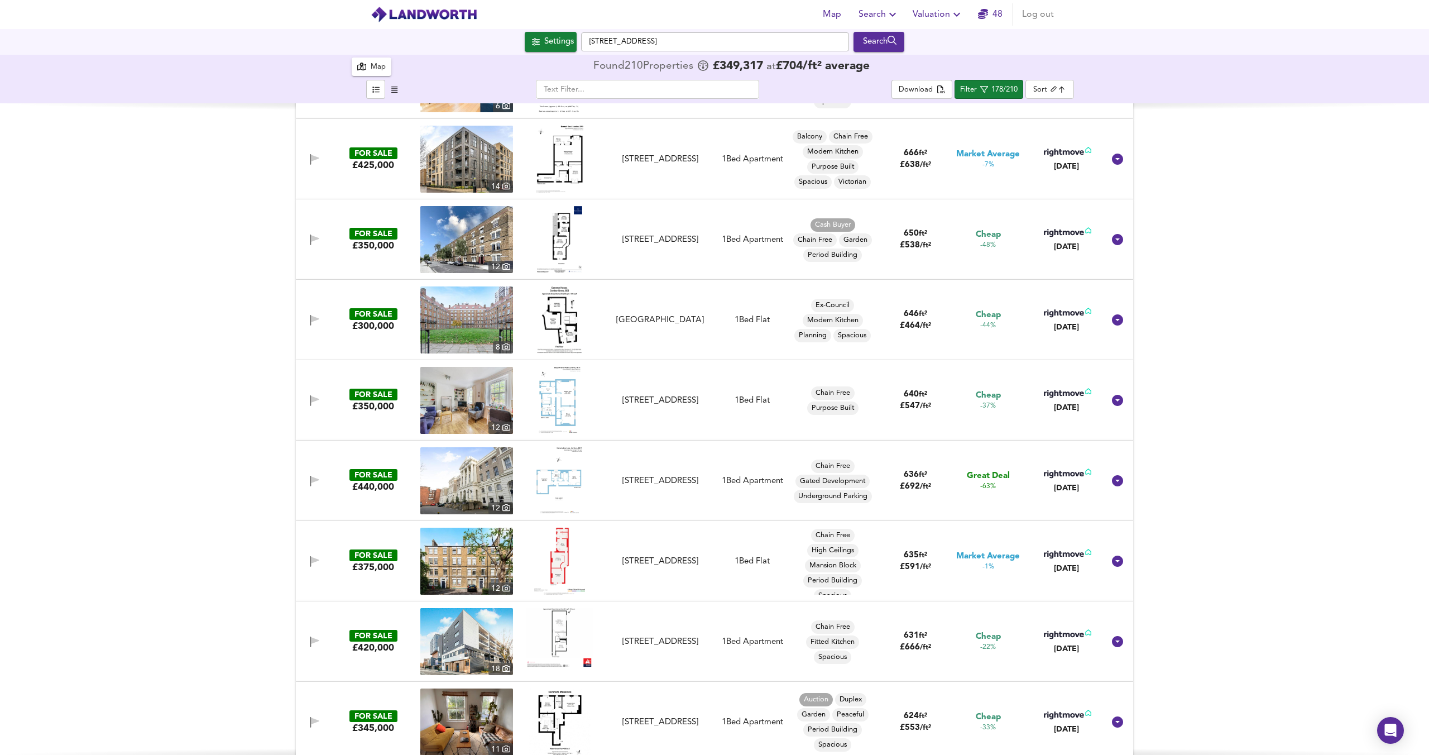
click at [561, 404] on img at bounding box center [560, 400] width 42 height 67
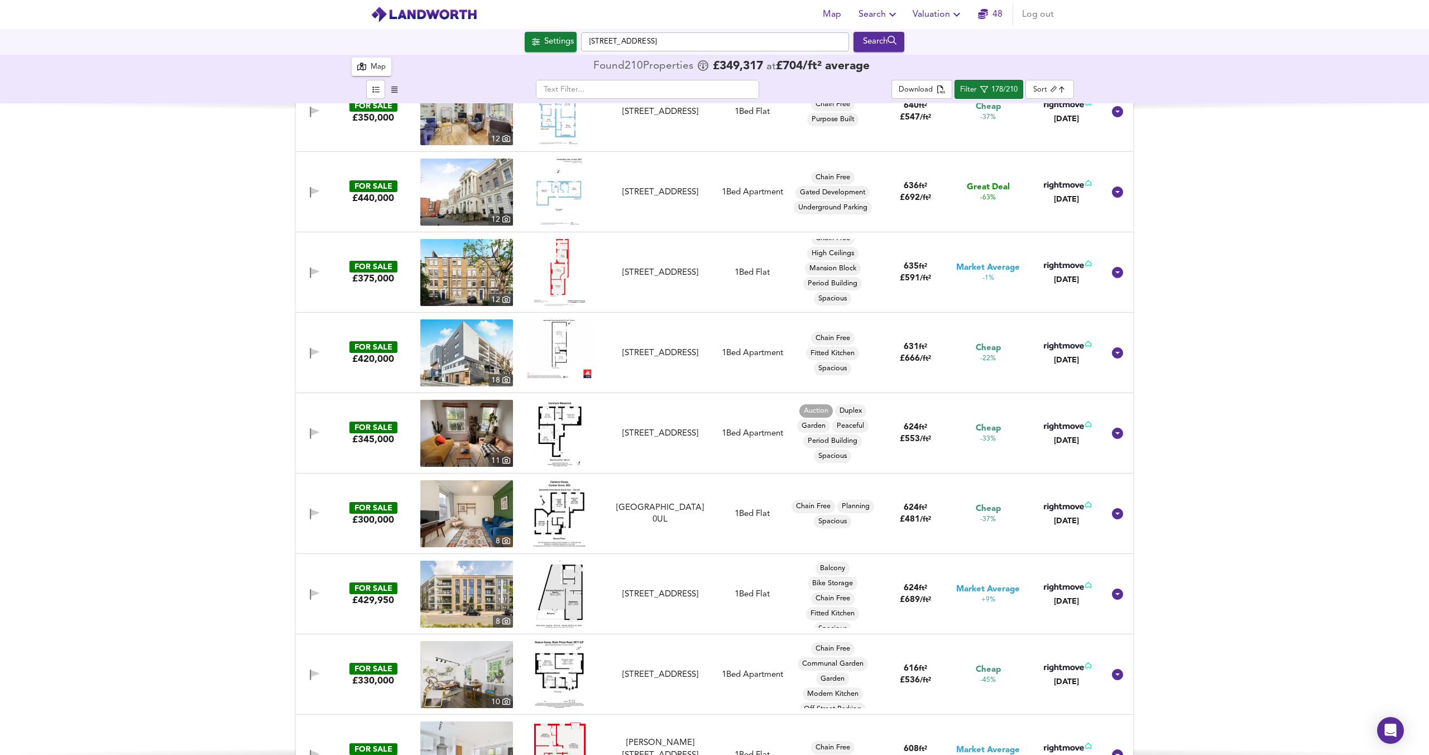
scroll to position [756, 0]
click at [1004, 94] on div "178/210" at bounding box center [1004, 90] width 26 height 13
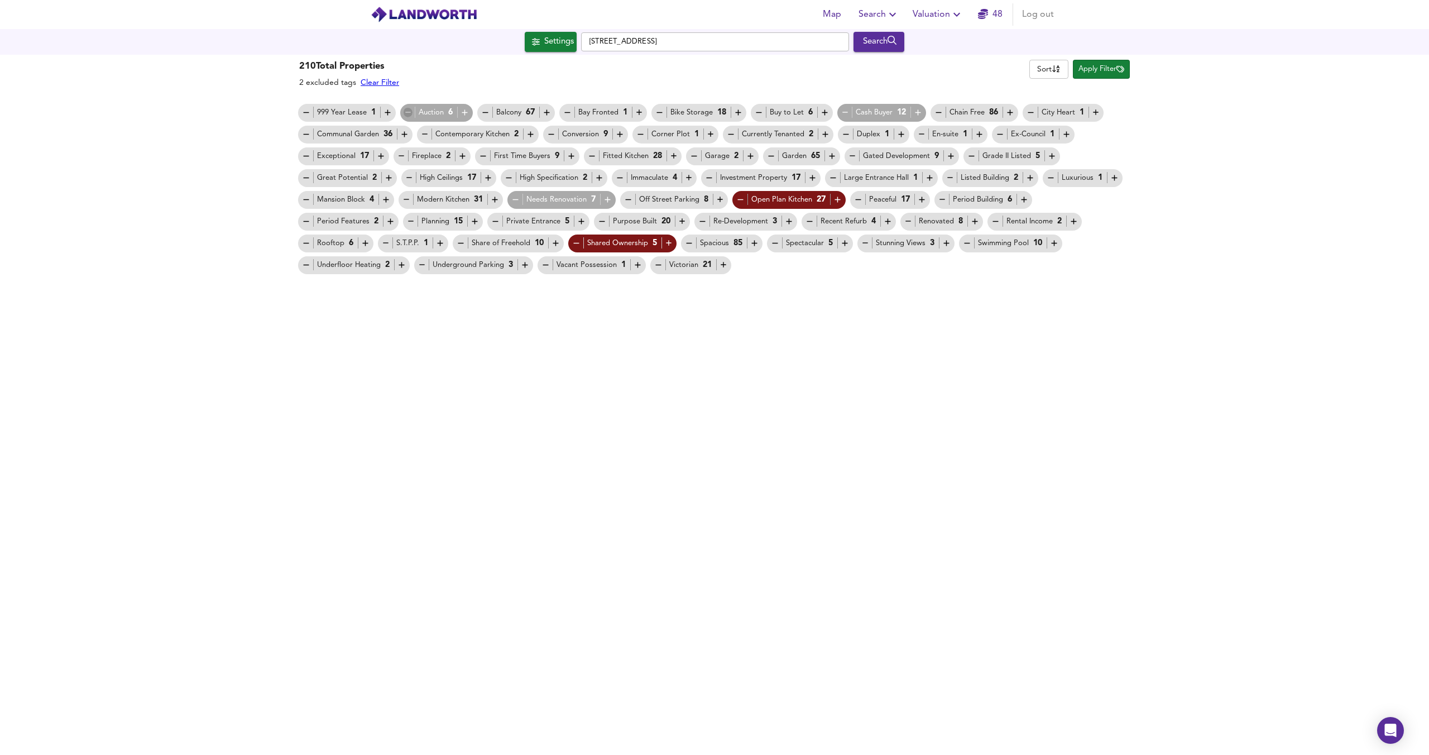
click at [404, 113] on icon "button" at bounding box center [408, 112] width 9 height 9
click at [1090, 69] on span "Apply Filter" at bounding box center [1101, 69] width 46 height 13
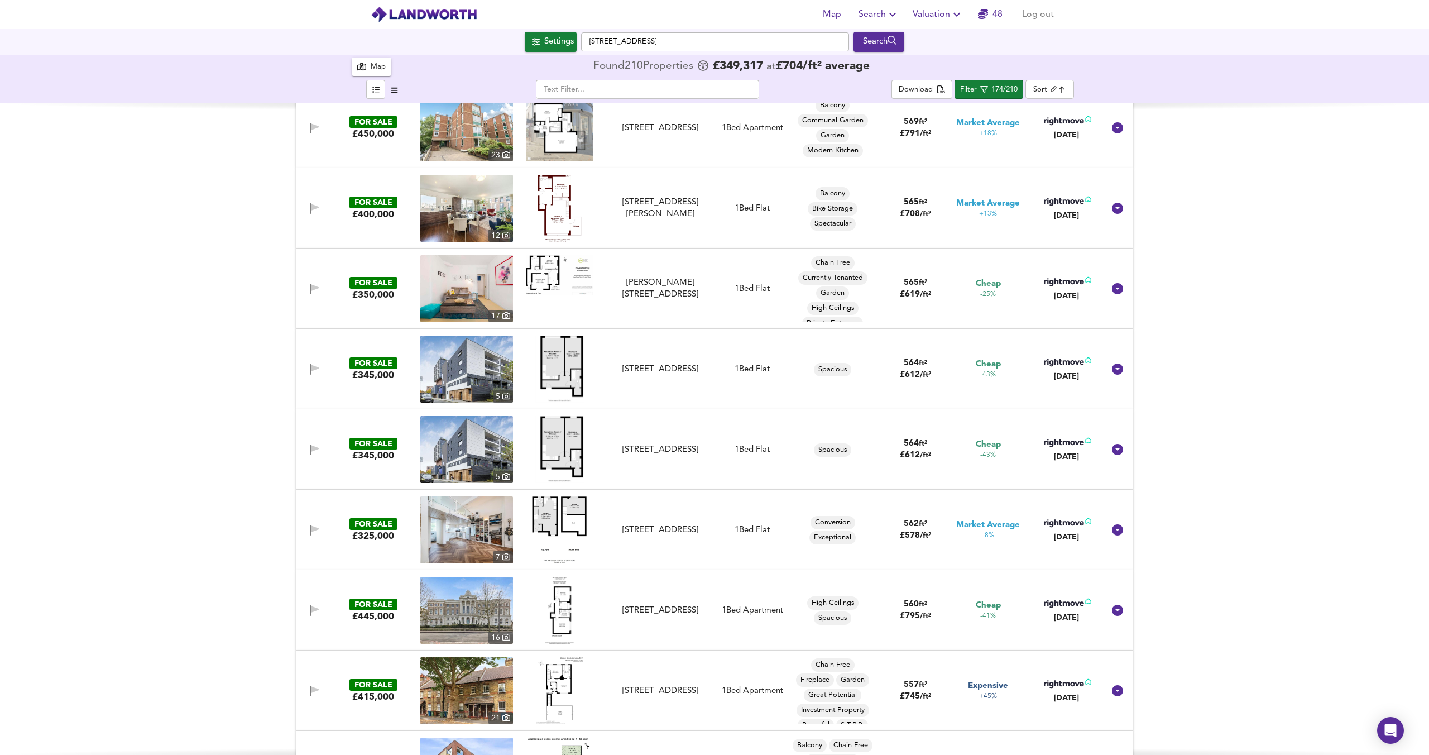
scroll to position [2509, 0]
click at [553, 500] on img at bounding box center [559, 528] width 55 height 67
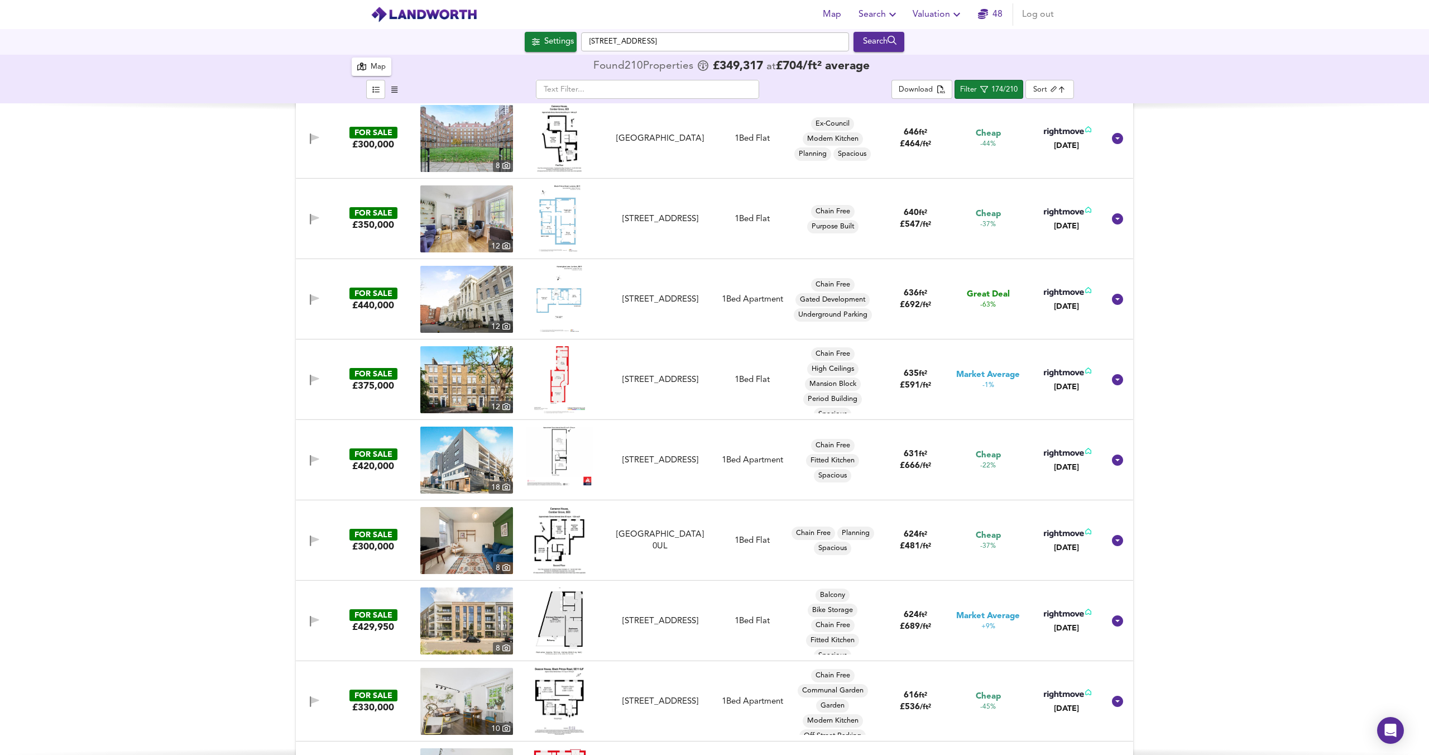
scroll to position [647, 0]
click at [559, 538] on img at bounding box center [559, 541] width 52 height 67
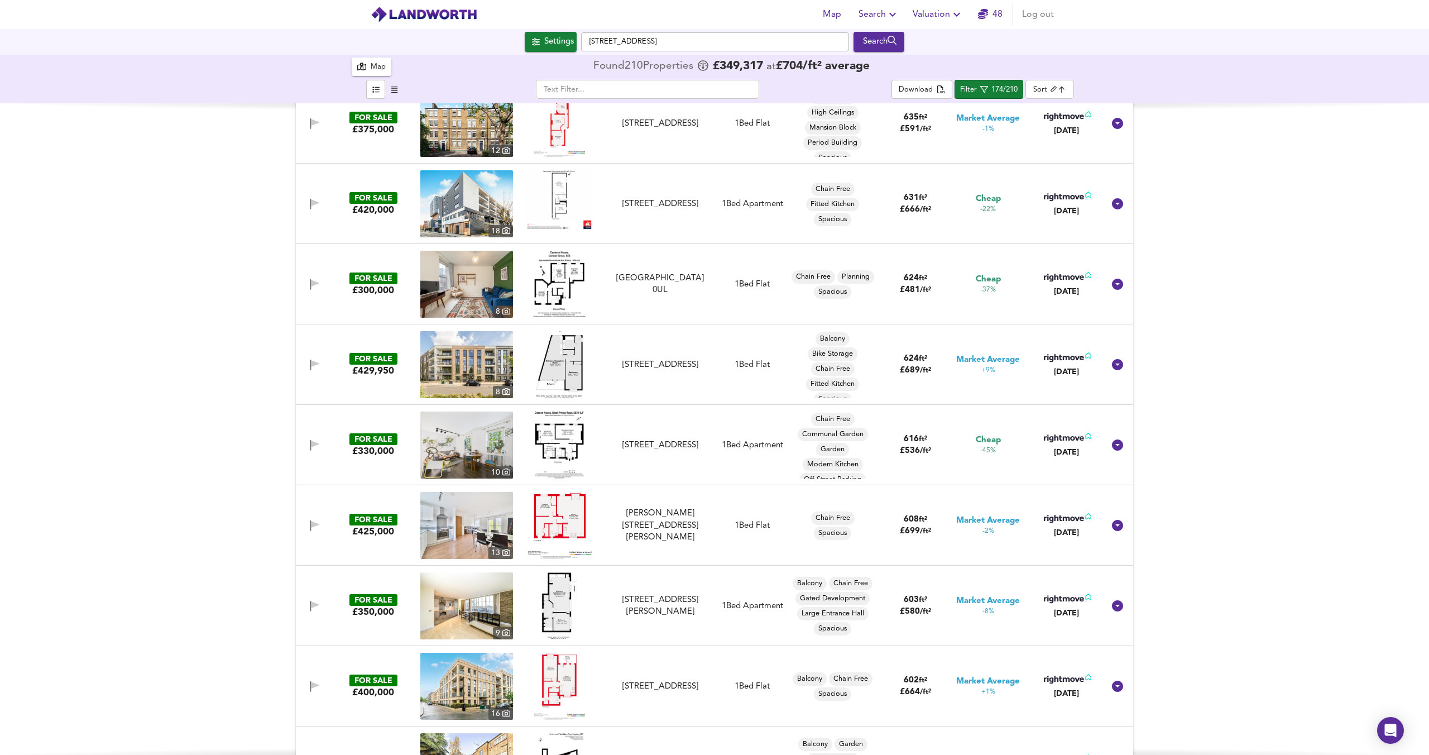
scroll to position [905, 0]
click at [544, 432] on img at bounding box center [559, 444] width 49 height 67
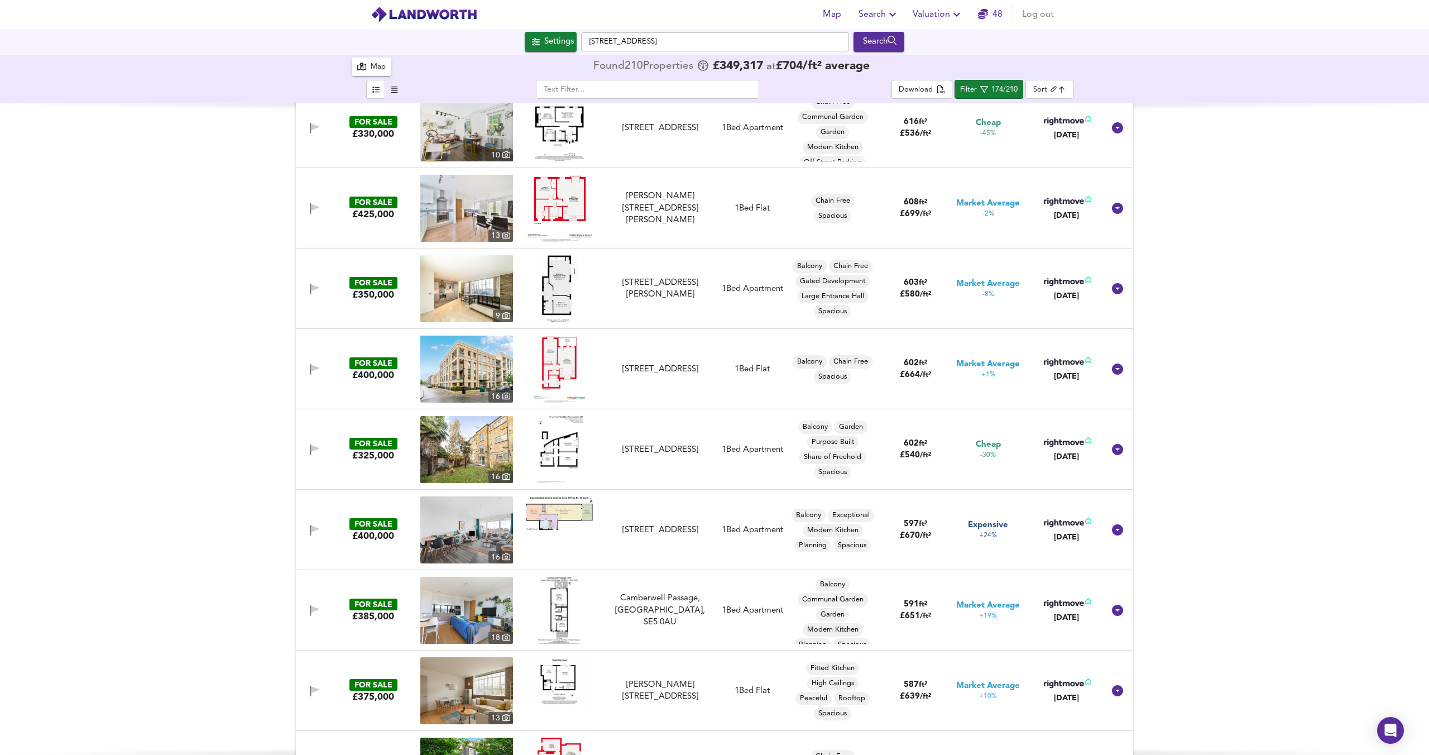
scroll to position [1222, 0]
click at [558, 447] on img at bounding box center [559, 448] width 47 height 67
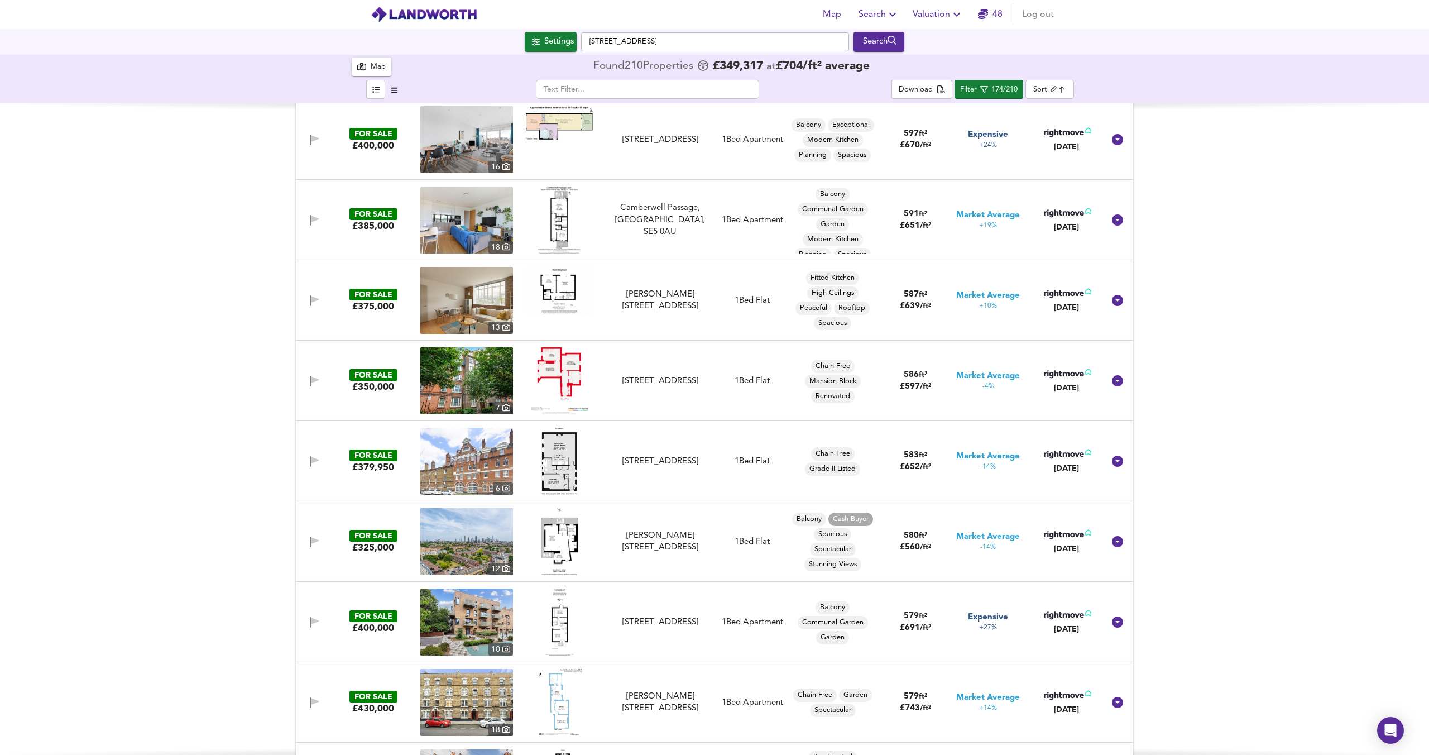
scroll to position [1611, 0]
click at [562, 536] on img at bounding box center [559, 542] width 36 height 67
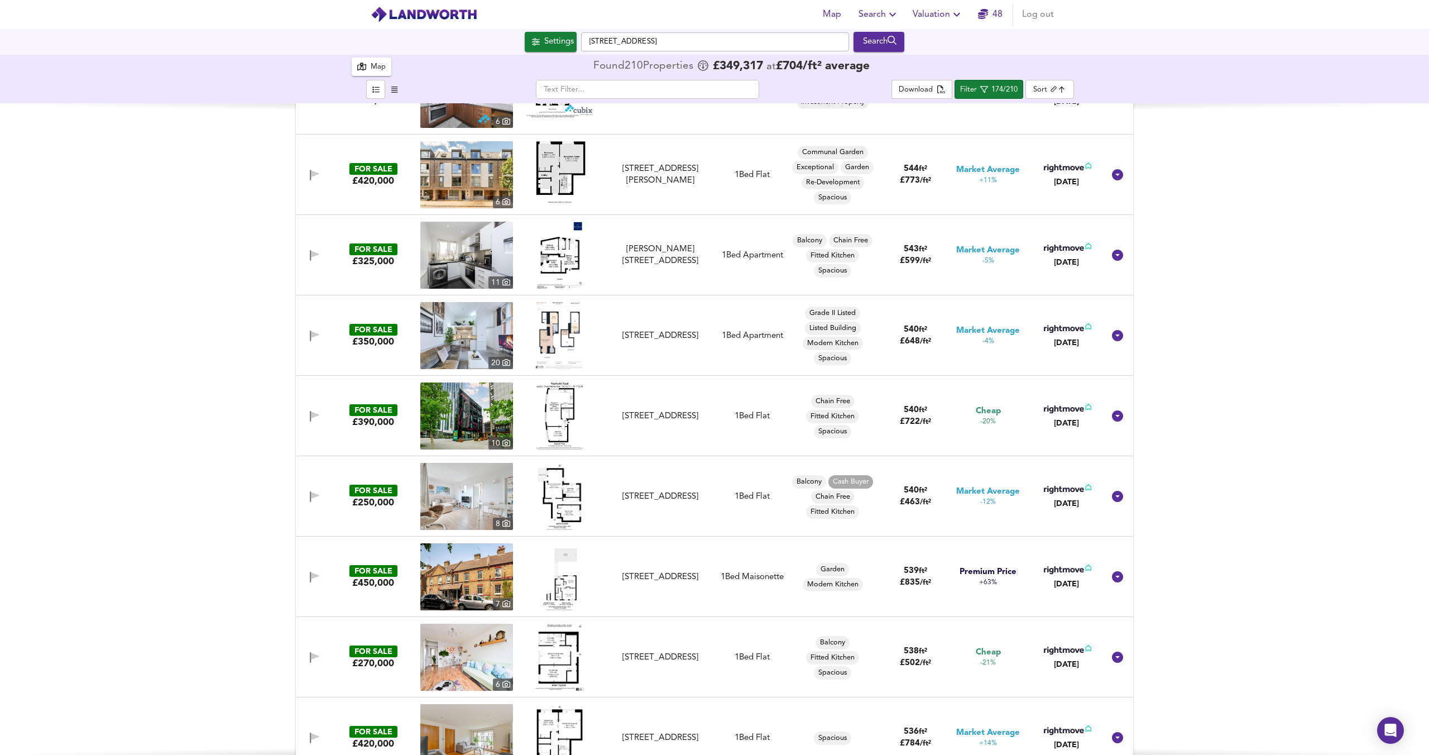
scroll to position [3506, 0]
click at [553, 486] on img at bounding box center [559, 495] width 49 height 67
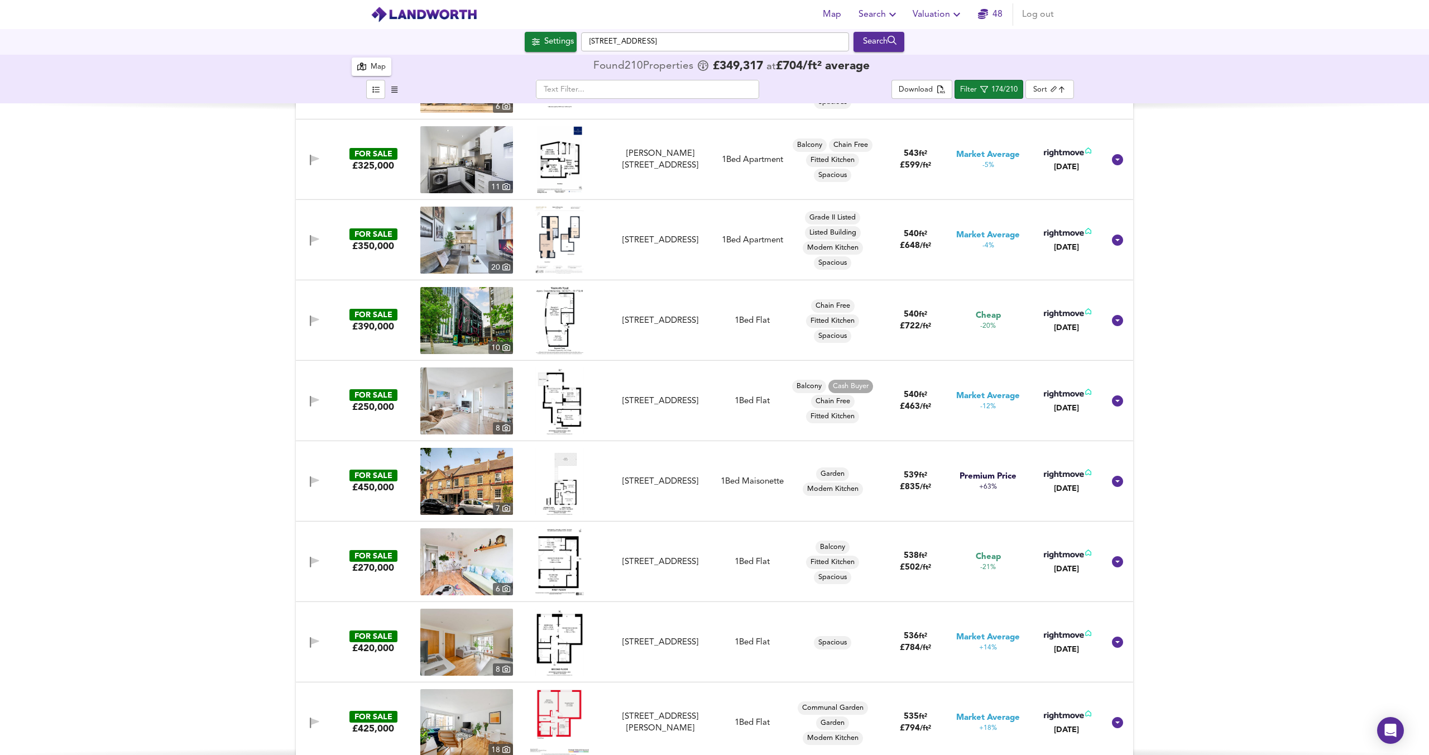
scroll to position [3608, 0]
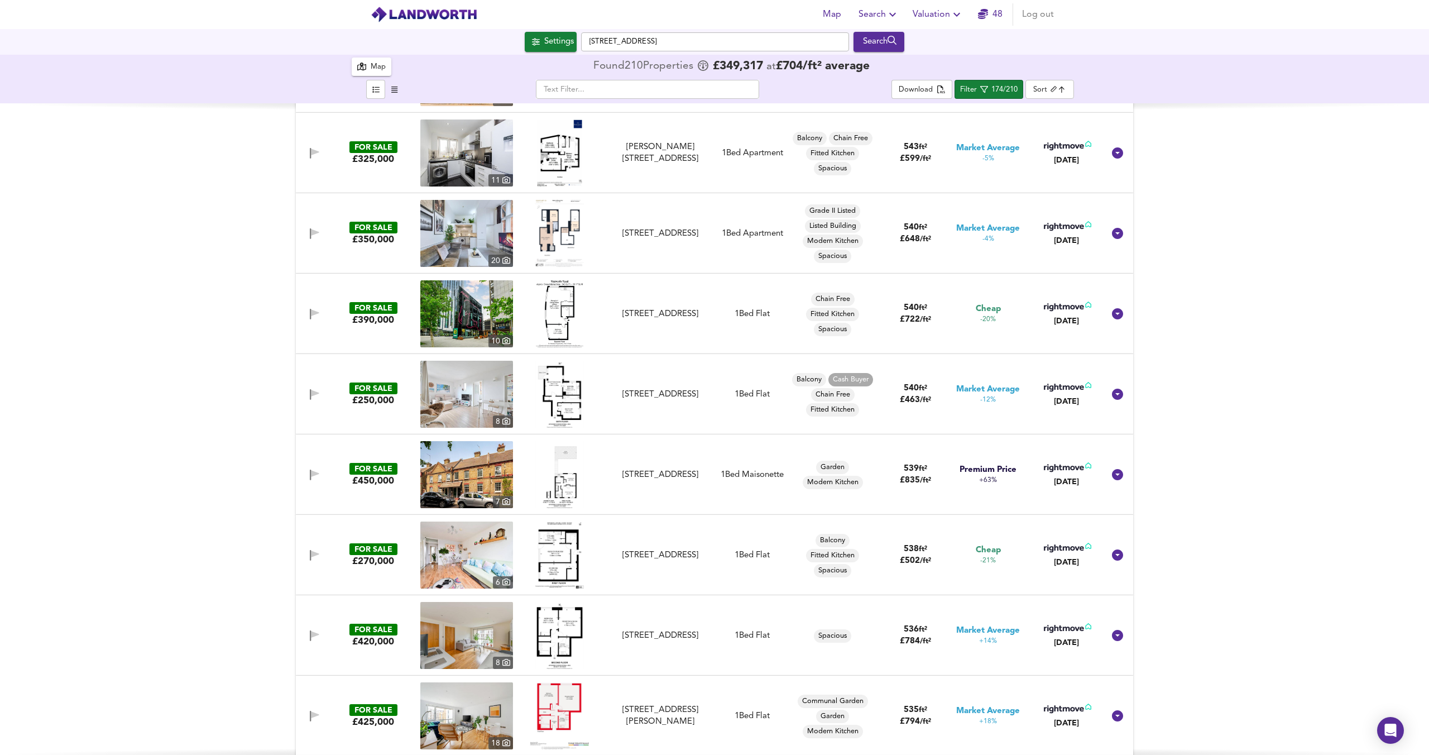
click at [556, 565] on img at bounding box center [559, 554] width 49 height 67
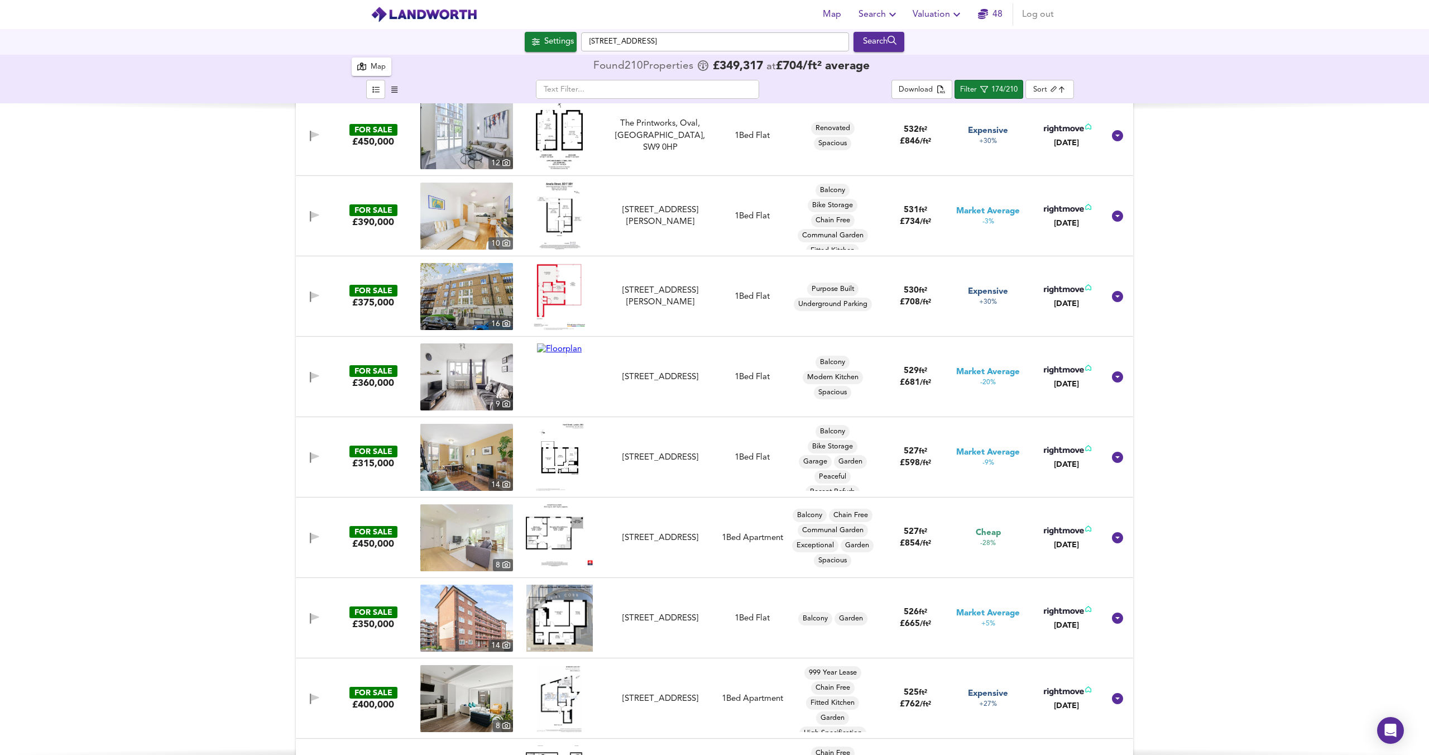
scroll to position [4359, 0]
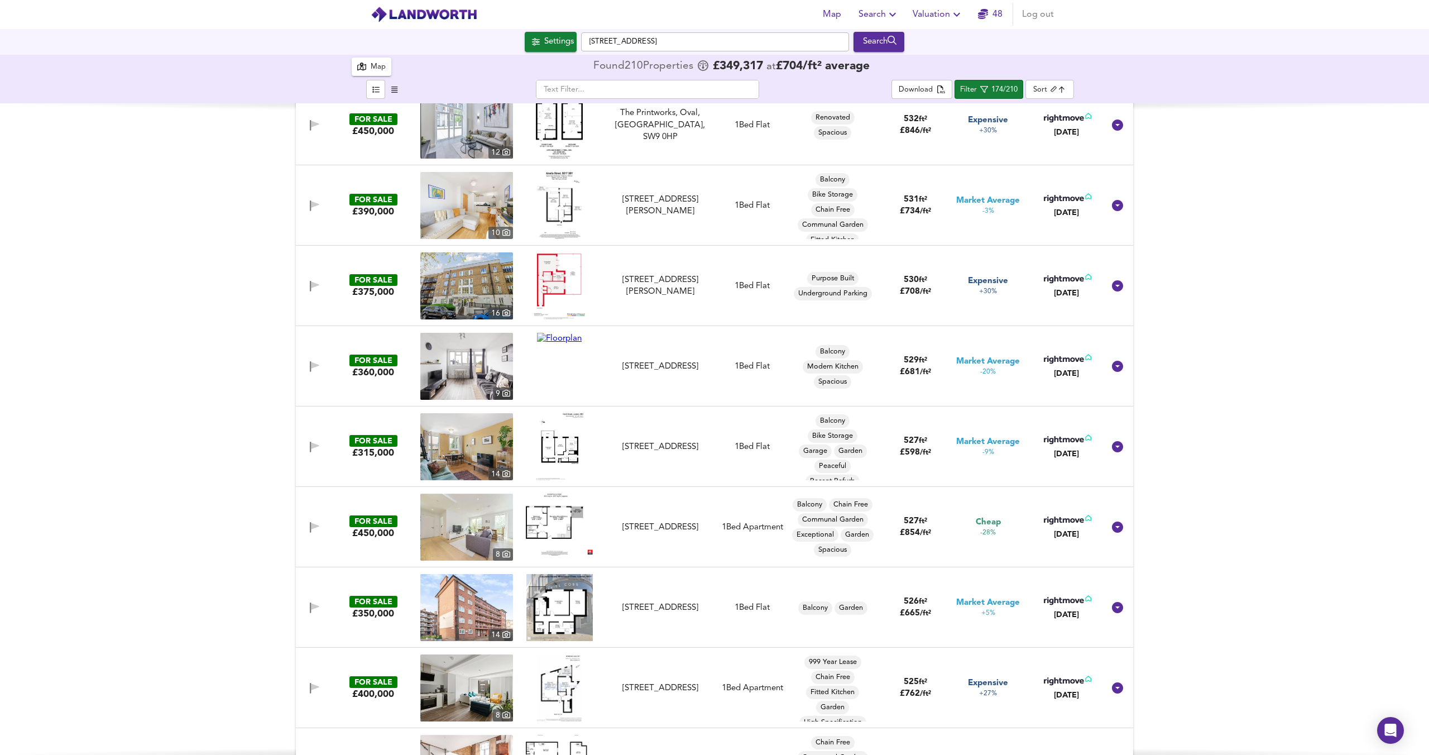
click at [548, 449] on img at bounding box center [559, 446] width 47 height 67
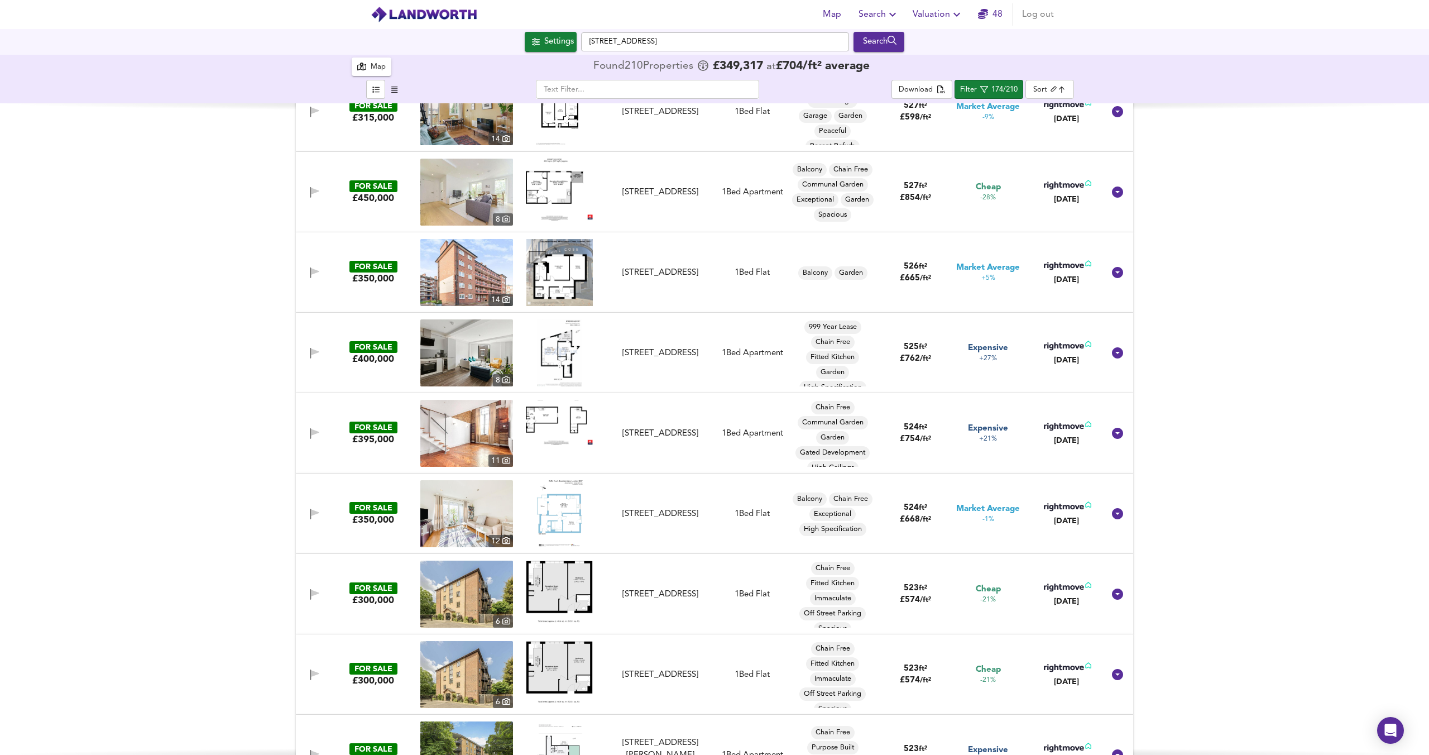
scroll to position [4806, 0]
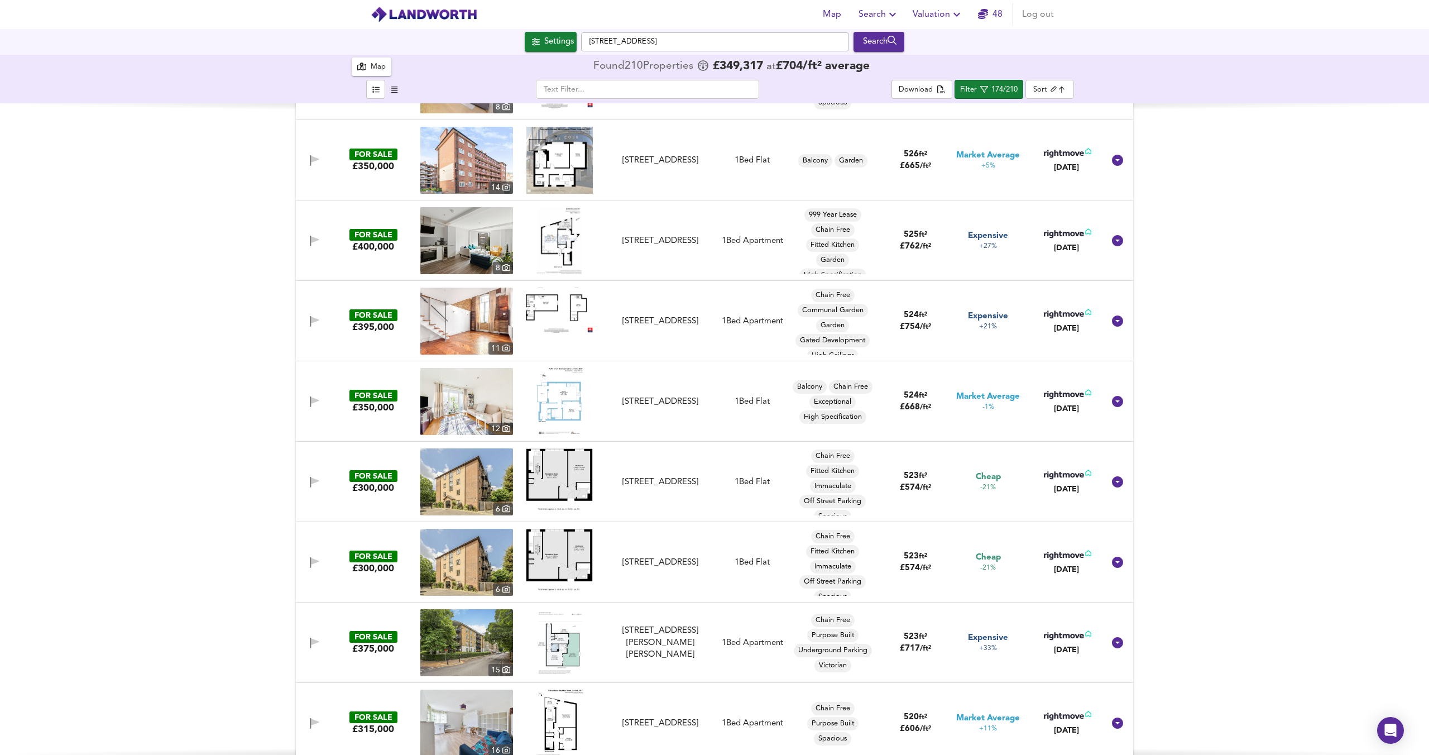
click at [549, 396] on img at bounding box center [559, 401] width 46 height 67
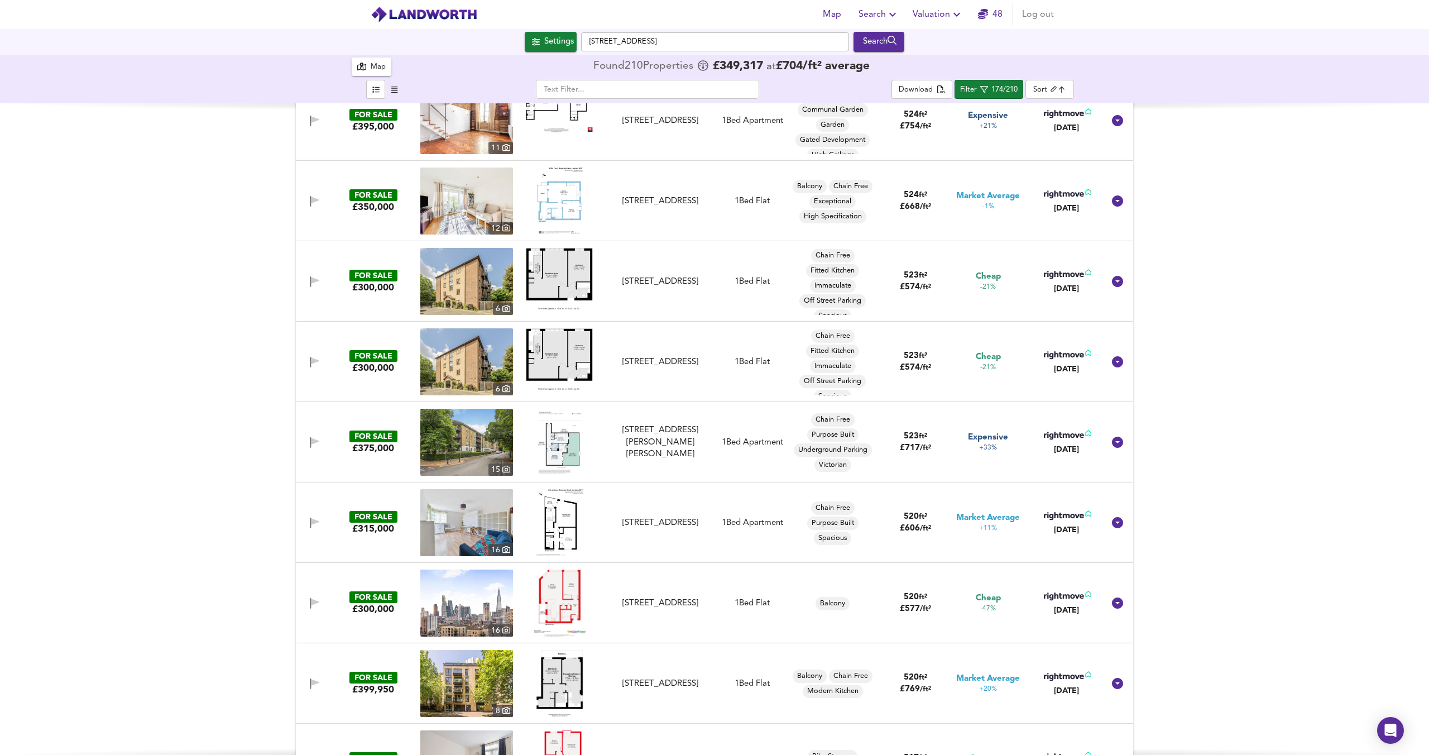
scroll to position [5010, 0]
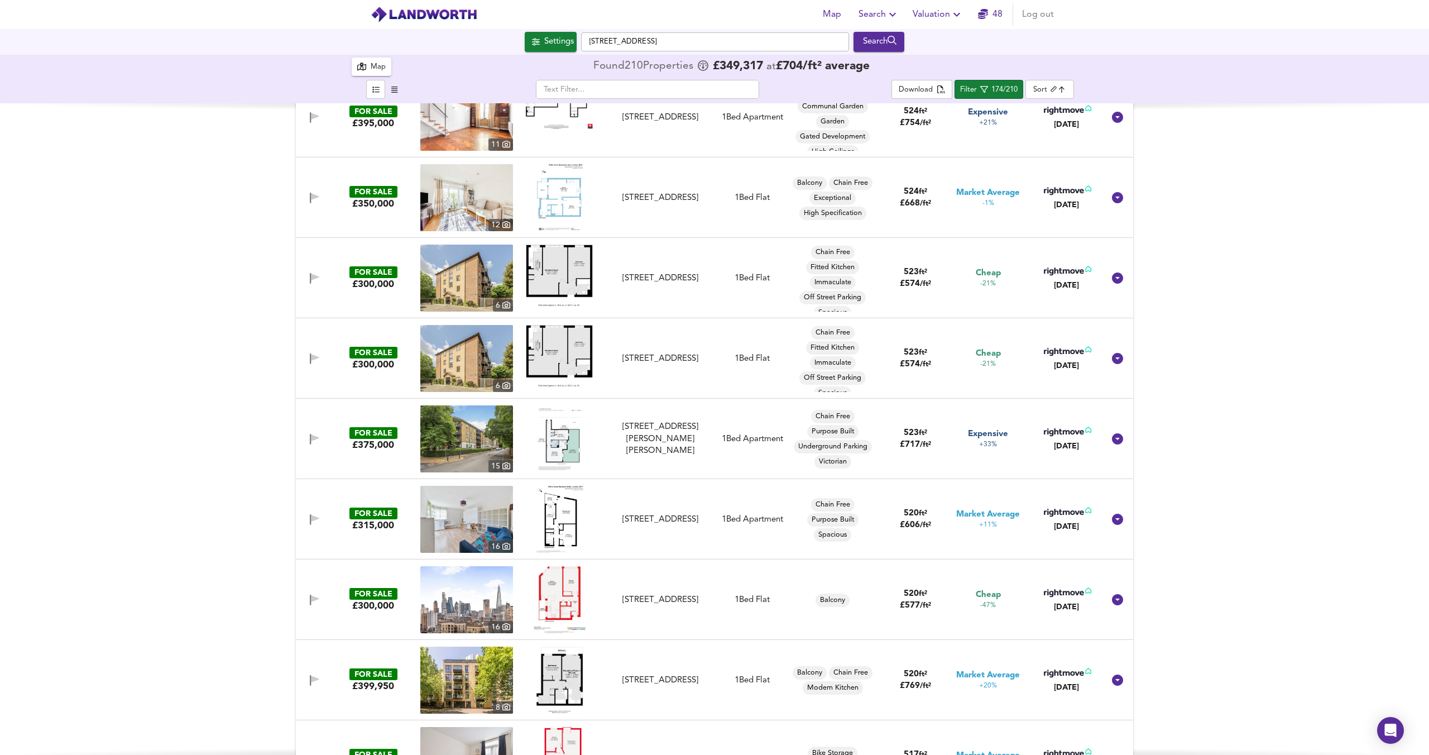
click at [555, 510] on img at bounding box center [559, 519] width 47 height 67
drag, startPoint x: 661, startPoint y: 516, endPoint x: 613, endPoint y: 514, distance: 48.6
click at [661, 516] on div "Beckway Street, London, SE17 1TN" at bounding box center [660, 520] width 100 height 12
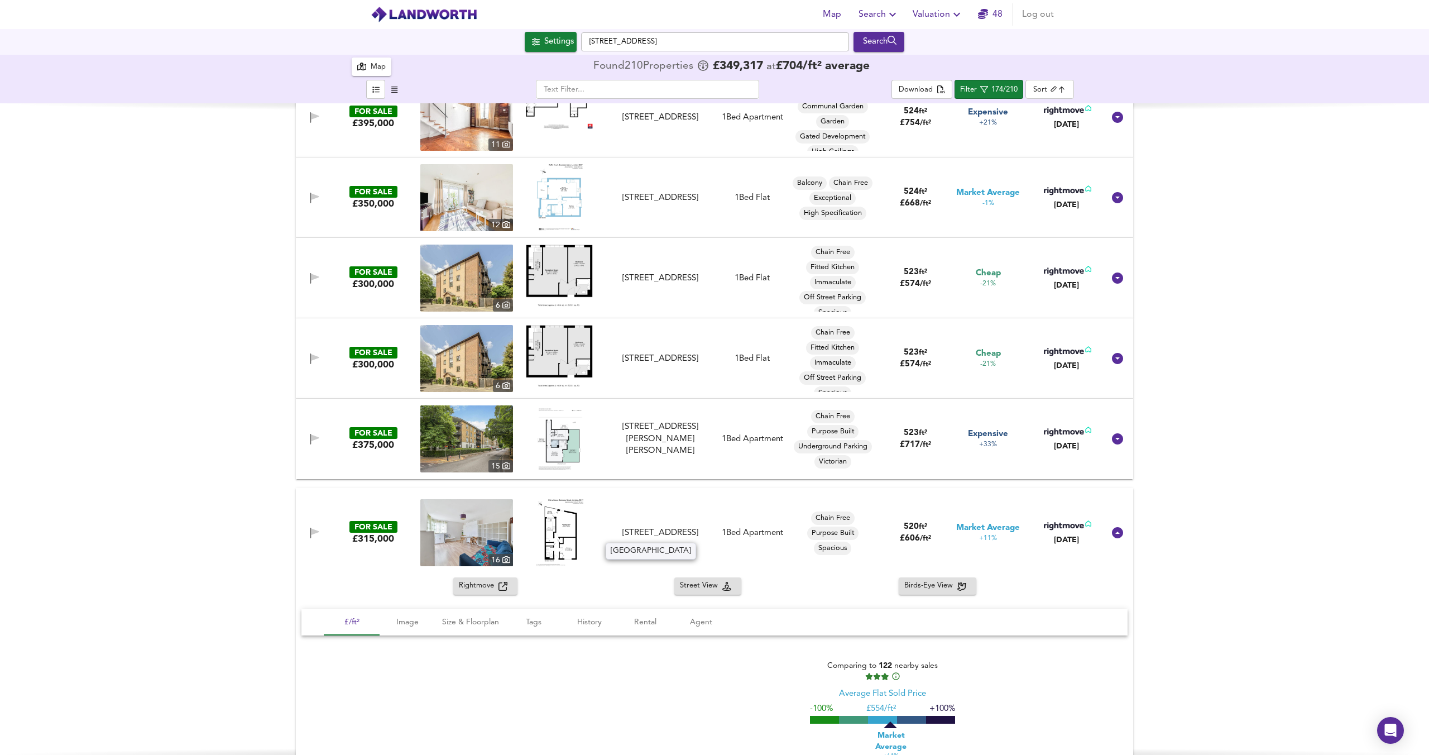
drag, startPoint x: 613, startPoint y: 514, endPoint x: 465, endPoint y: 531, distance: 148.9
click at [613, 514] on div "FOR SALE £315,000 16 Beckway Street, London, SE17 1TN Beckway Street, London 1 …" at bounding box center [701, 532] width 806 height 67
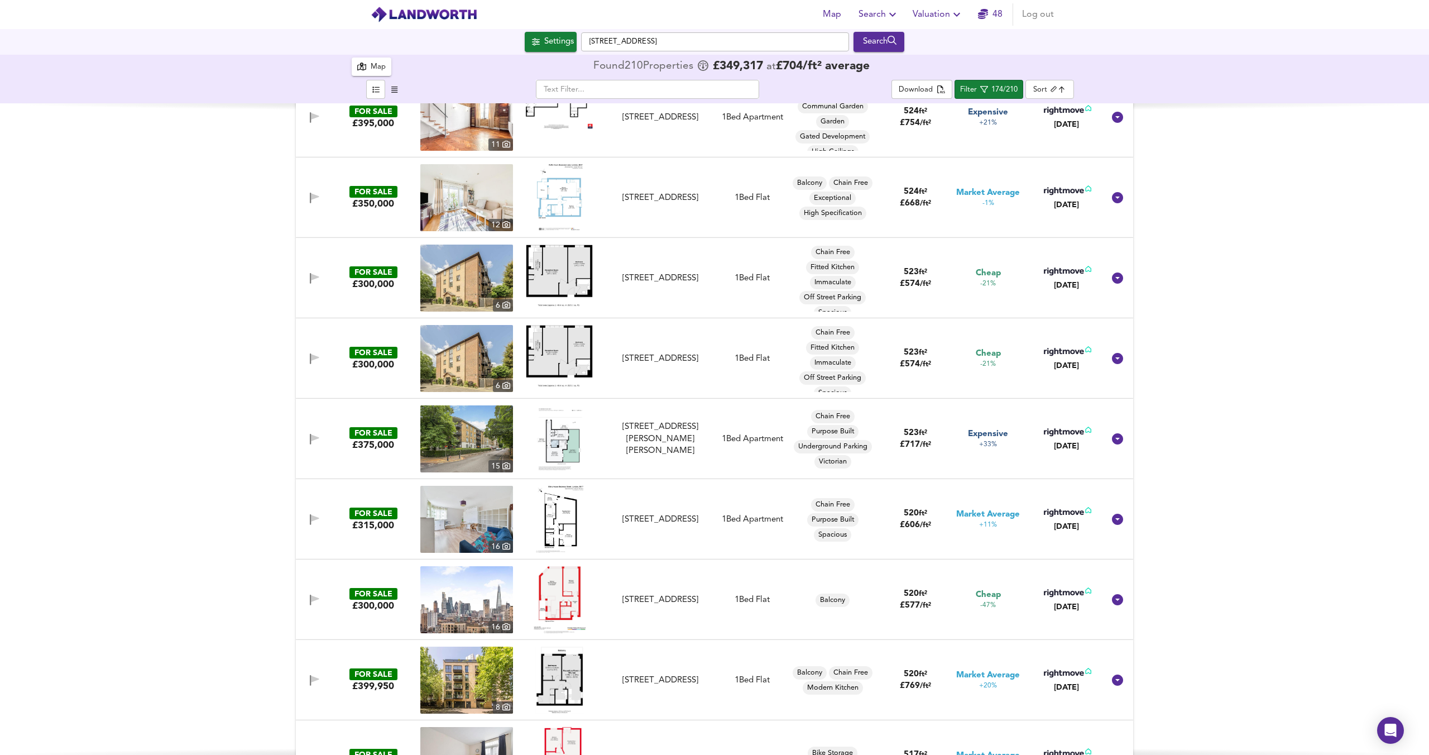
click at [465, 531] on img at bounding box center [466, 519] width 93 height 67
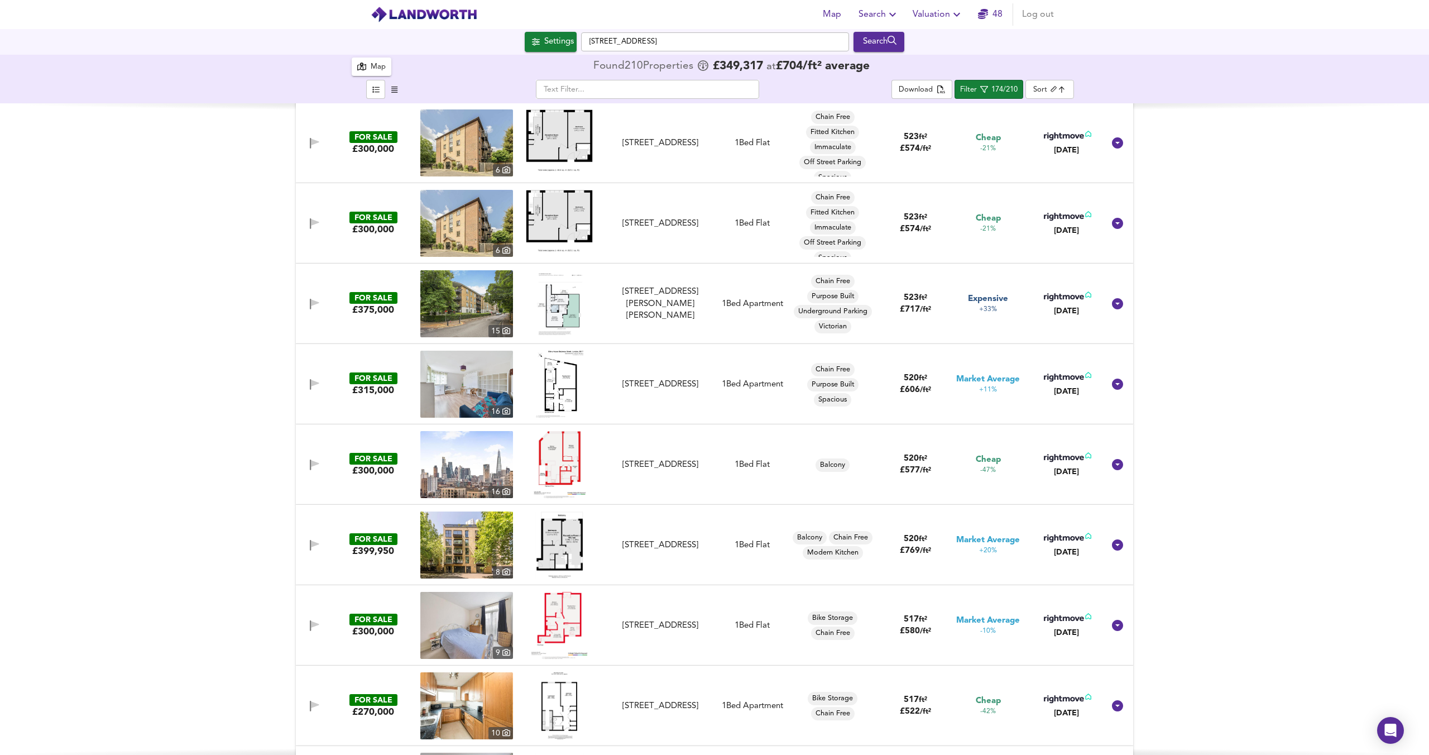
scroll to position [5144, 0]
click at [646, 460] on div "Lawn Lane, Oval, London, SW8 1UA" at bounding box center [660, 466] width 100 height 12
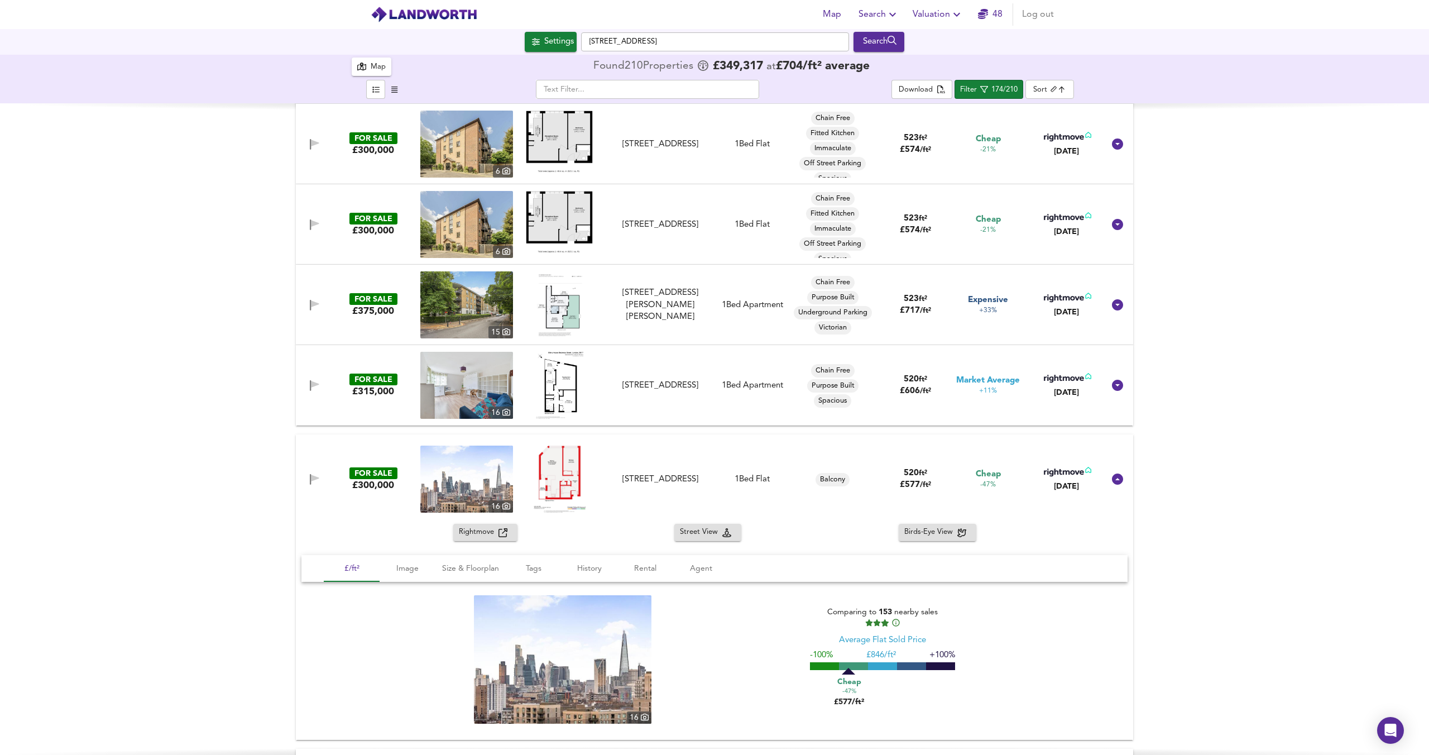
drag, startPoint x: 685, startPoint y: 478, endPoint x: 615, endPoint y: 469, distance: 71.5
click at [685, 477] on div "Lawn Lane, Oval, London, SW8 1UA" at bounding box center [660, 479] width 100 height 12
click at [642, 473] on div "Lawn Lane, Oval, London, SW8 1UA" at bounding box center [660, 479] width 100 height 12
click at [615, 473] on div "Lawn Lane, Oval, London, SW8 1UA" at bounding box center [660, 479] width 100 height 12
click at [650, 480] on div "Lawn Lane, Oval, London, SW8 1UA" at bounding box center [660, 479] width 100 height 12
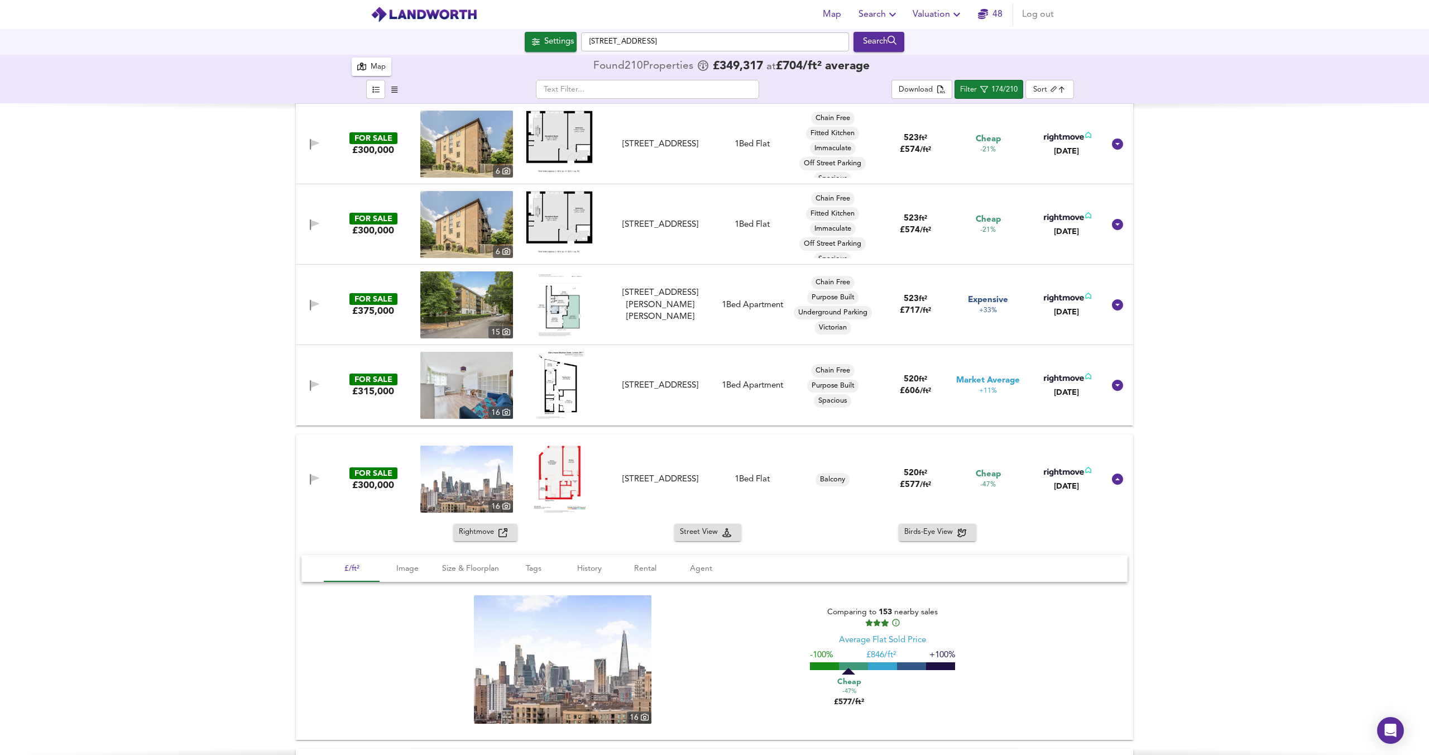
drag, startPoint x: 663, startPoint y: 473, endPoint x: 515, endPoint y: 529, distance: 158.1
click at [663, 473] on div "Lawn Lane, Oval, London, SW8 1UA" at bounding box center [660, 479] width 100 height 12
click at [654, 505] on div "FOR SALE £300,000 16 Lawn Lane, Oval, London, SW8 1UA Lawn Lane, Oval, London, …" at bounding box center [714, 478] width 837 height 89
drag, startPoint x: 697, startPoint y: 476, endPoint x: 277, endPoint y: 507, distance: 420.3
click at [697, 477] on div "Lawn Lane, Oval, London, SW8 1UA" at bounding box center [660, 479] width 100 height 12
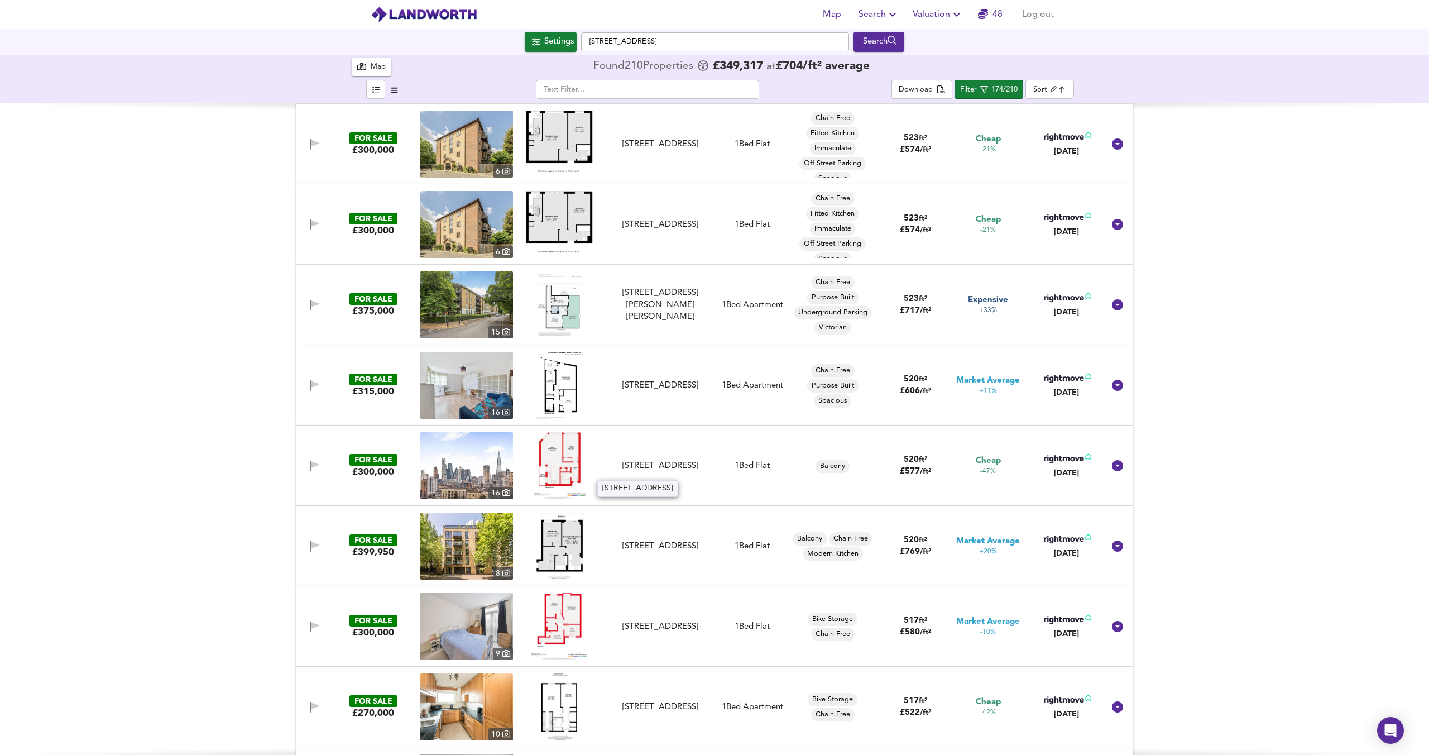
drag, startPoint x: 707, startPoint y: 463, endPoint x: 682, endPoint y: 461, distance: 24.6
click at [707, 463] on div "Lawn Lane, Oval, London, SW8 1UA" at bounding box center [660, 466] width 100 height 12
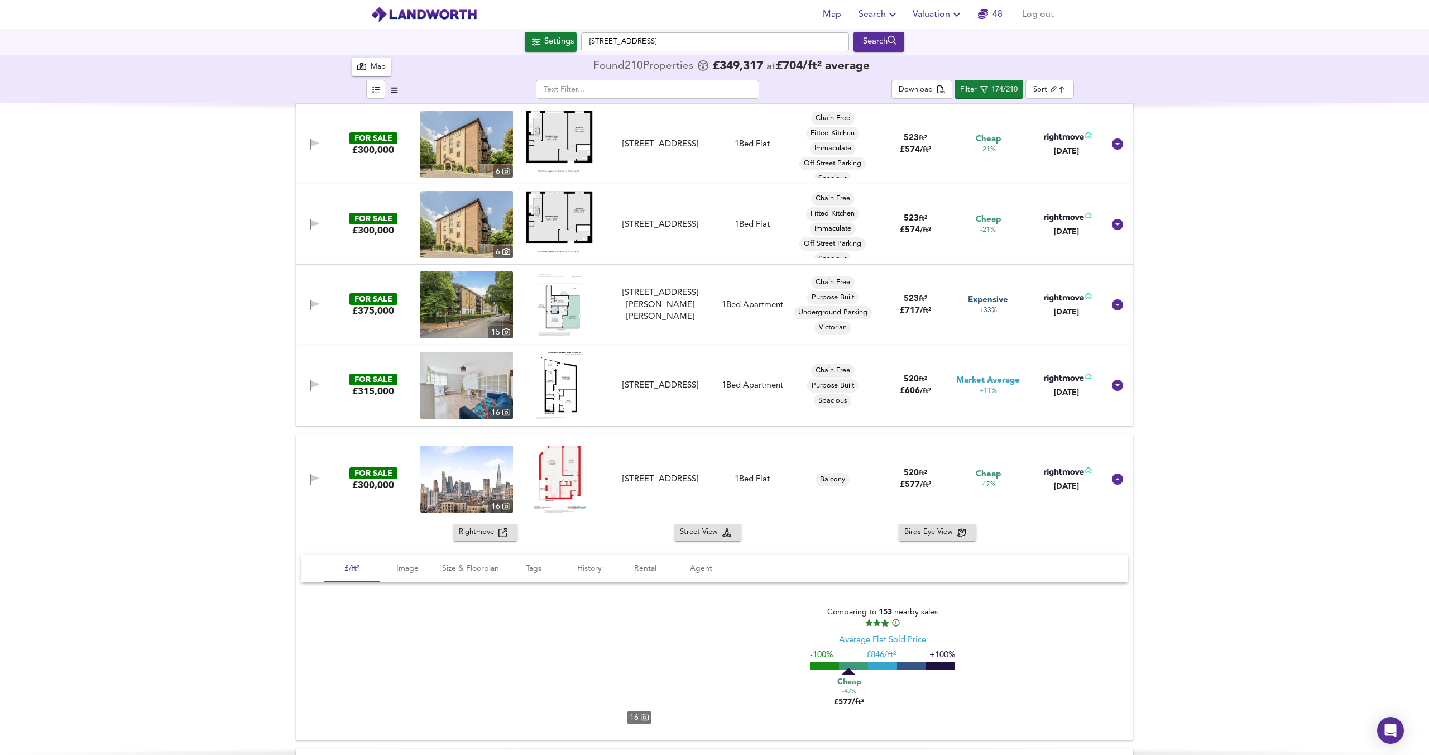
click at [682, 461] on div "FOR SALE £300,000 16 Lawn Lane, Oval, London, SW8 1UA Lawn Lane, Oval, London, …" at bounding box center [701, 478] width 806 height 67
click at [606, 473] on div "Lawn Lane, Oval, London, SW8 1UA" at bounding box center [660, 479] width 109 height 12
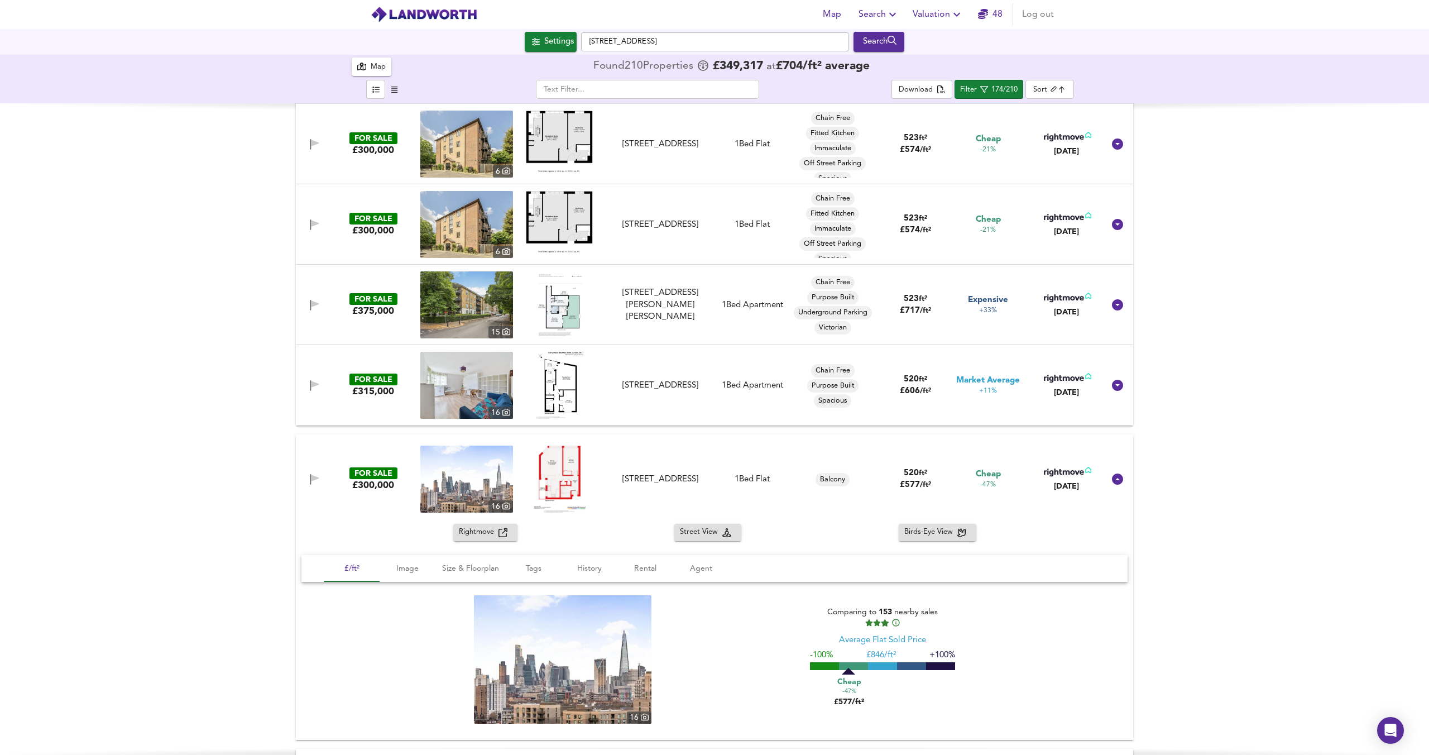
click at [372, 485] on div "£300,000" at bounding box center [373, 485] width 42 height 12
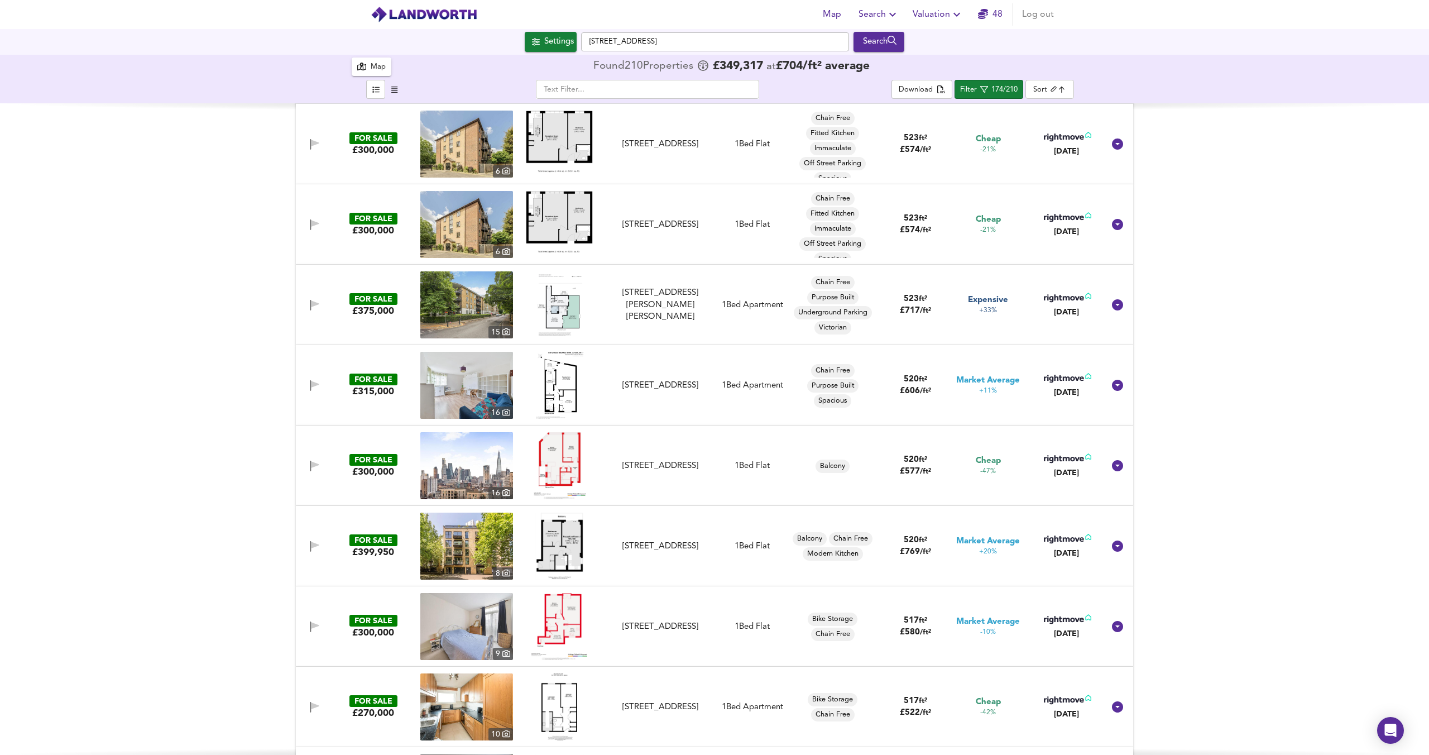
click at [621, 491] on div "FOR SALE £300,000 16 Lawn Lane, Oval, London, SW8 1UA Lawn Lane, Oval, London, …" at bounding box center [701, 465] width 806 height 67
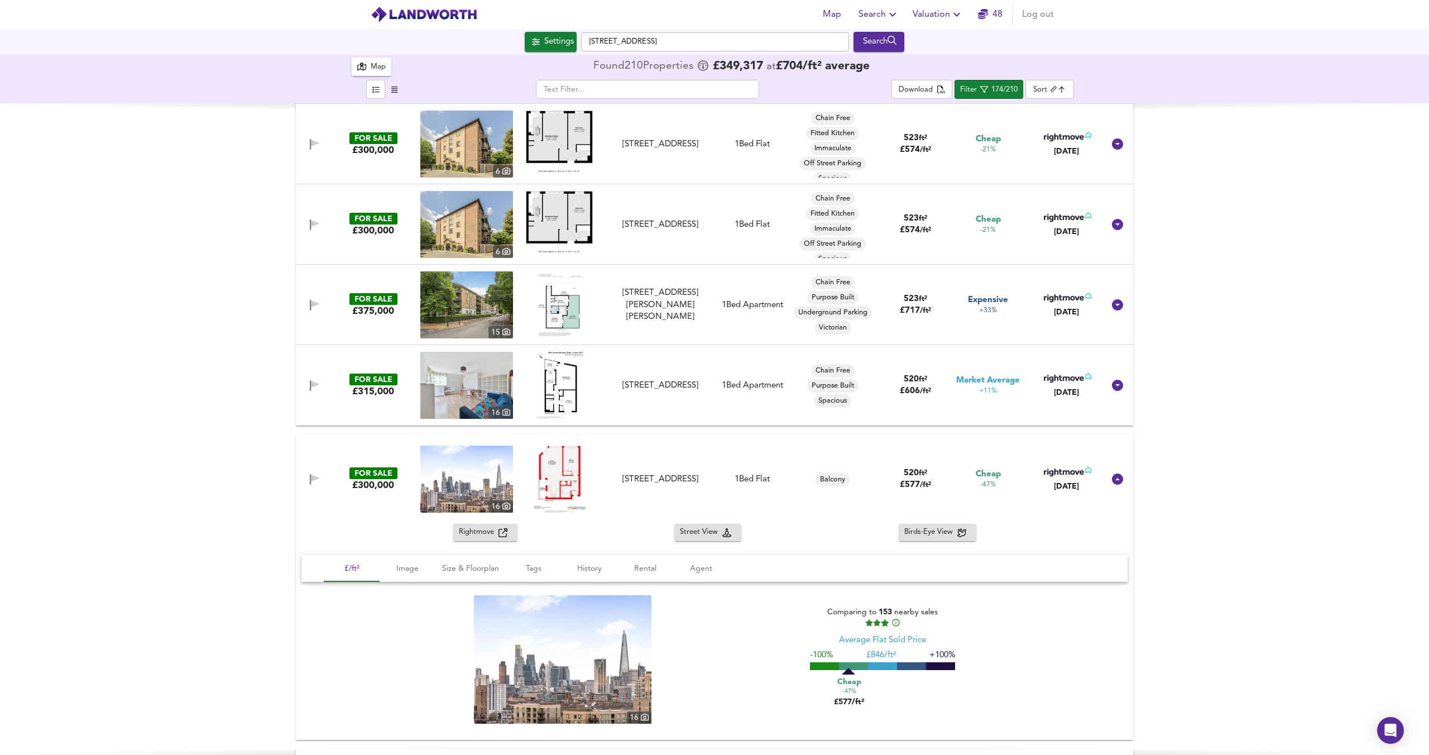
drag, startPoint x: 977, startPoint y: 482, endPoint x: 507, endPoint y: 538, distance: 473.3
click at [977, 482] on div "Cheap -47%" at bounding box center [988, 479] width 25 height 22
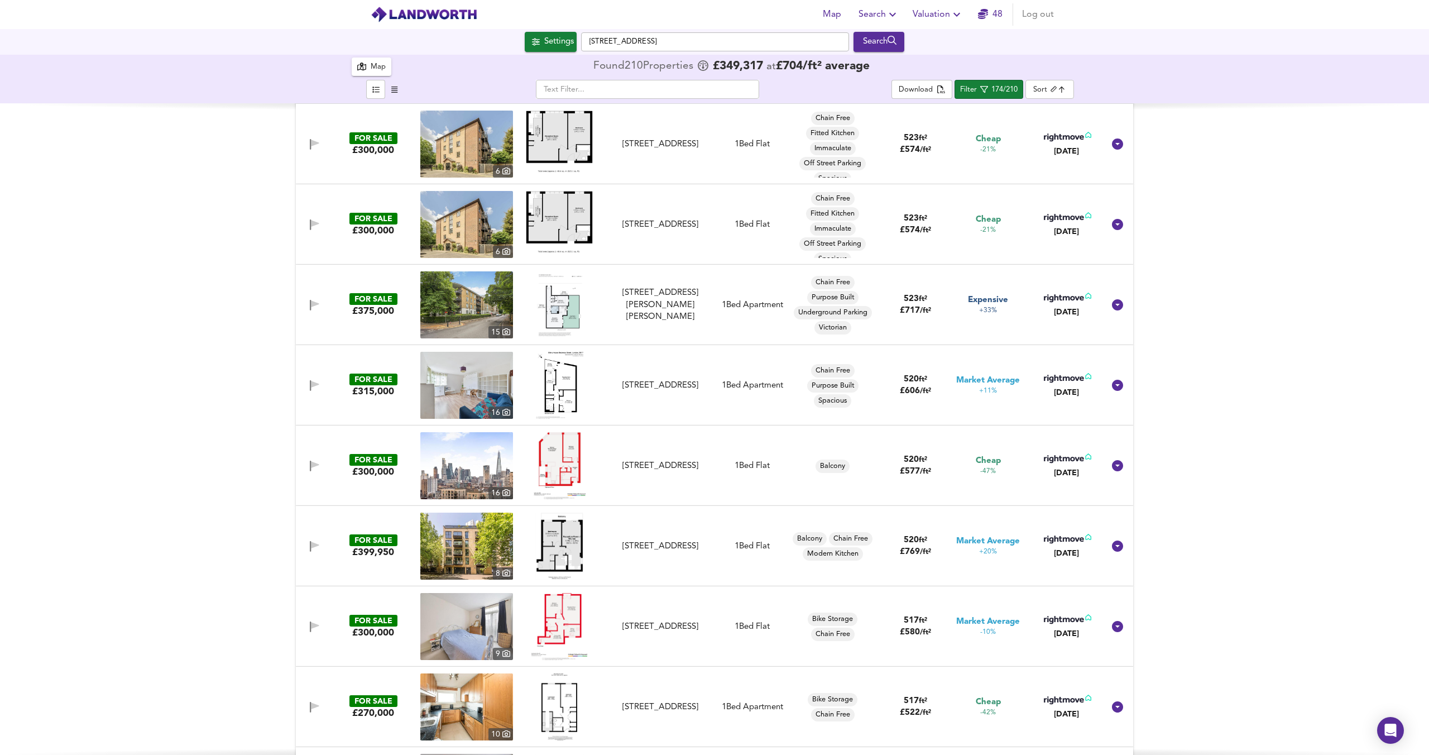
drag, startPoint x: 664, startPoint y: 458, endPoint x: 494, endPoint y: 516, distance: 179.9
click at [664, 460] on div "Lawn Lane, Oval, London, SW8 1UA" at bounding box center [660, 466] width 100 height 12
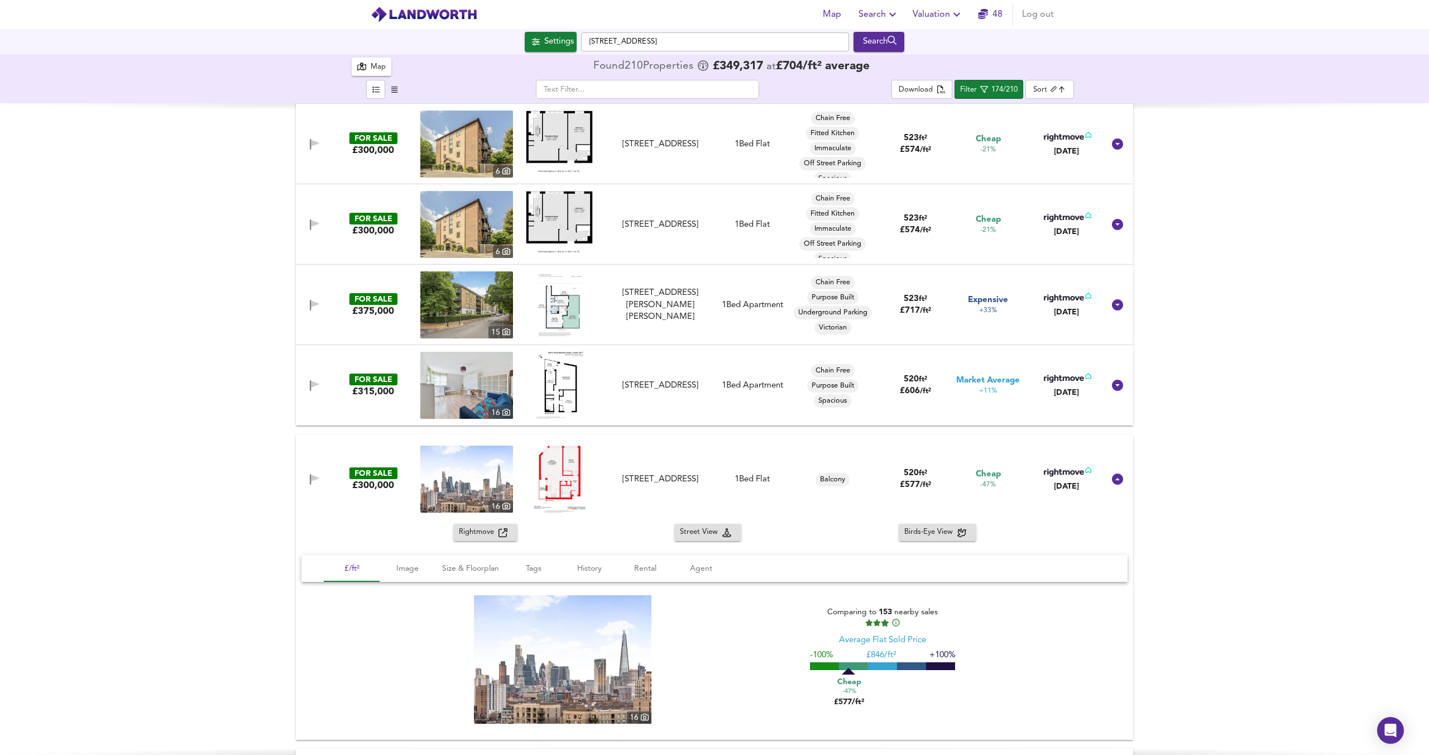
click at [486, 522] on div "FOR SALE £300,000 16 Lawn Lane, Oval, London, SW8 1UA Lawn Lane, Oval, London, …" at bounding box center [714, 478] width 837 height 89
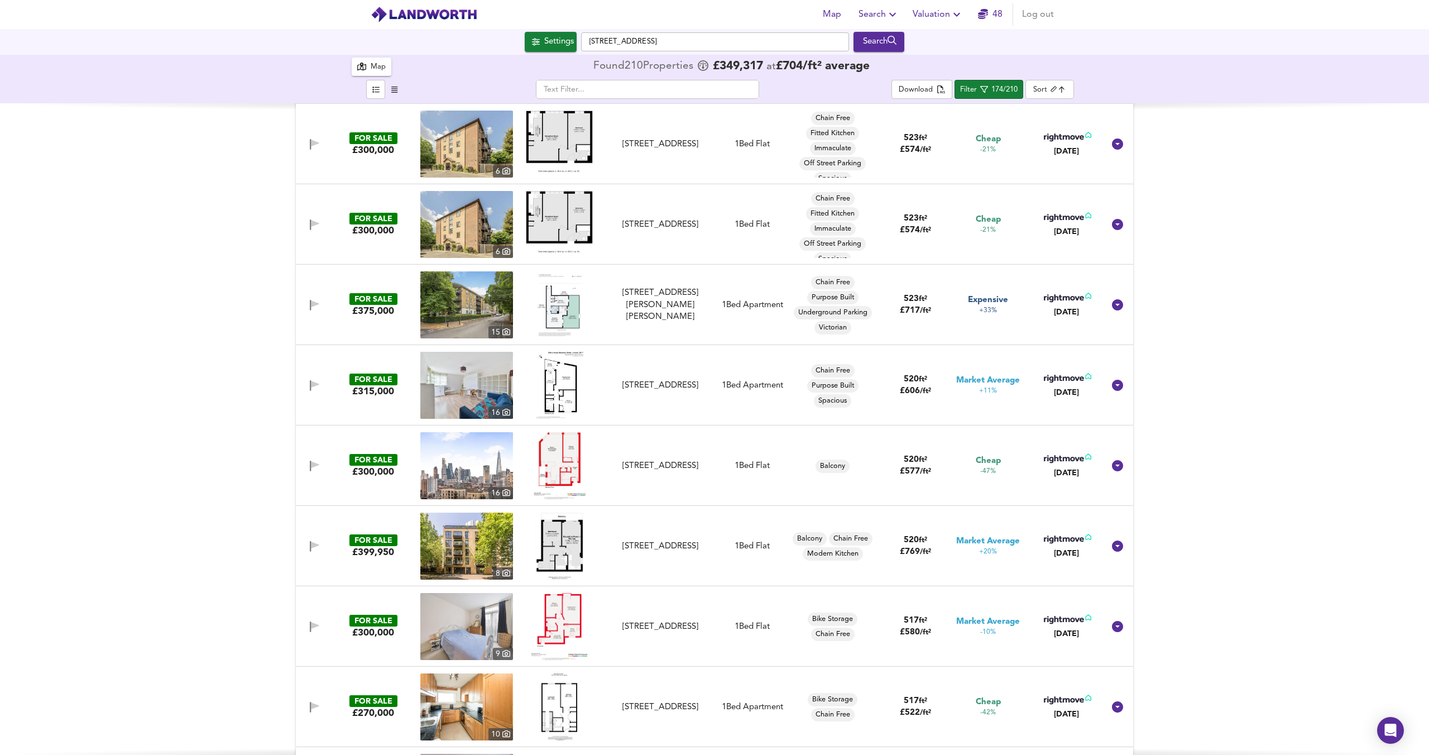
click at [487, 528] on img at bounding box center [466, 545] width 93 height 67
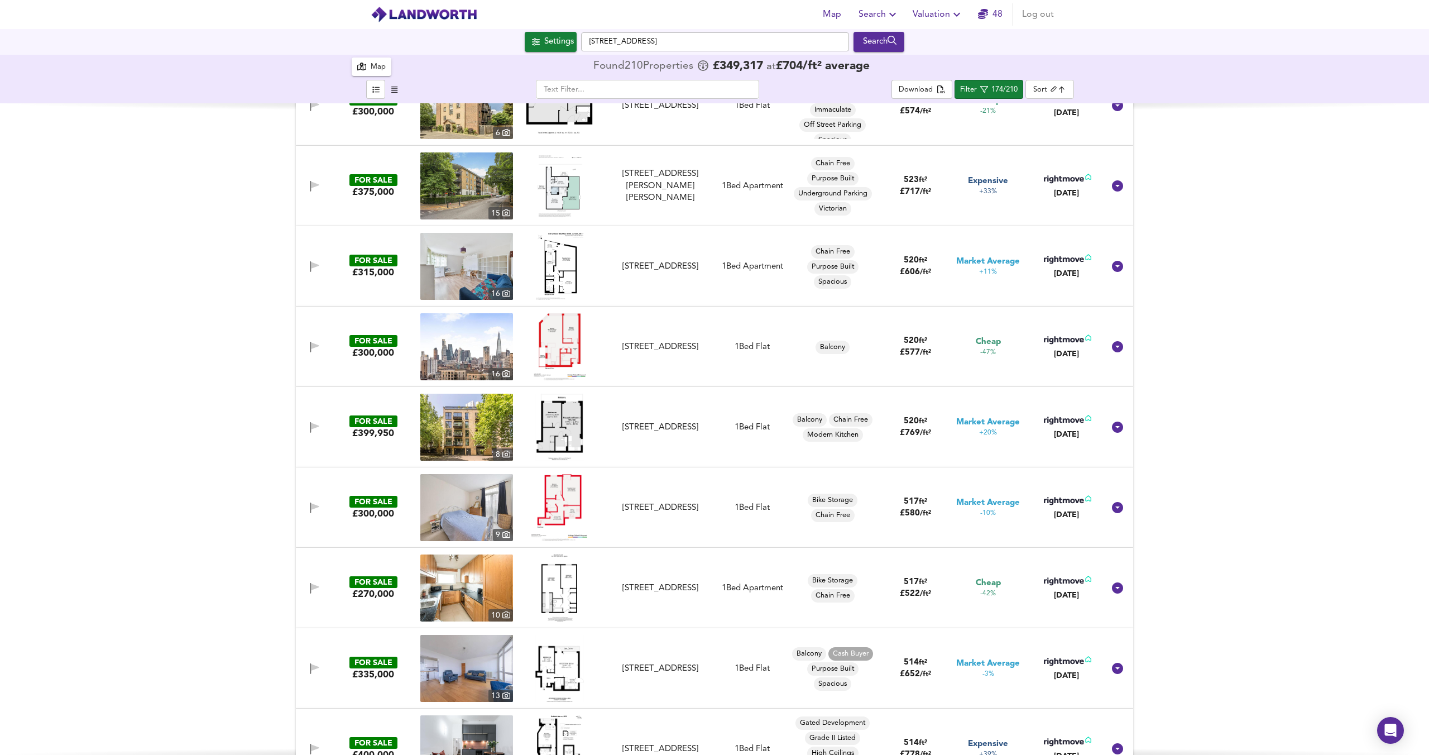
scroll to position [5268, 0]
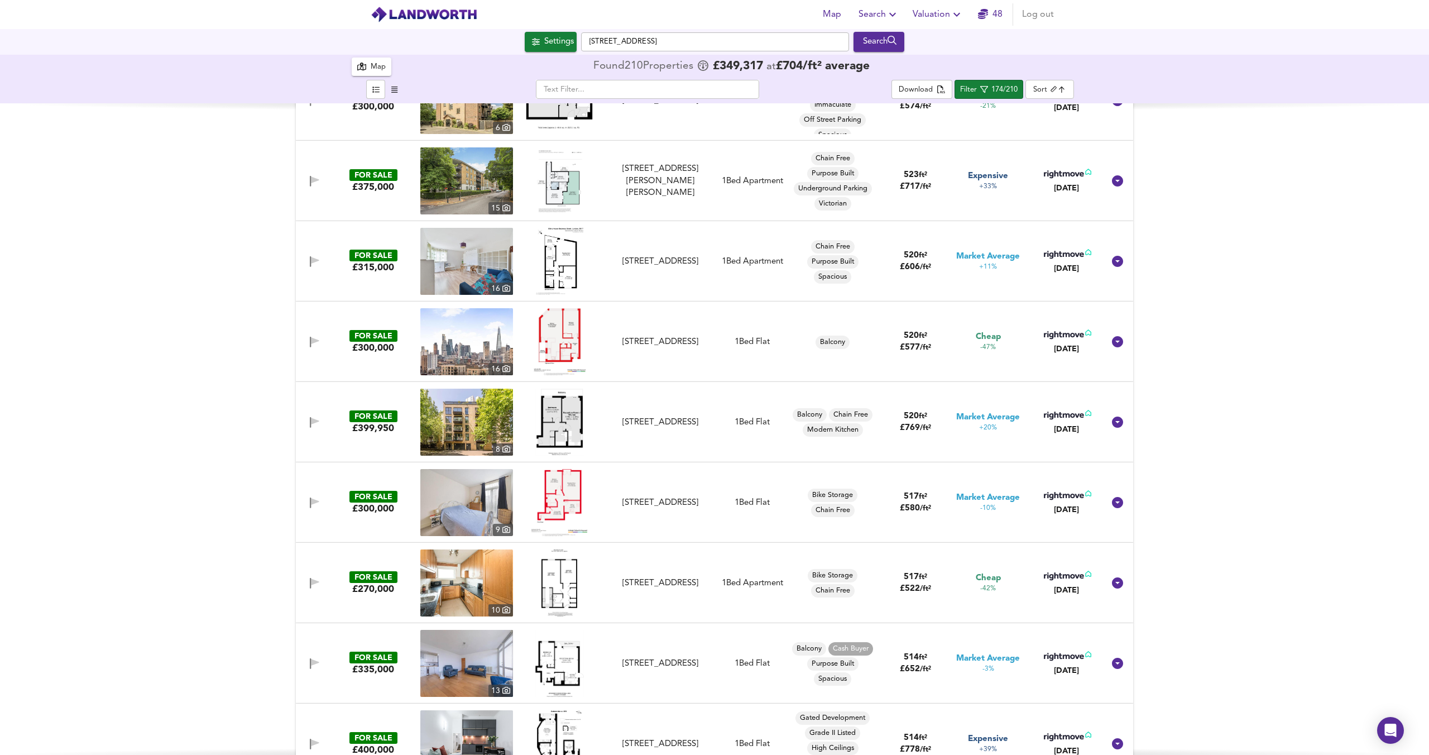
click at [545, 581] on img at bounding box center [559, 582] width 36 height 67
click at [454, 588] on img at bounding box center [466, 582] width 93 height 67
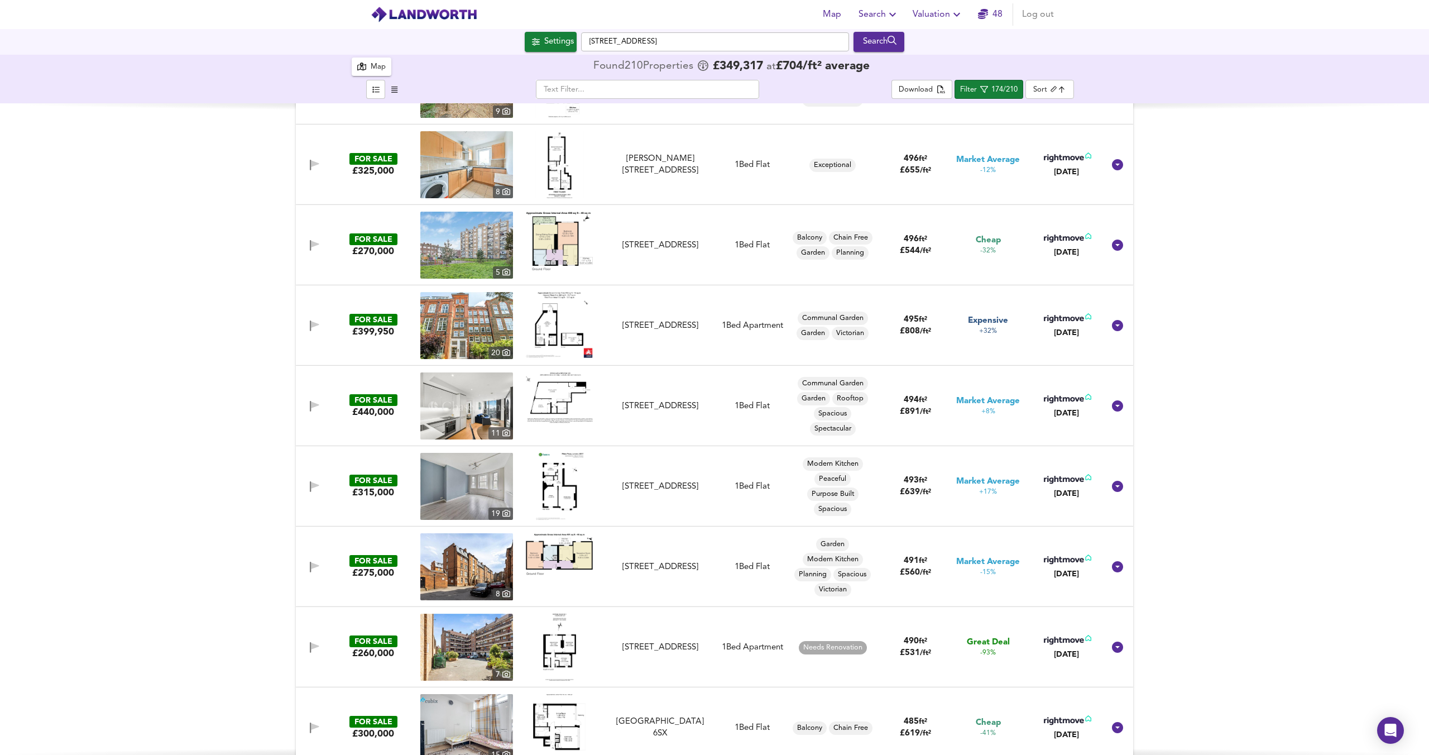
scroll to position [7135, 0]
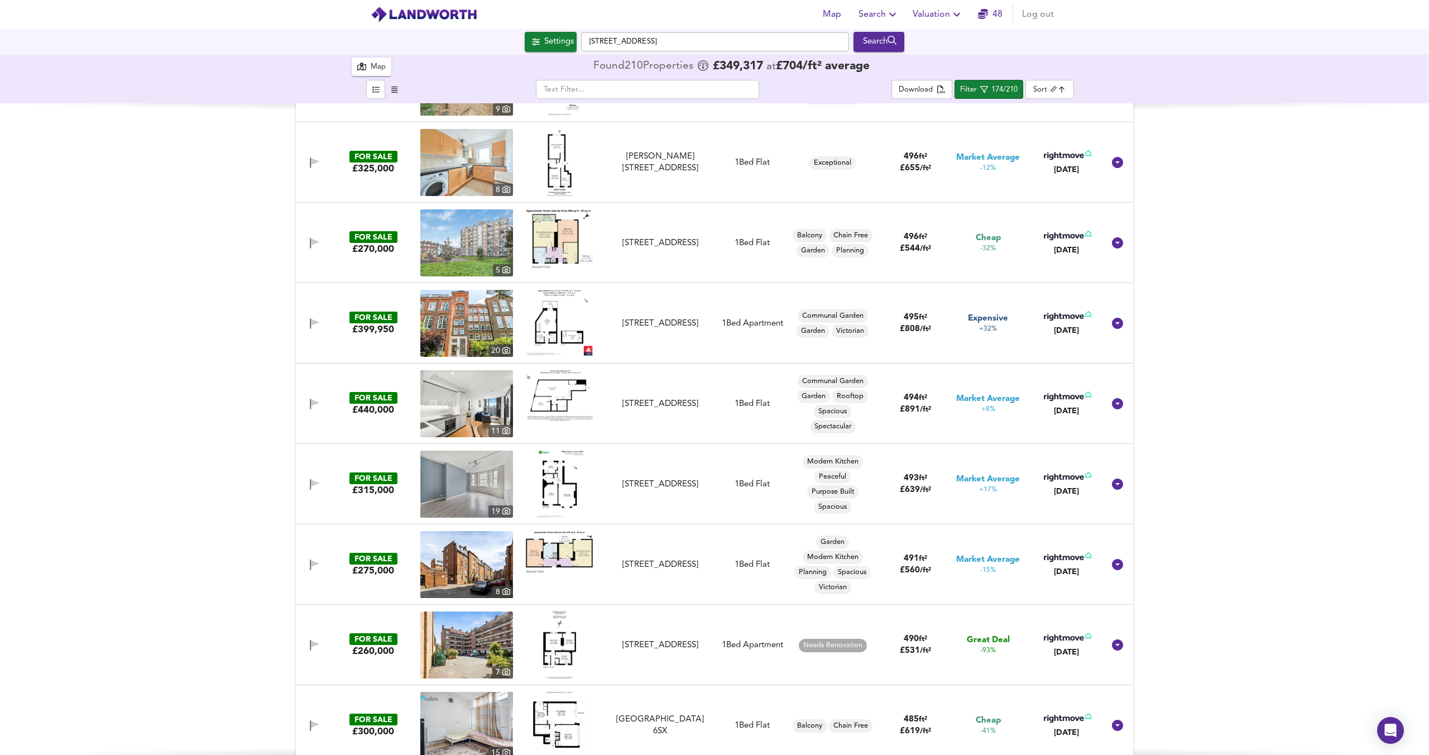
click at [561, 638] on img at bounding box center [559, 644] width 33 height 67
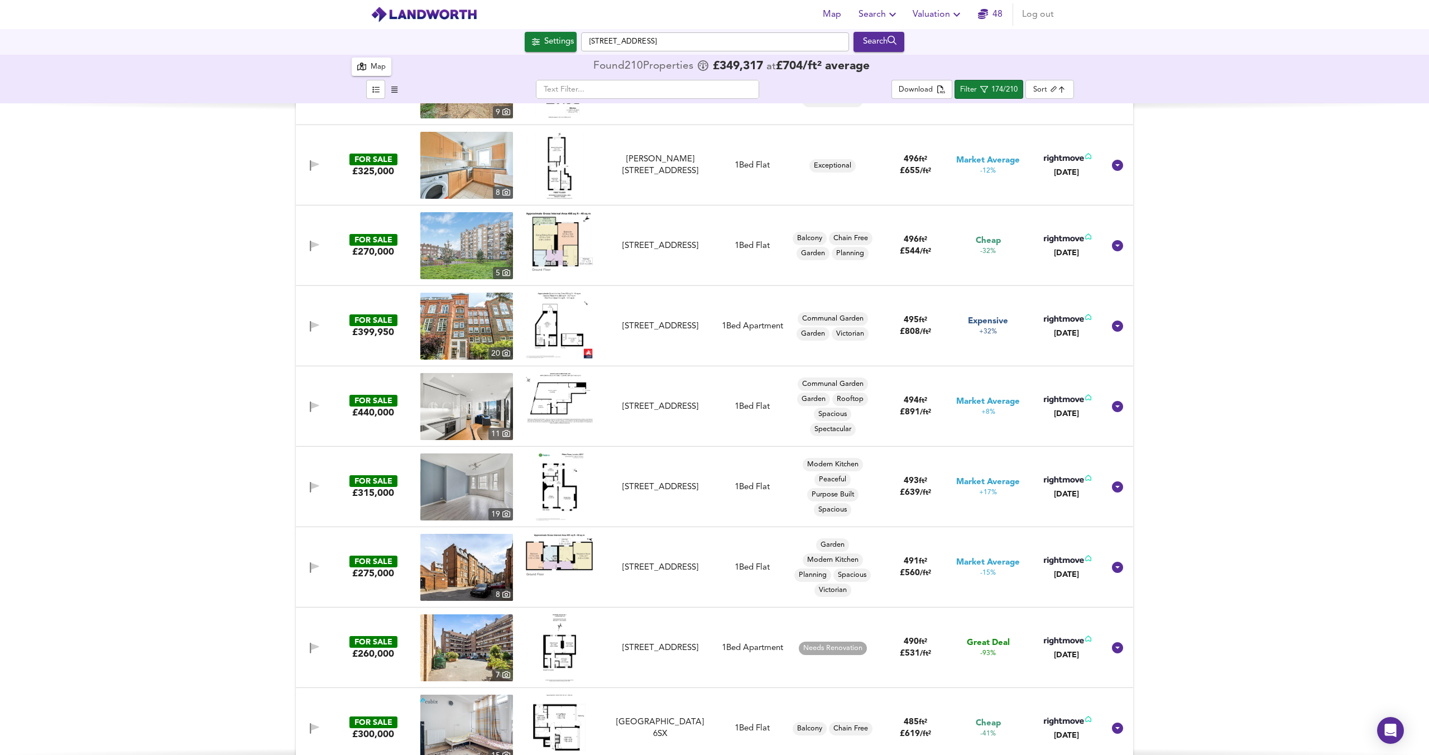
click at [471, 662] on img at bounding box center [466, 647] width 93 height 67
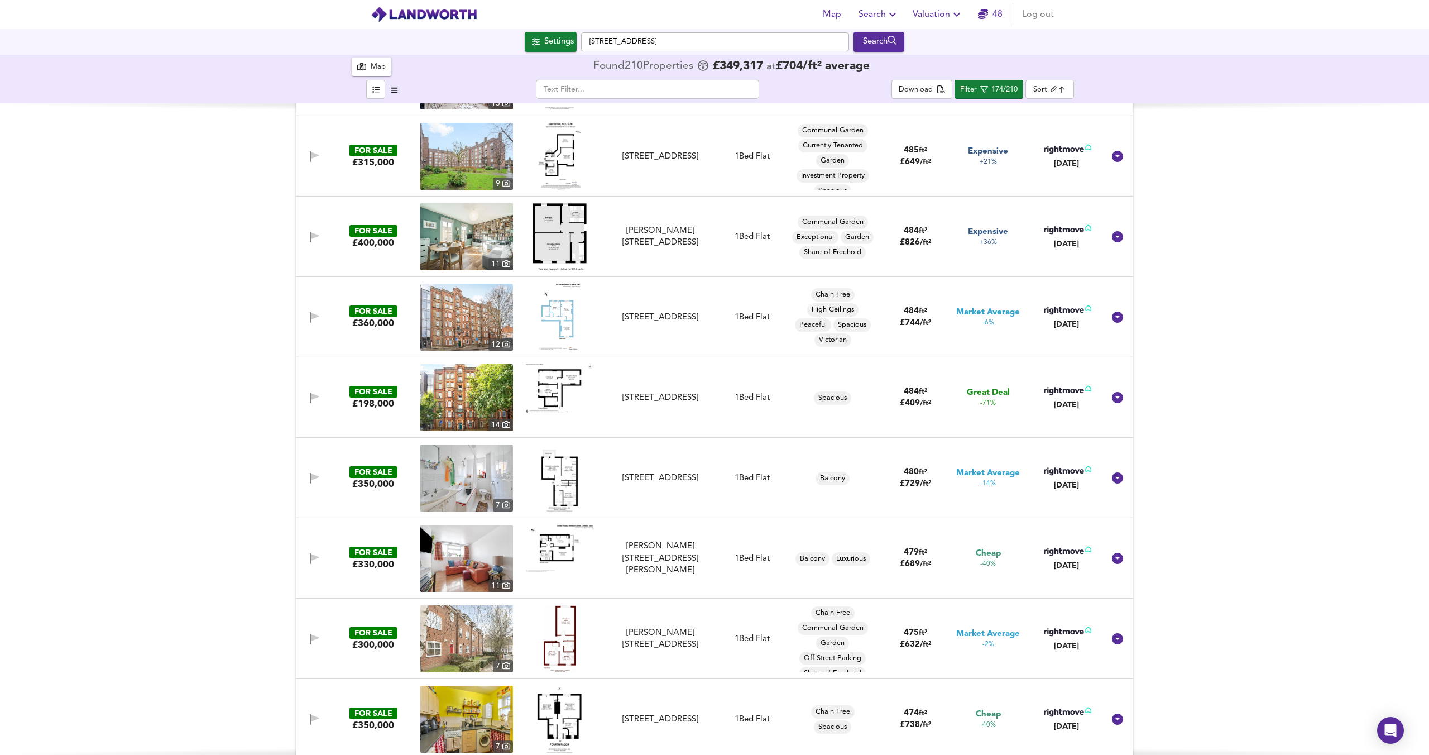
scroll to position [7816, 0]
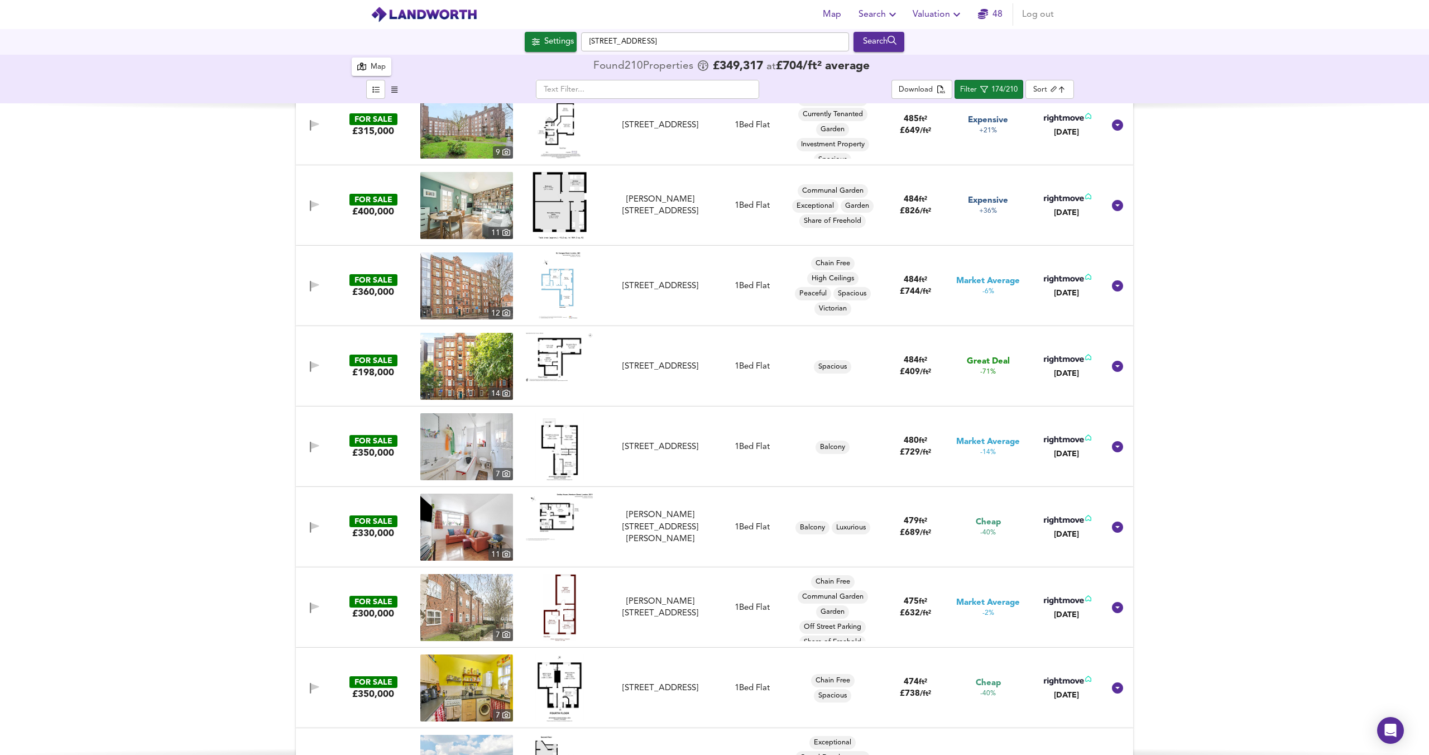
click at [553, 607] on img at bounding box center [559, 607] width 33 height 67
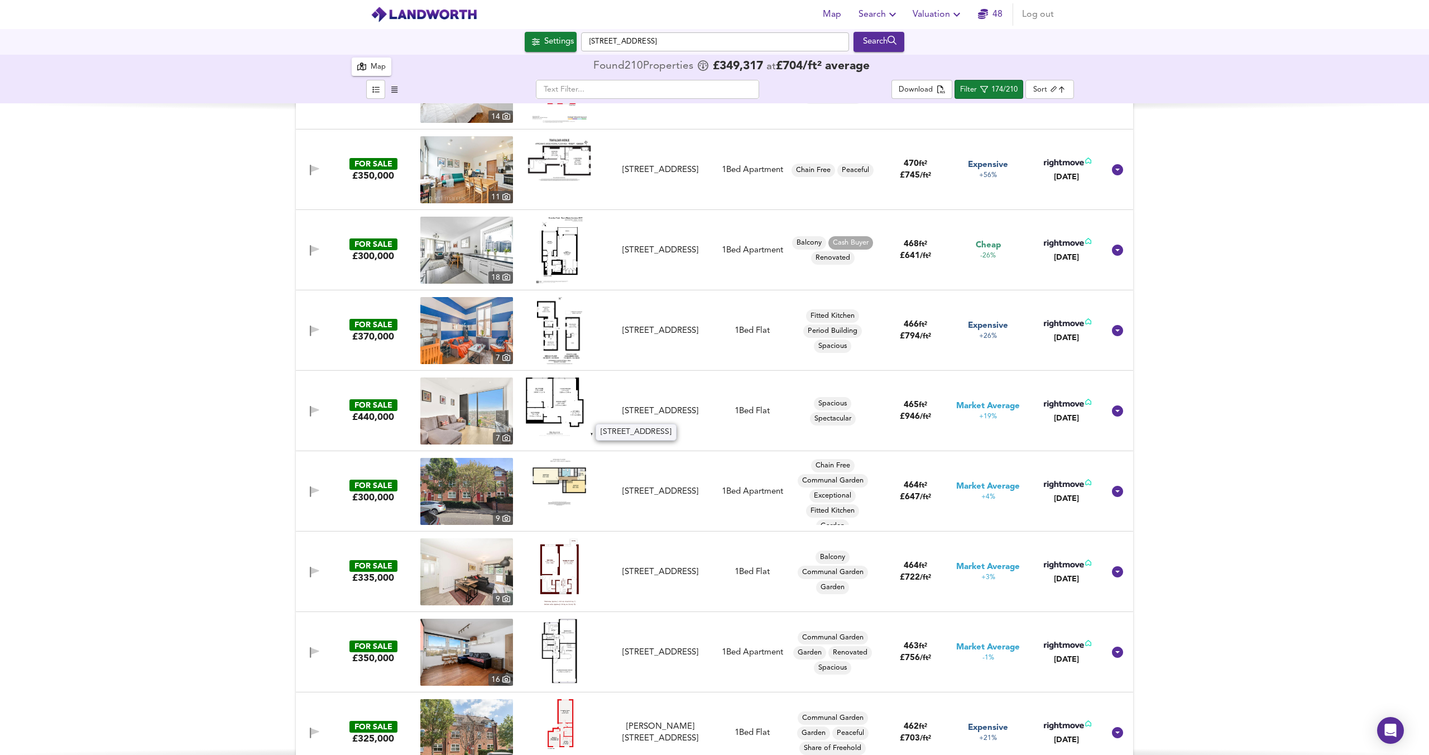
scroll to position [8563, 0]
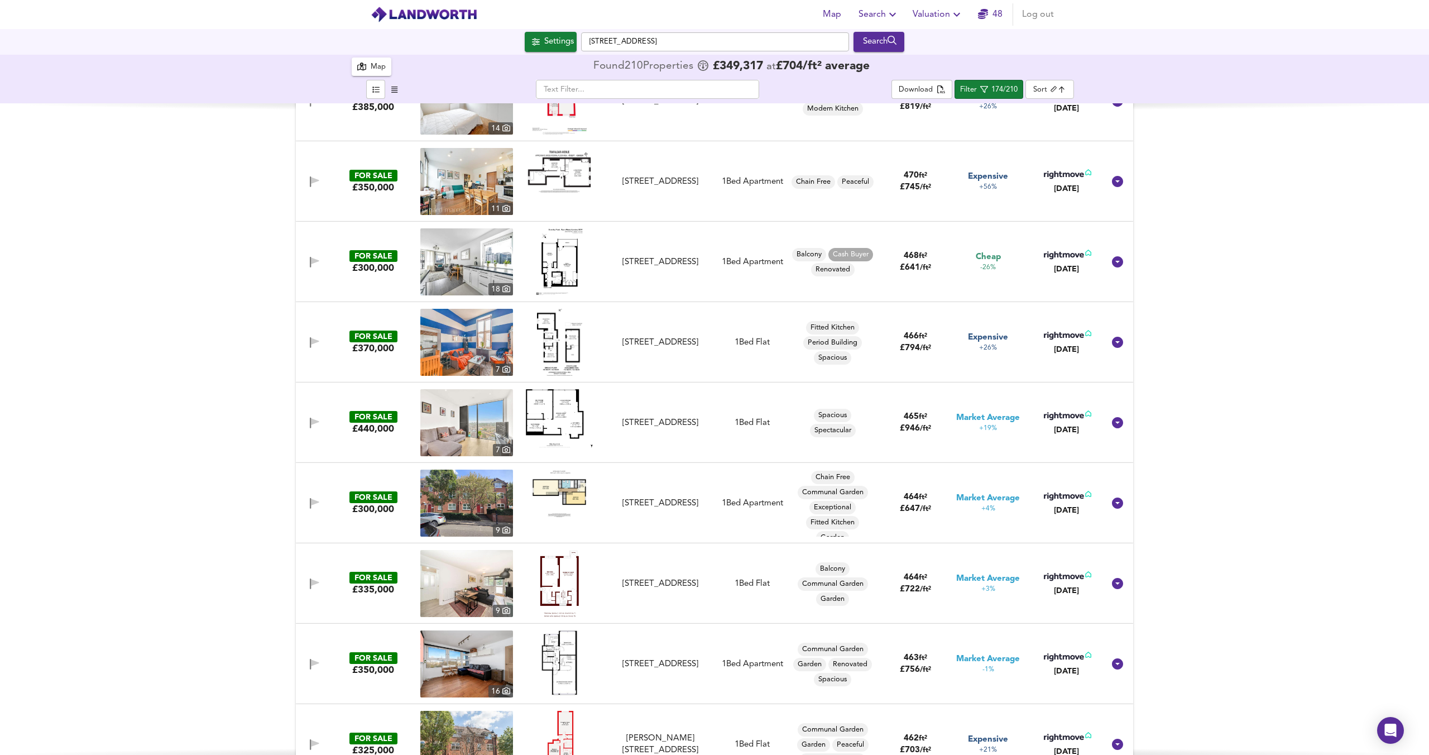
click at [540, 584] on img at bounding box center [559, 583] width 39 height 67
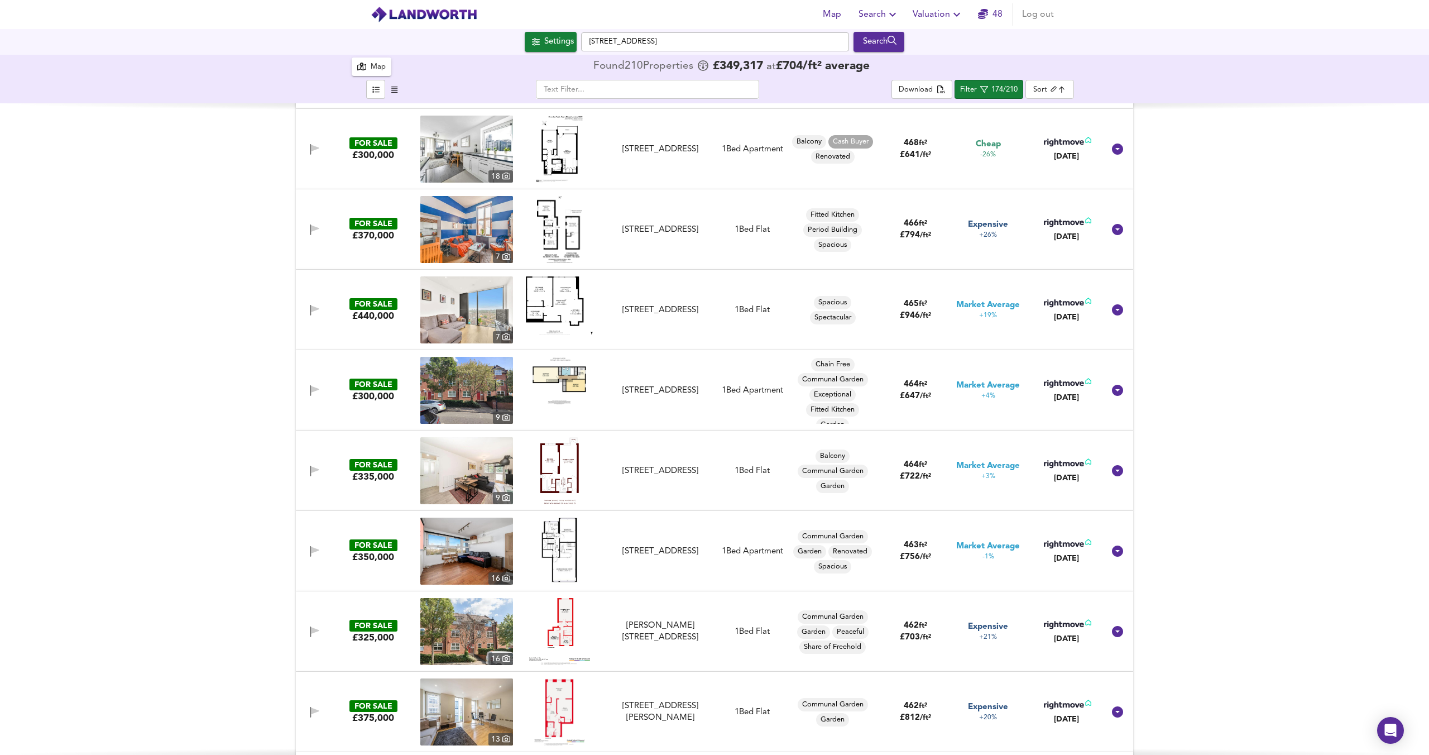
scroll to position [8676, 0]
click at [562, 619] on img at bounding box center [559, 630] width 61 height 67
click at [562, 34] on button "Settings" at bounding box center [551, 42] width 52 height 20
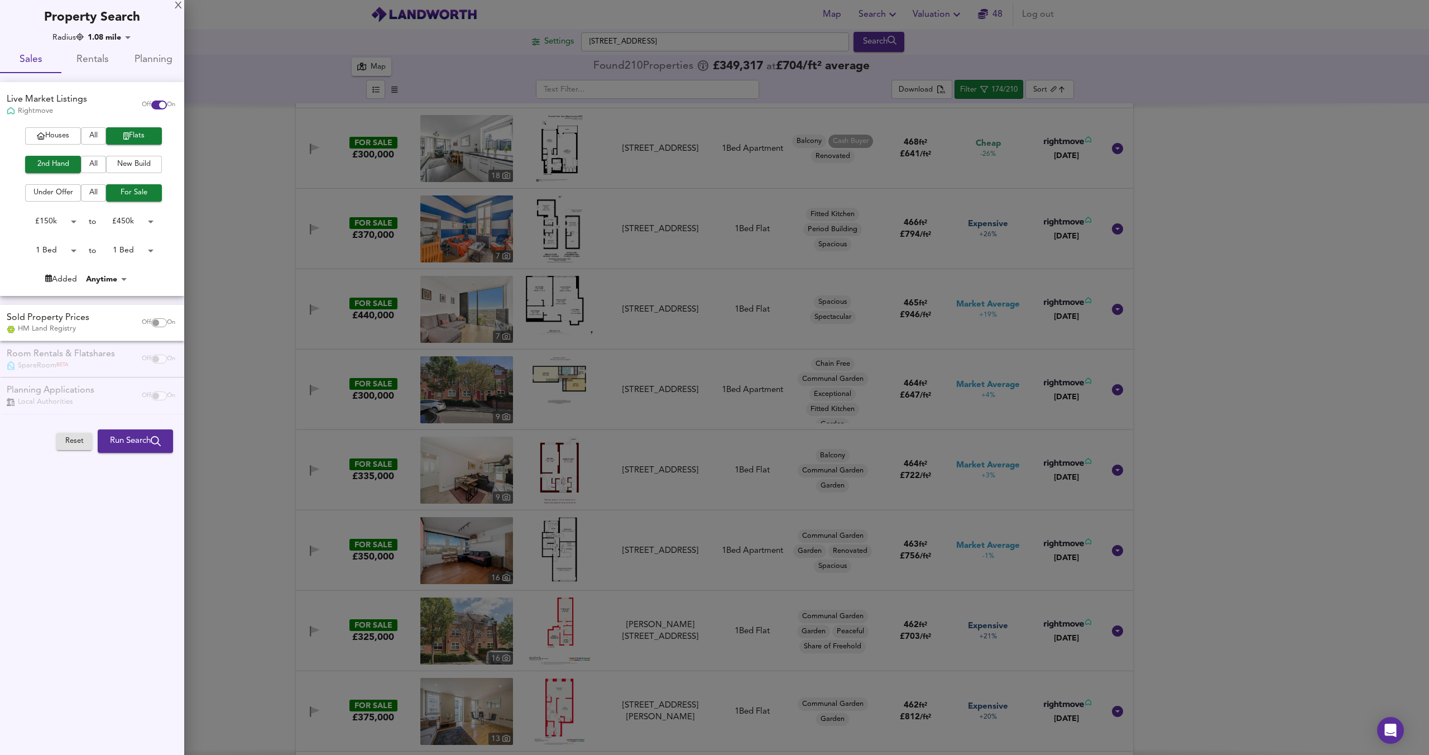
click at [546, 68] on div at bounding box center [714, 377] width 1429 height 755
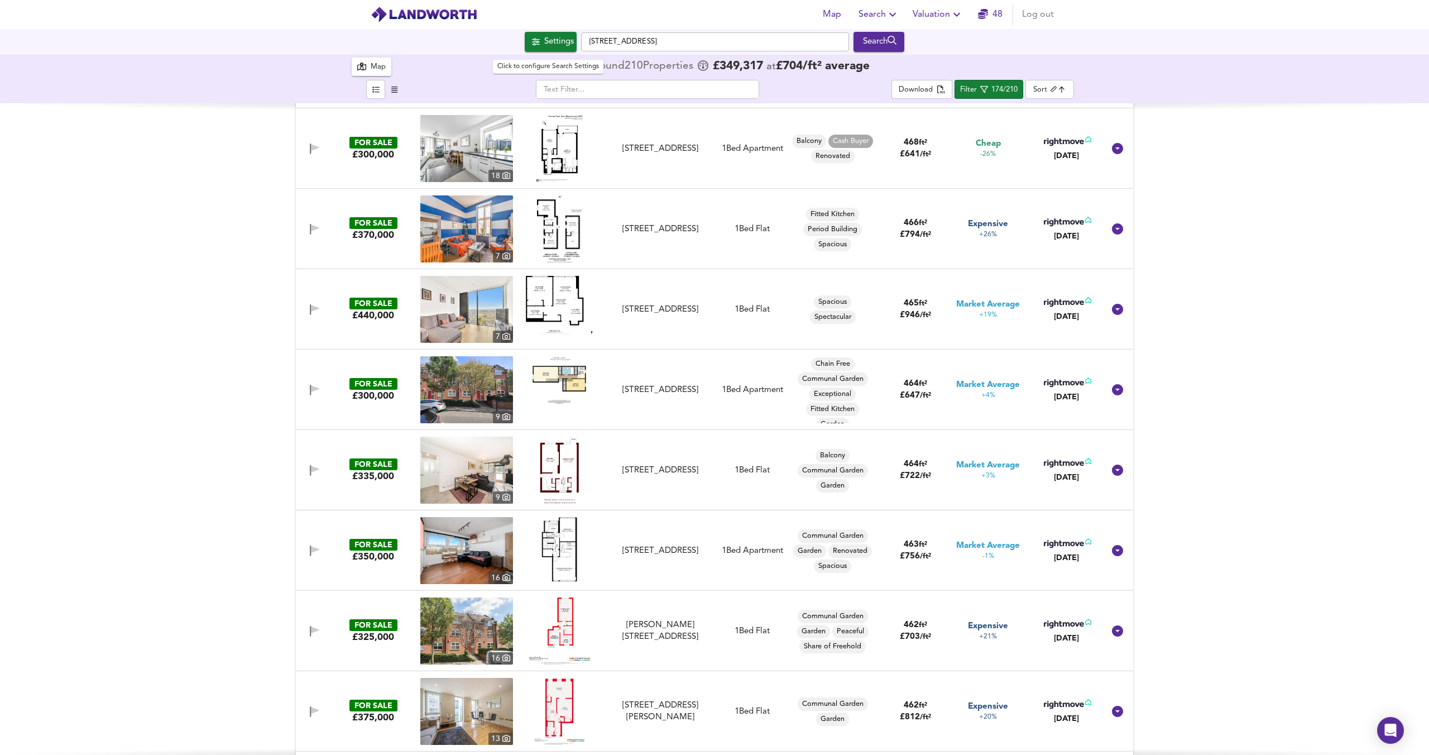
click at [535, 49] on span "Settings" at bounding box center [551, 42] width 46 height 15
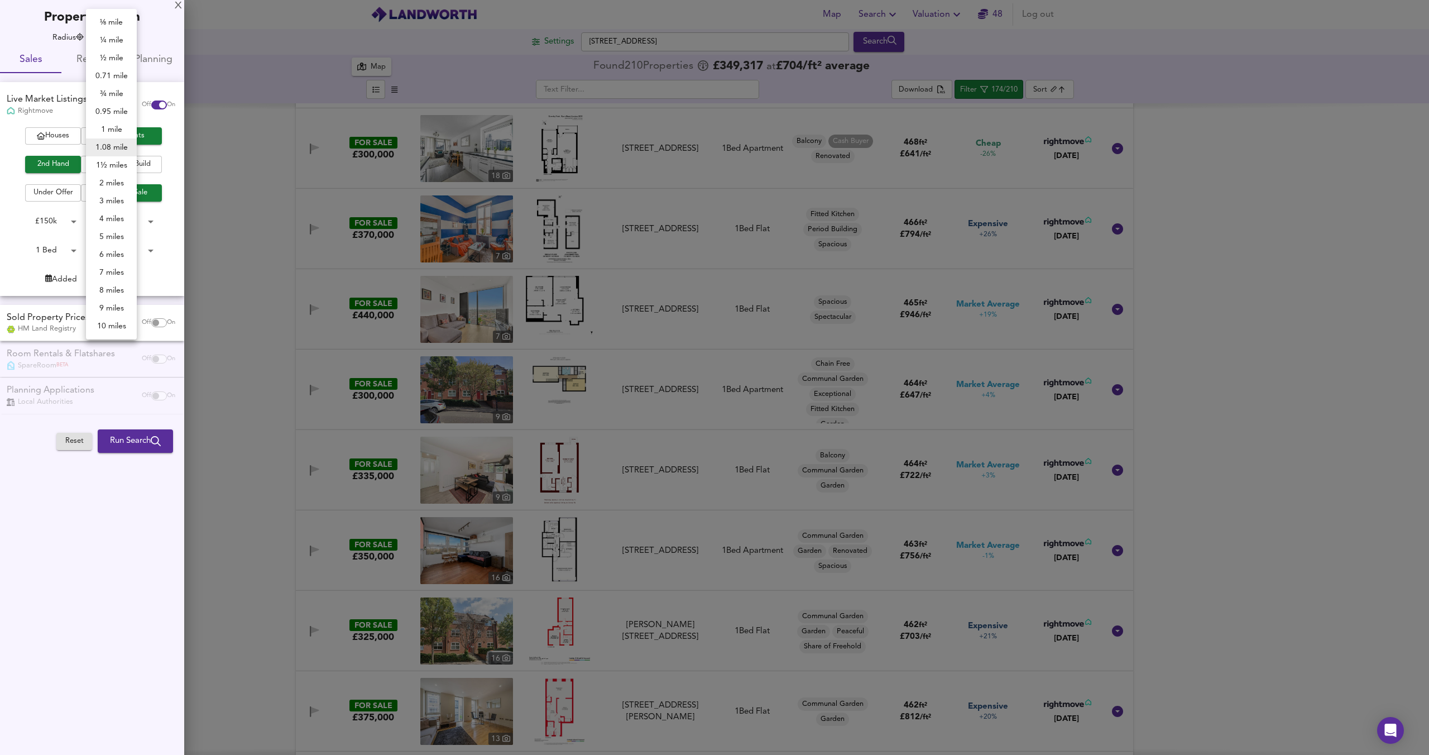
click at [102, 33] on body "Map Search Valuation 48 Log out Settings Olney Road, SE17 3HN Search 210 Result…" at bounding box center [714, 377] width 1429 height 755
click at [115, 203] on li "3 miles" at bounding box center [111, 201] width 51 height 18
type input "4827"
click at [209, 147] on div at bounding box center [714, 377] width 1429 height 755
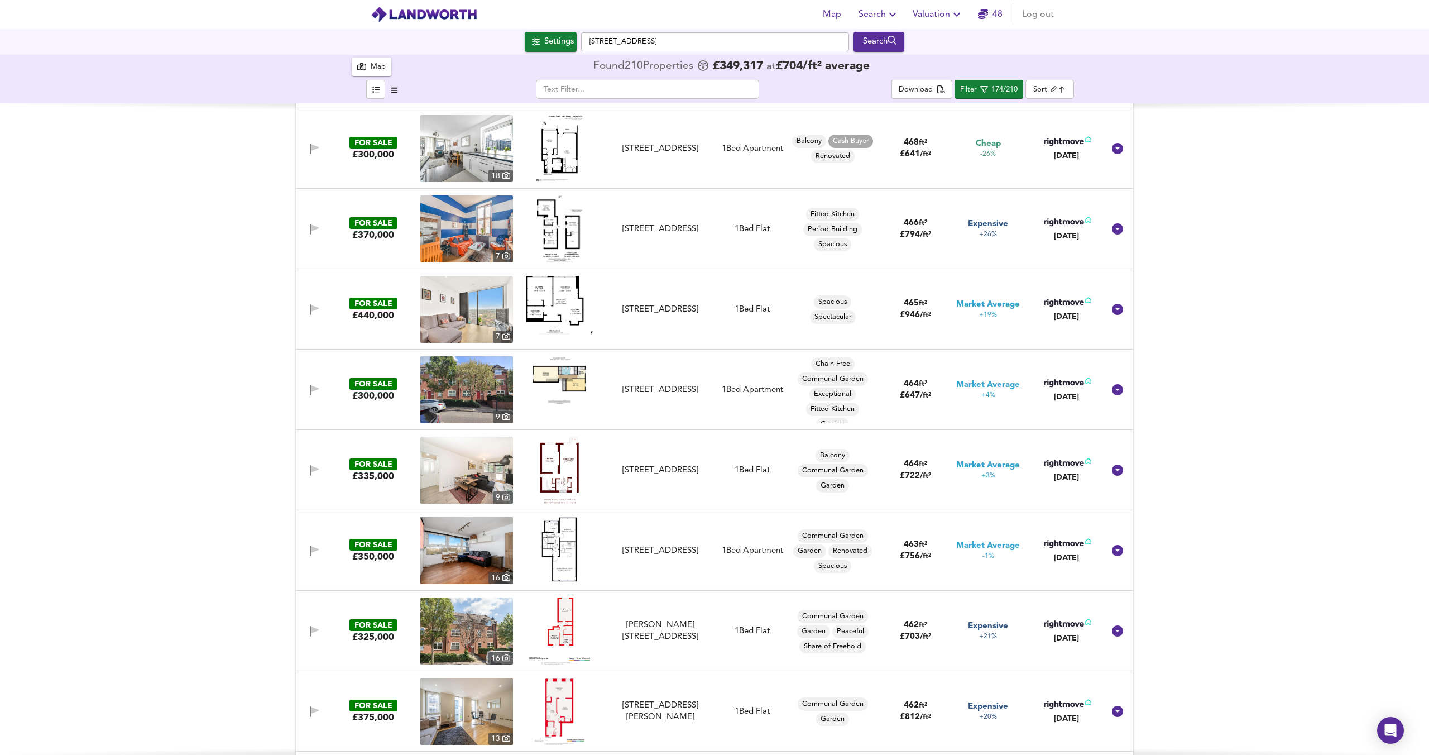
click at [841, 16] on span "Map" at bounding box center [831, 15] width 27 height 16
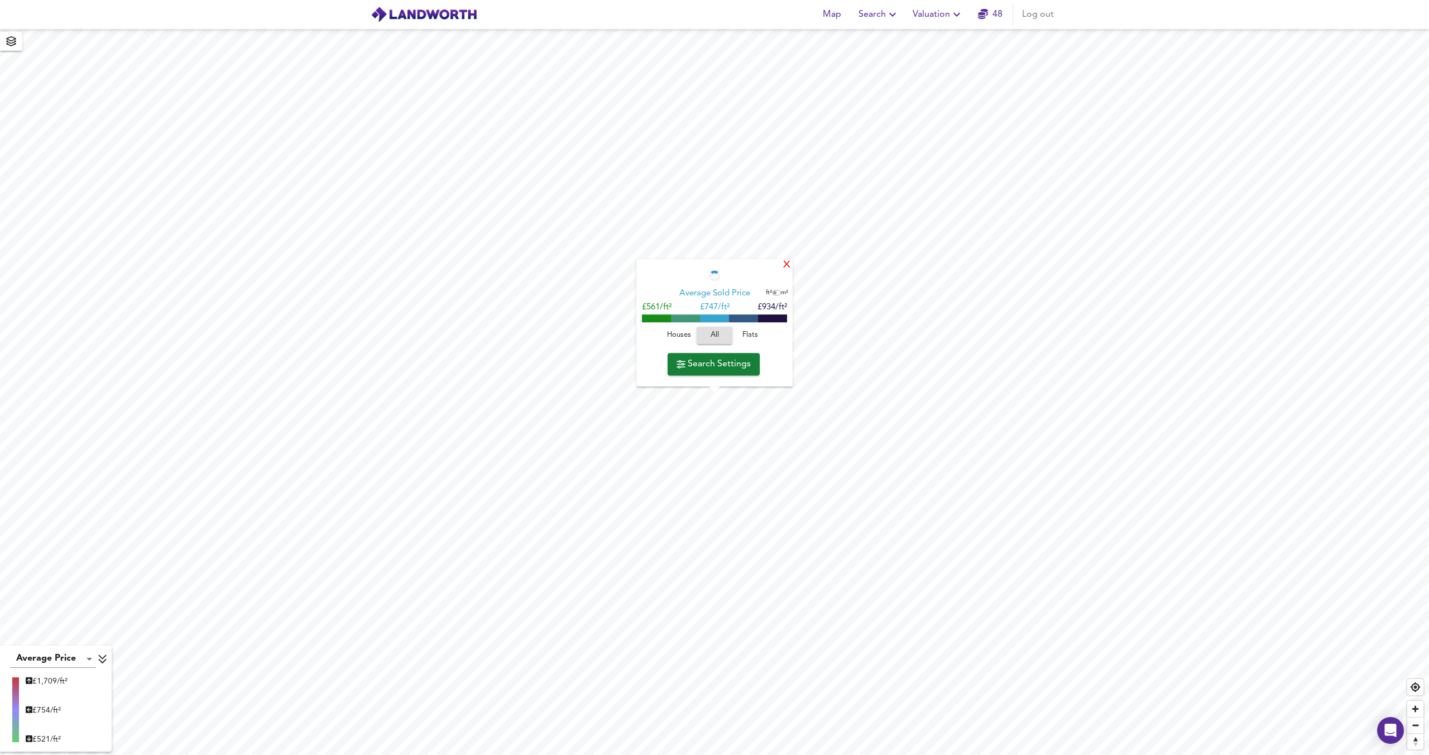
checkbox input "false"
click at [788, 267] on div "X" at bounding box center [786, 265] width 9 height 11
